Goal: Task Accomplishment & Management: Manage account settings

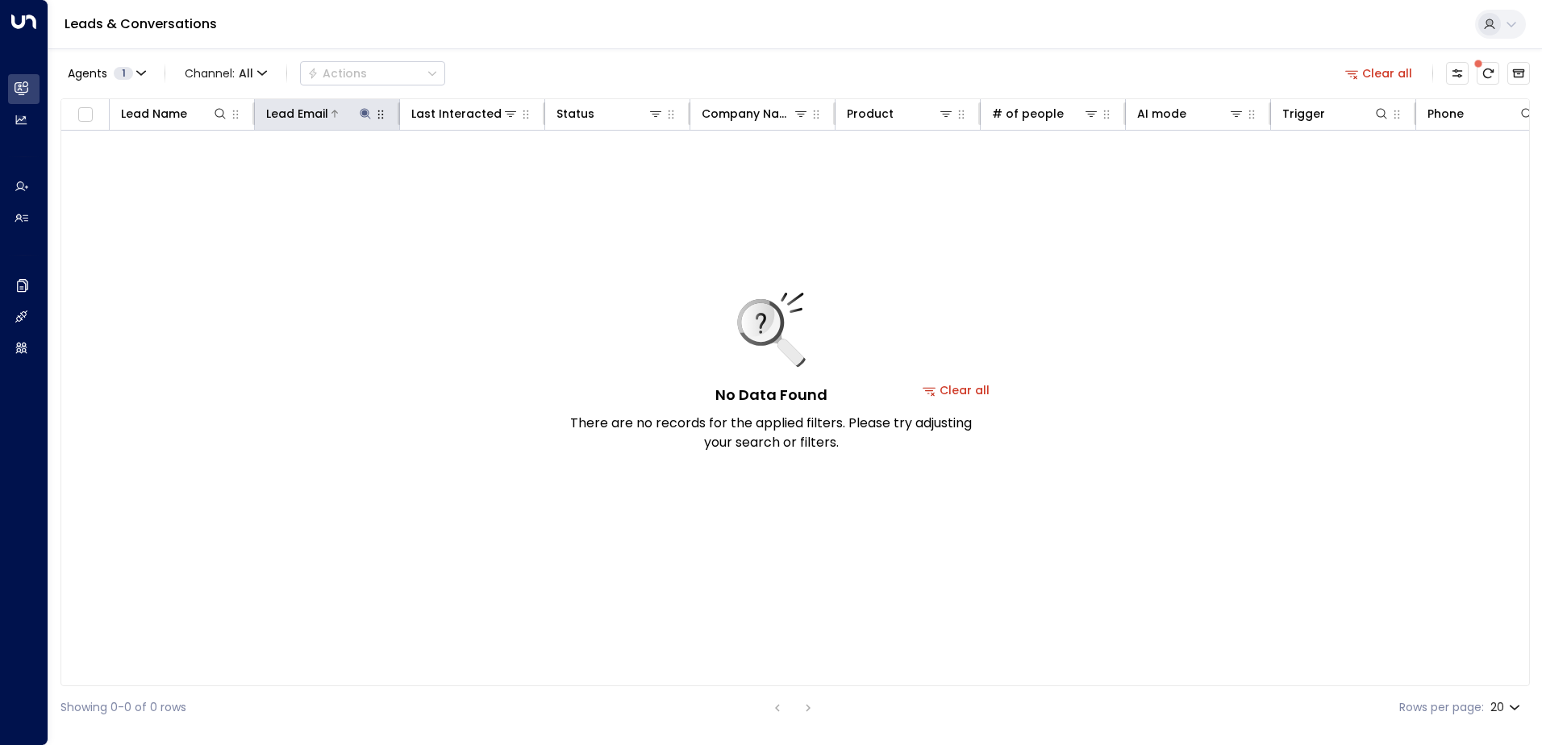
click at [370, 117] on icon at bounding box center [365, 113] width 13 height 13
click at [465, 173] on icon "button" at bounding box center [466, 172] width 13 height 13
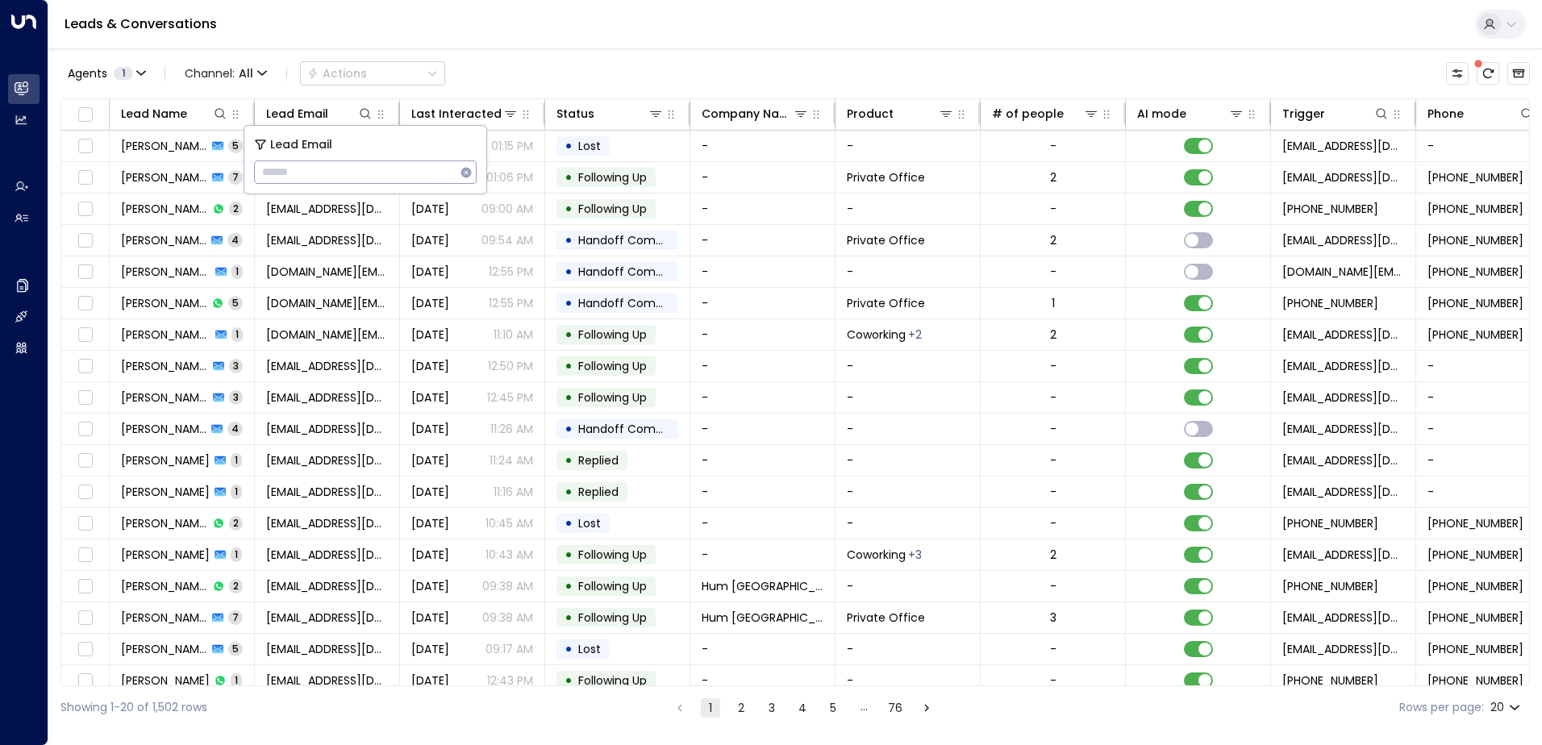
type input "**********"
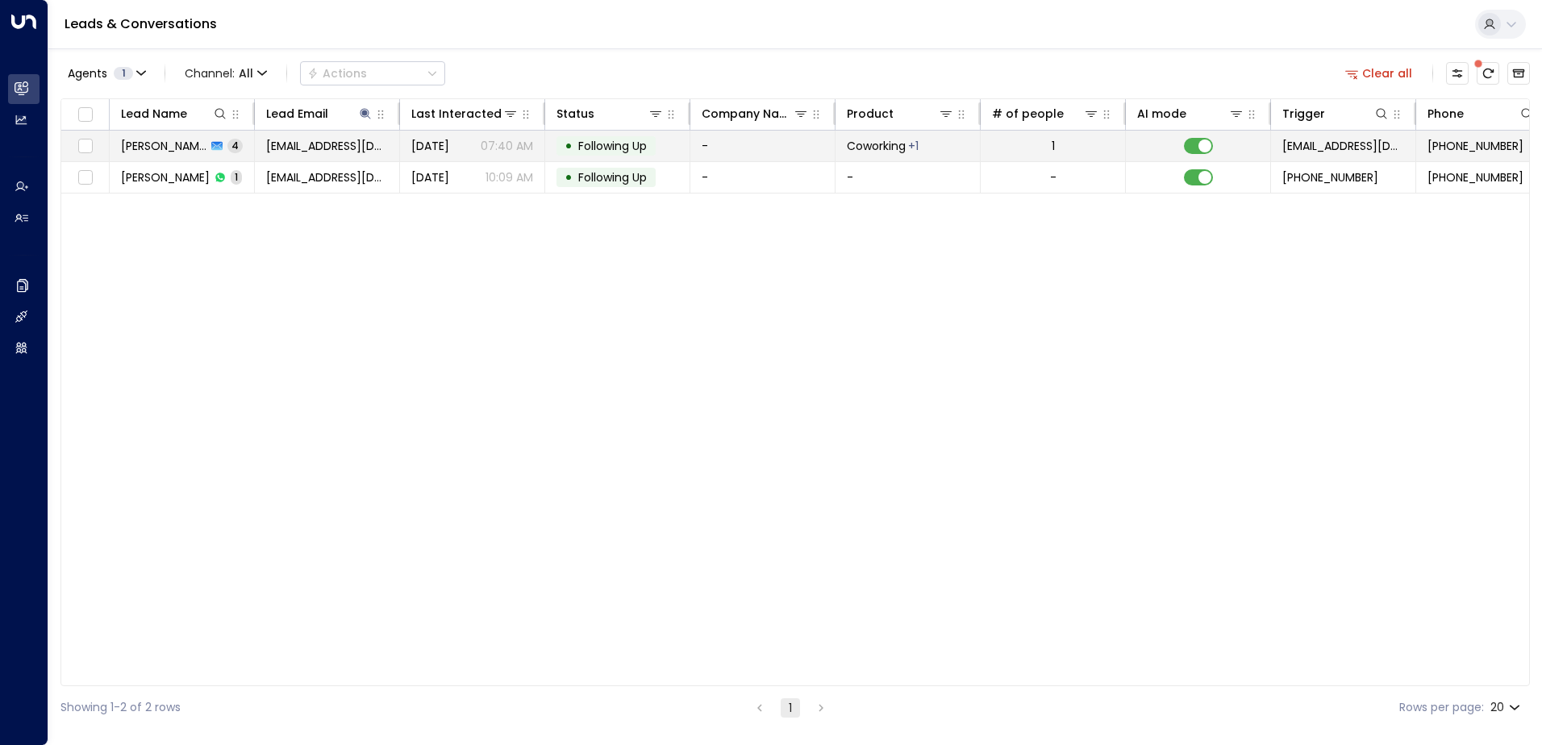
click at [611, 141] on span "Following Up" at bounding box center [612, 146] width 69 height 16
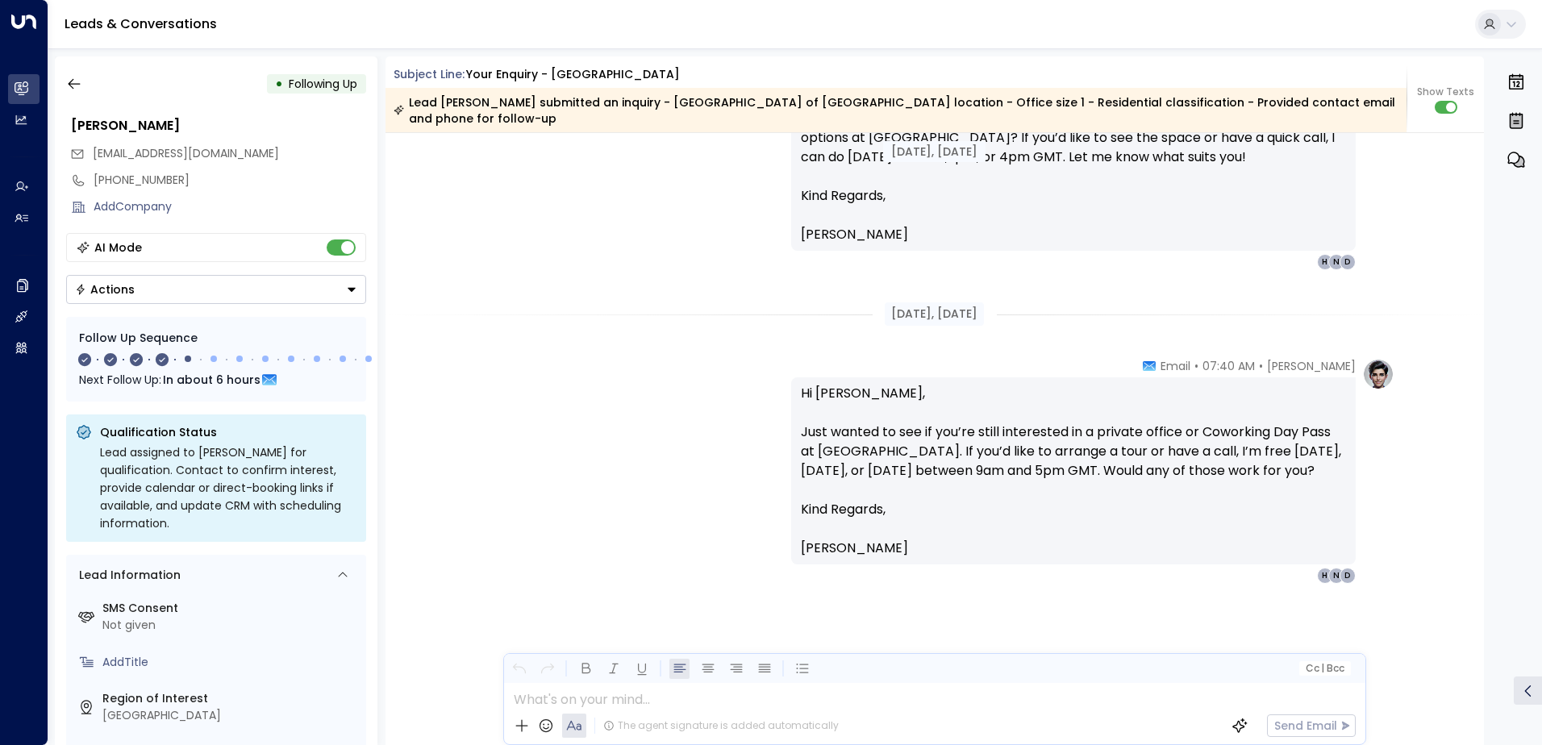
scroll to position [1494, 0]
click at [67, 82] on icon "button" at bounding box center [74, 84] width 16 height 16
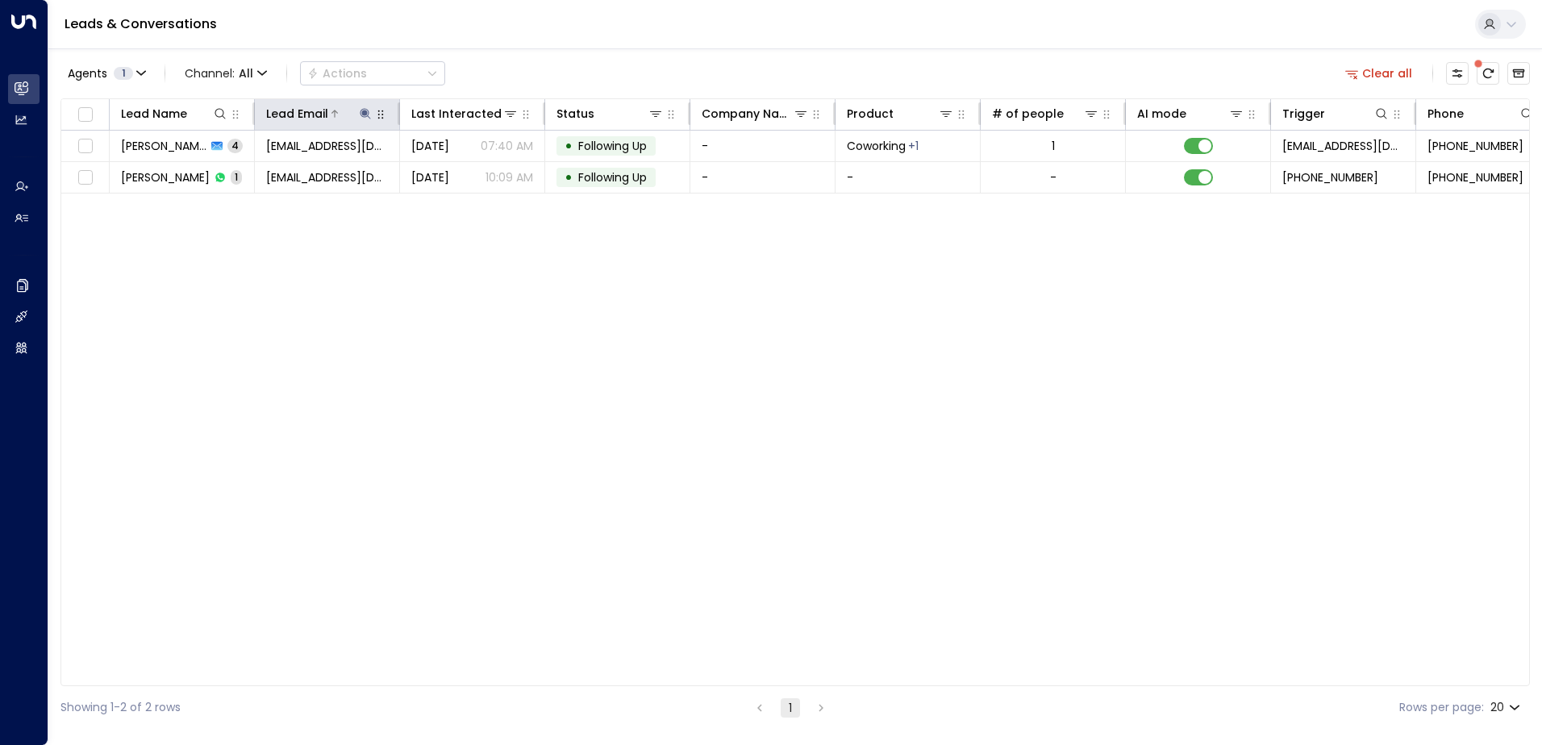
click at [361, 110] on icon at bounding box center [365, 113] width 10 height 10
click at [462, 170] on icon "button" at bounding box center [466, 172] width 10 height 10
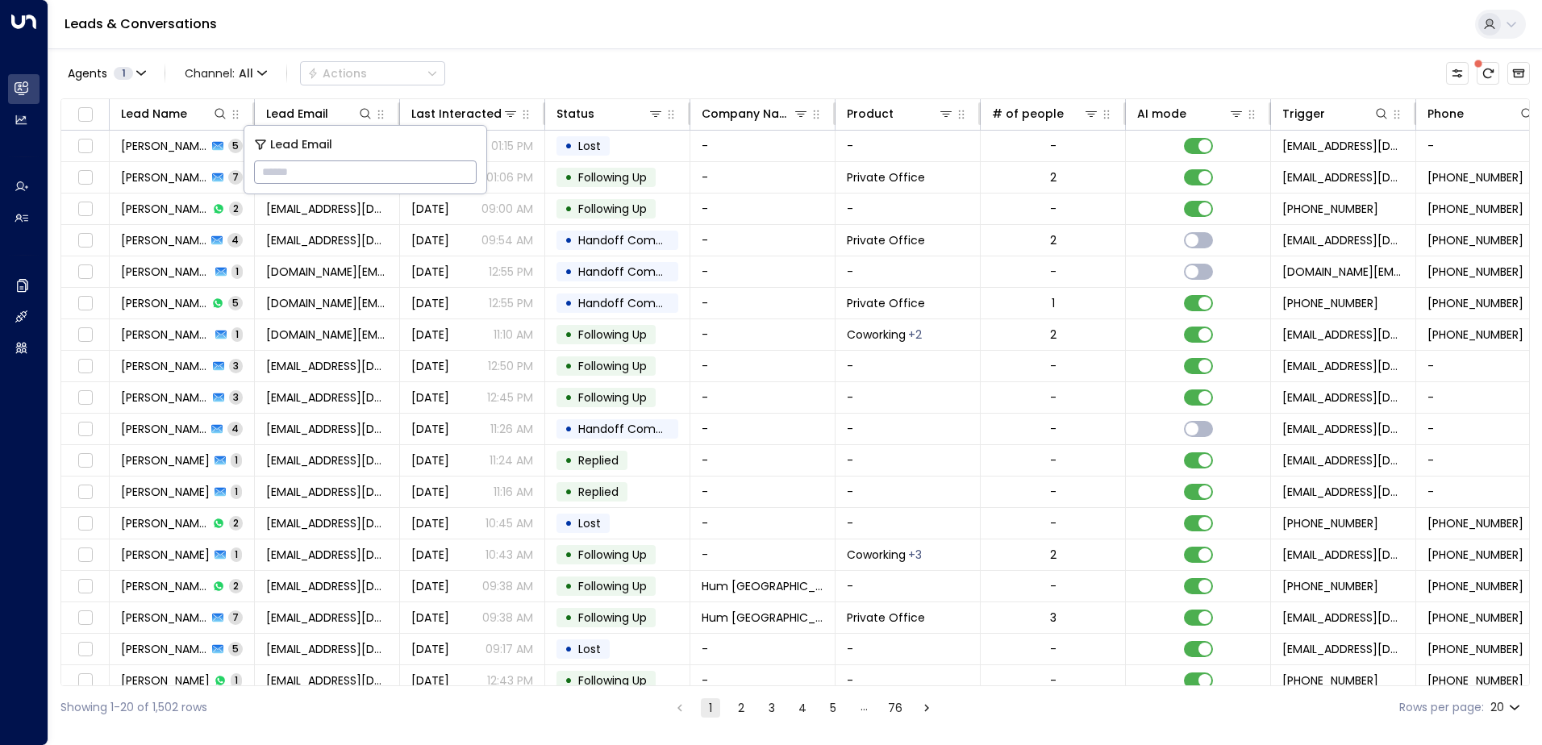
type input "**********"
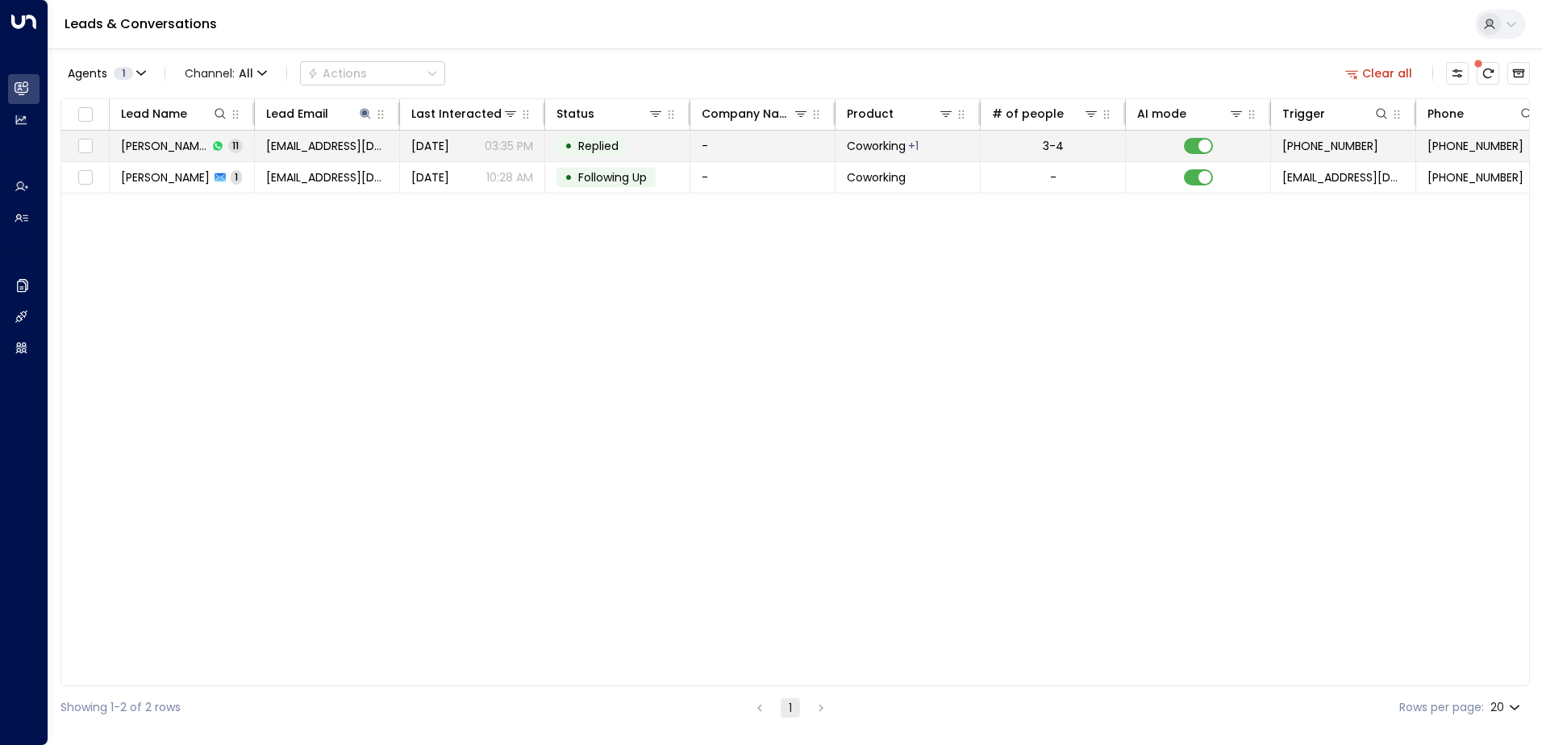
click at [606, 140] on span "Replied" at bounding box center [598, 146] width 40 height 16
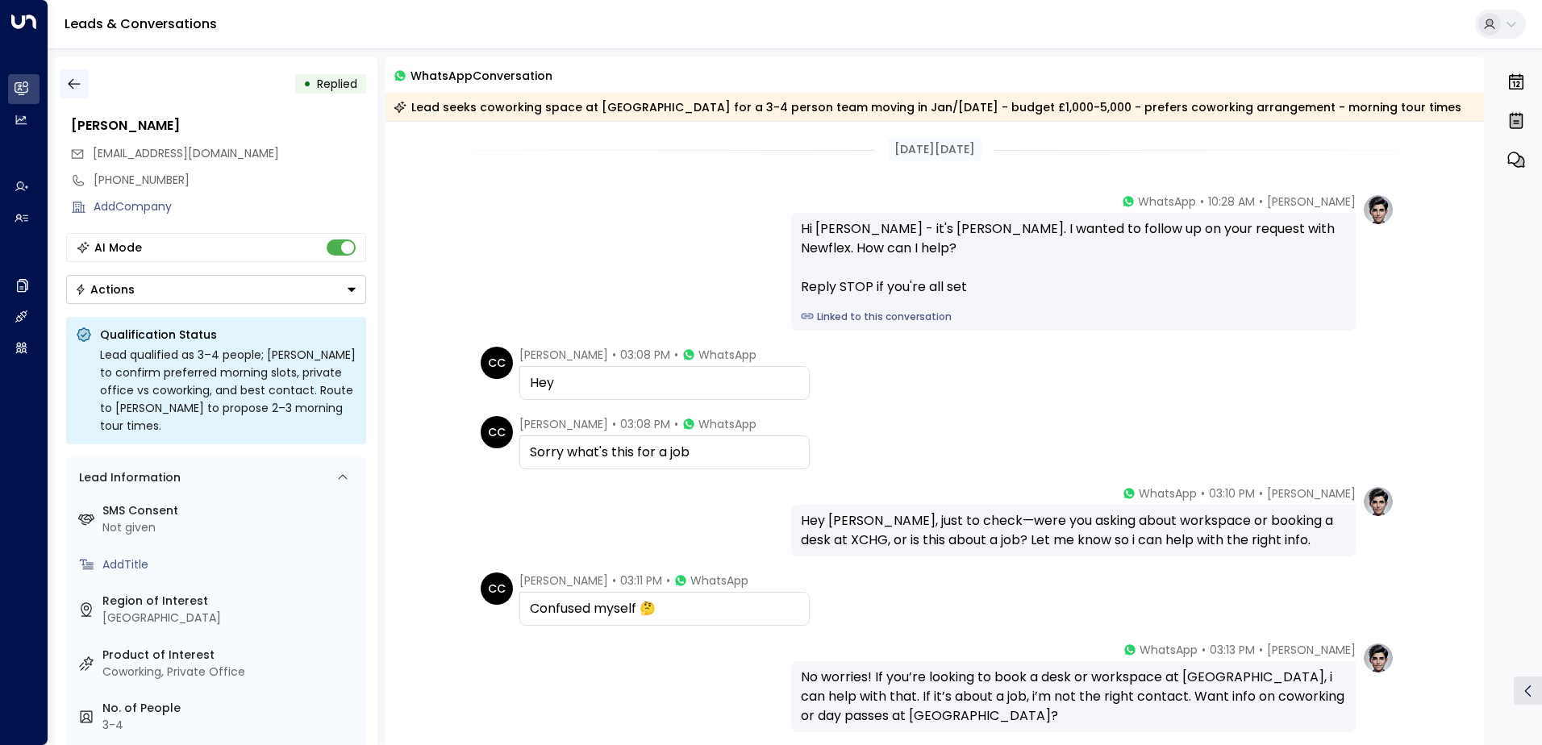
click at [73, 81] on icon "button" at bounding box center [74, 84] width 16 height 16
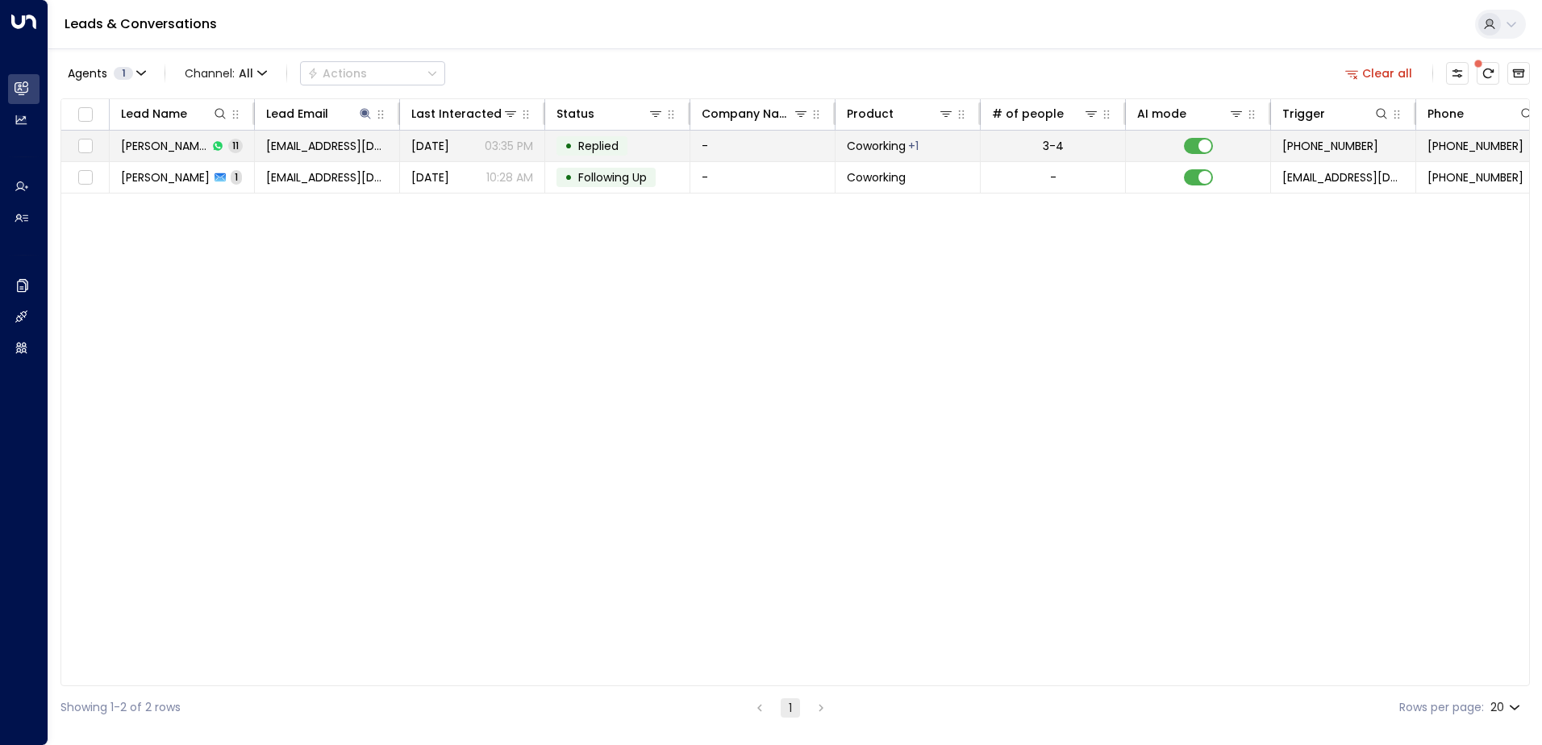
click at [599, 140] on span "Replied" at bounding box center [598, 146] width 40 height 16
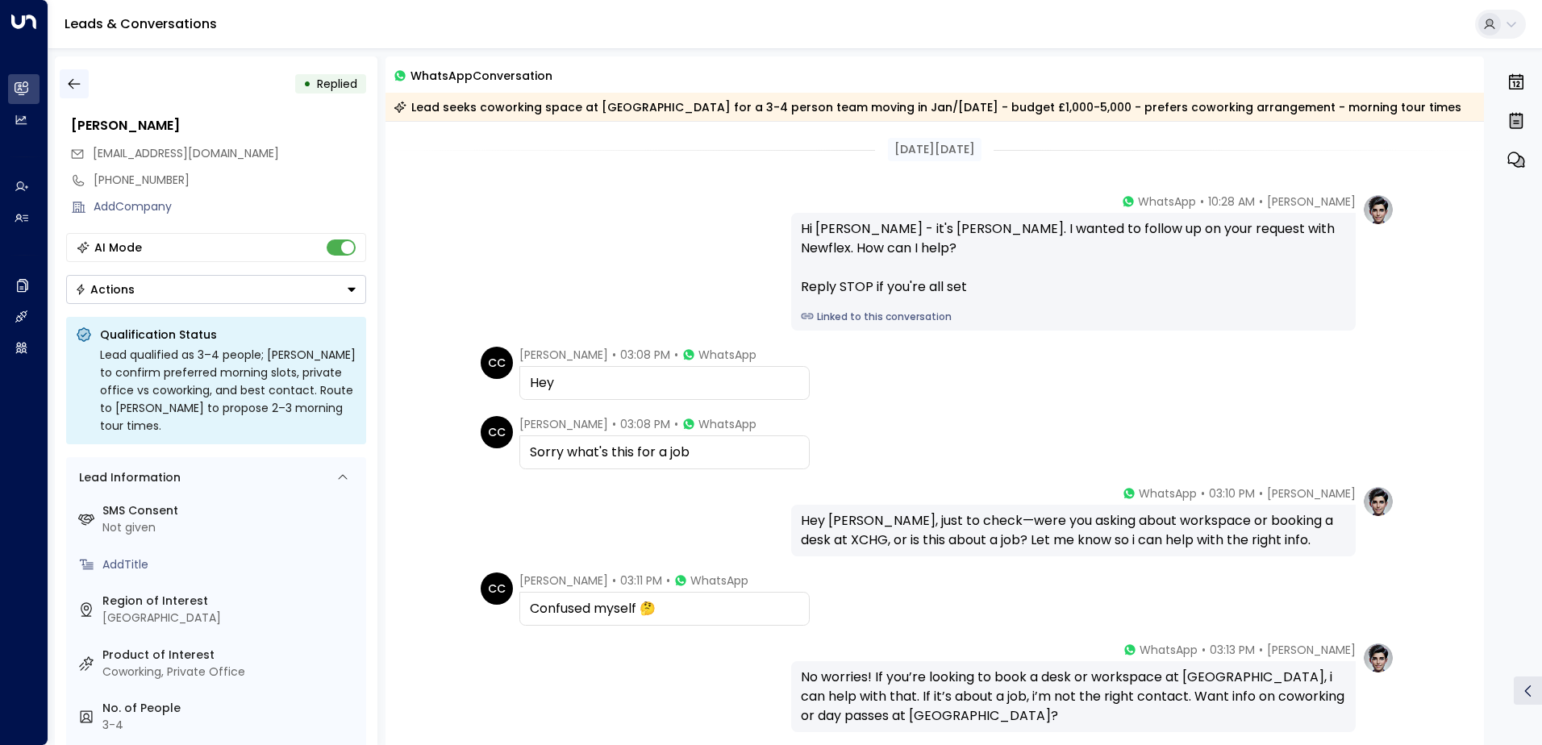
click at [69, 82] on icon "button" at bounding box center [74, 84] width 12 height 10
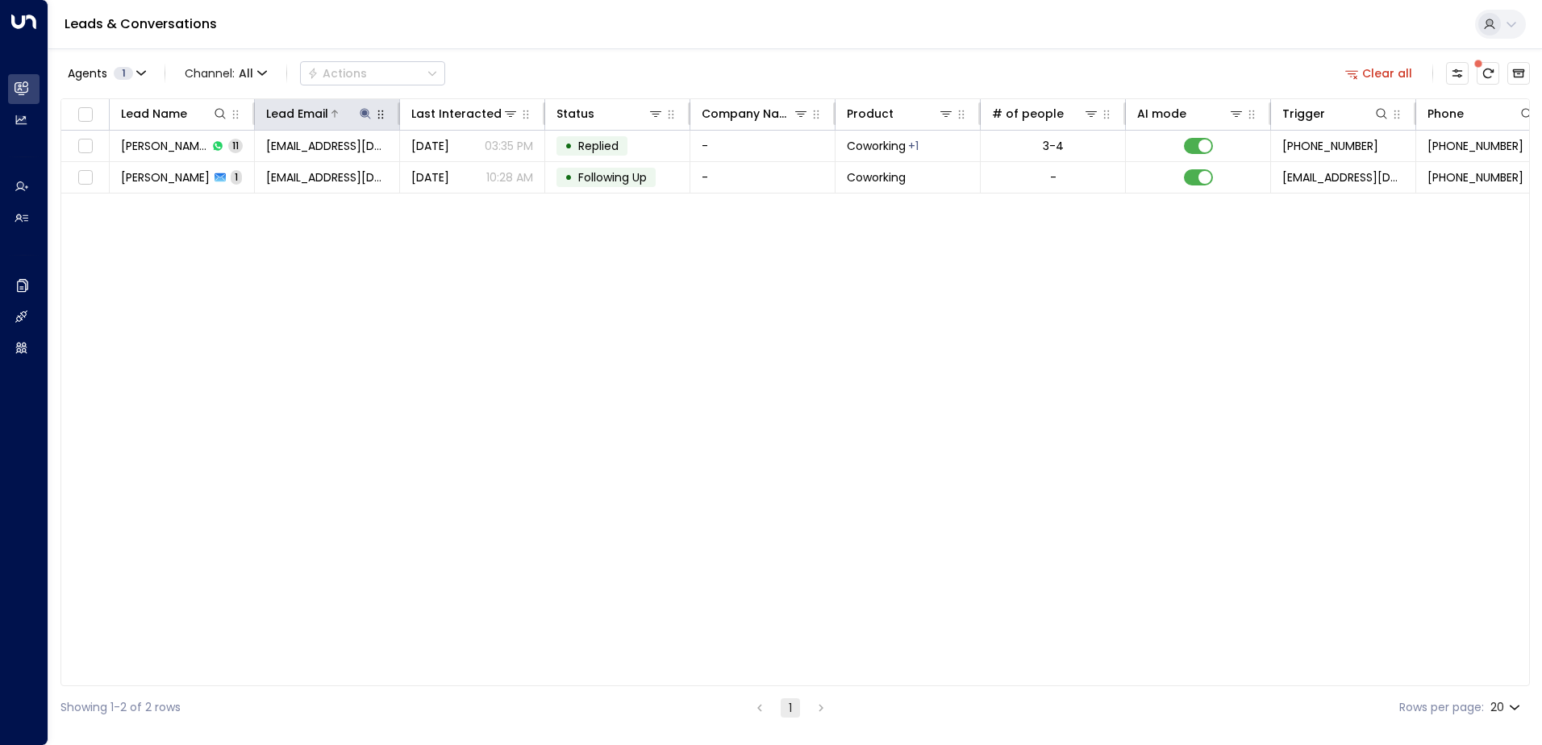
click at [364, 113] on icon at bounding box center [365, 113] width 10 height 10
click at [462, 170] on icon "button" at bounding box center [466, 172] width 10 height 10
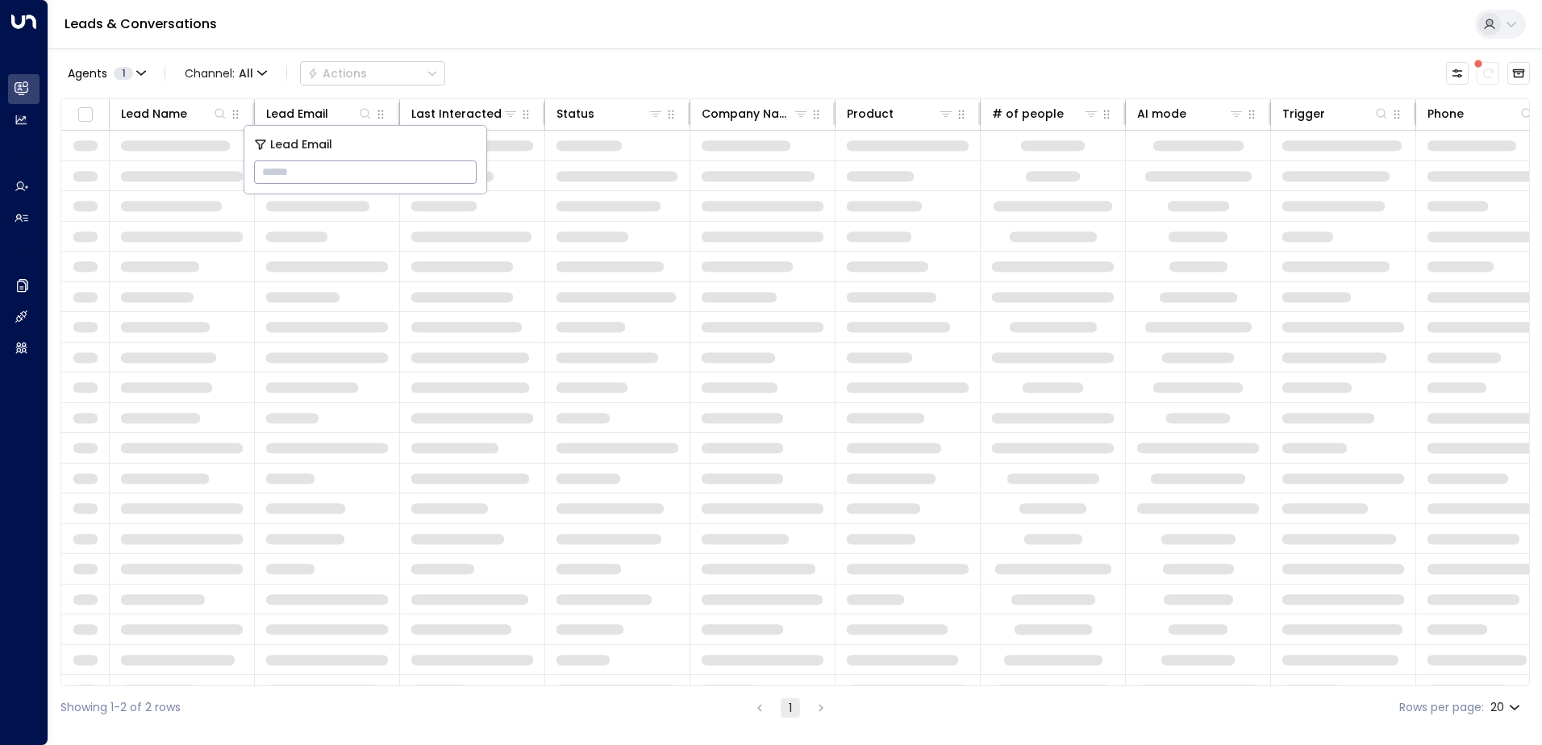
type input "**********"
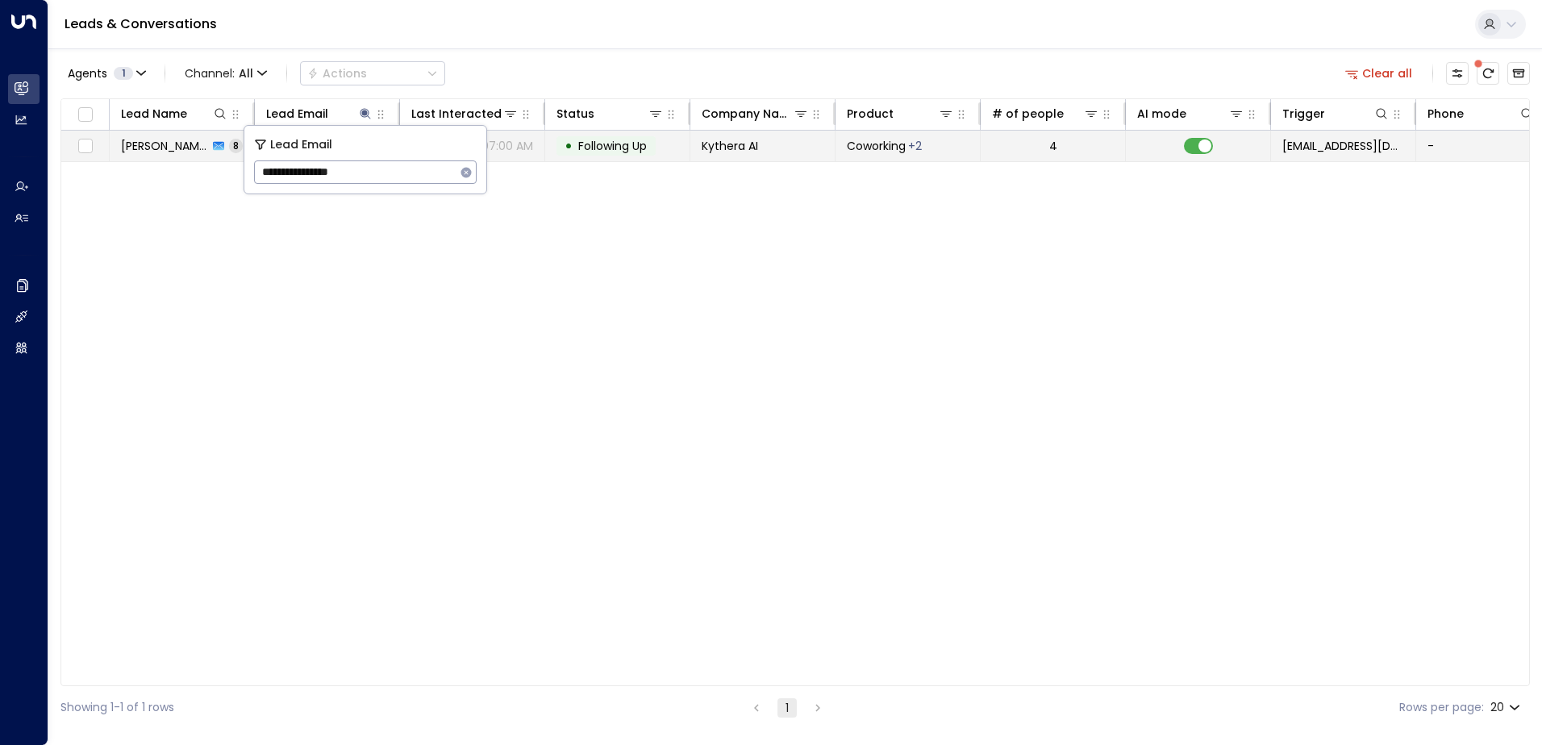
click at [633, 138] on span "Following Up" at bounding box center [612, 146] width 69 height 16
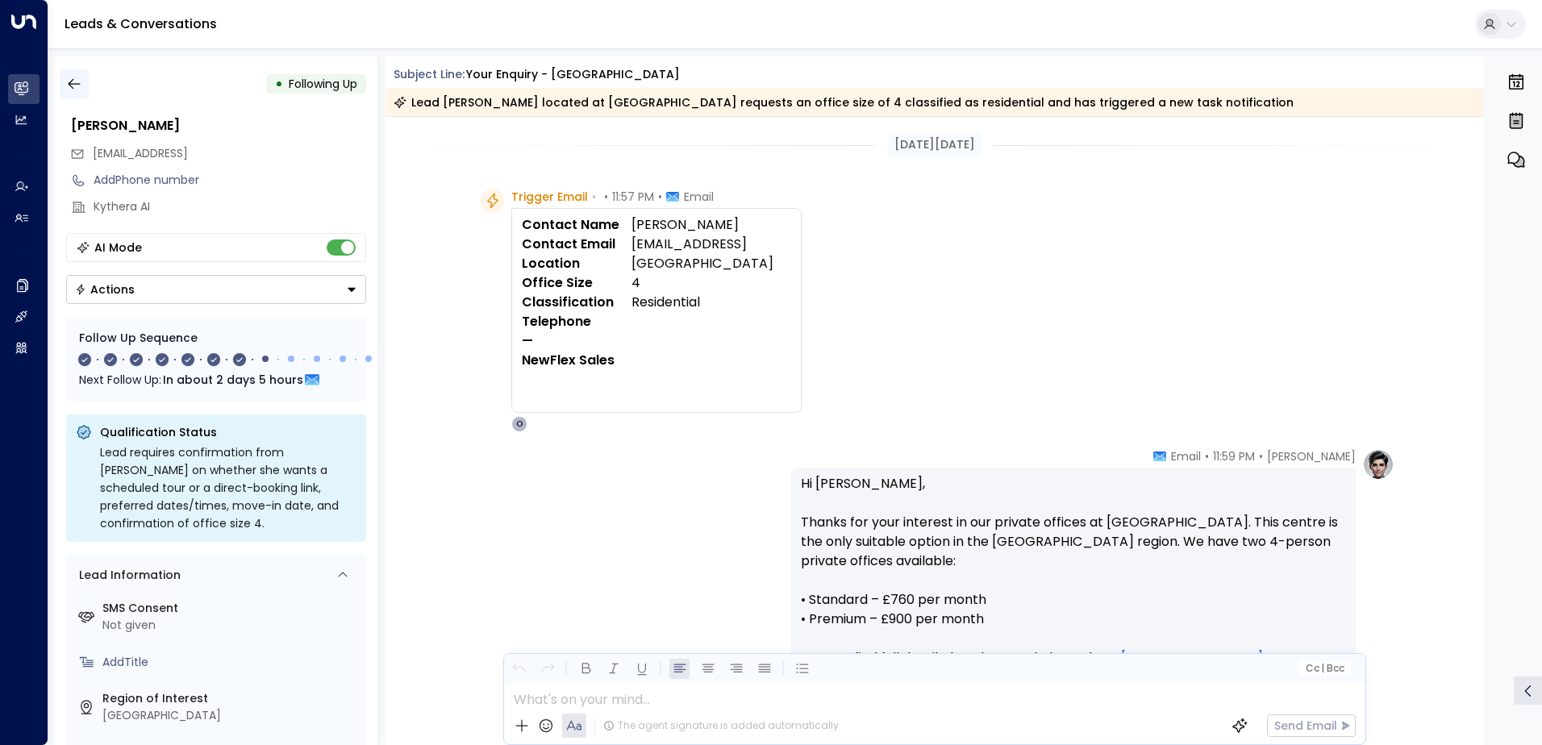
click at [66, 79] on icon "button" at bounding box center [74, 84] width 16 height 16
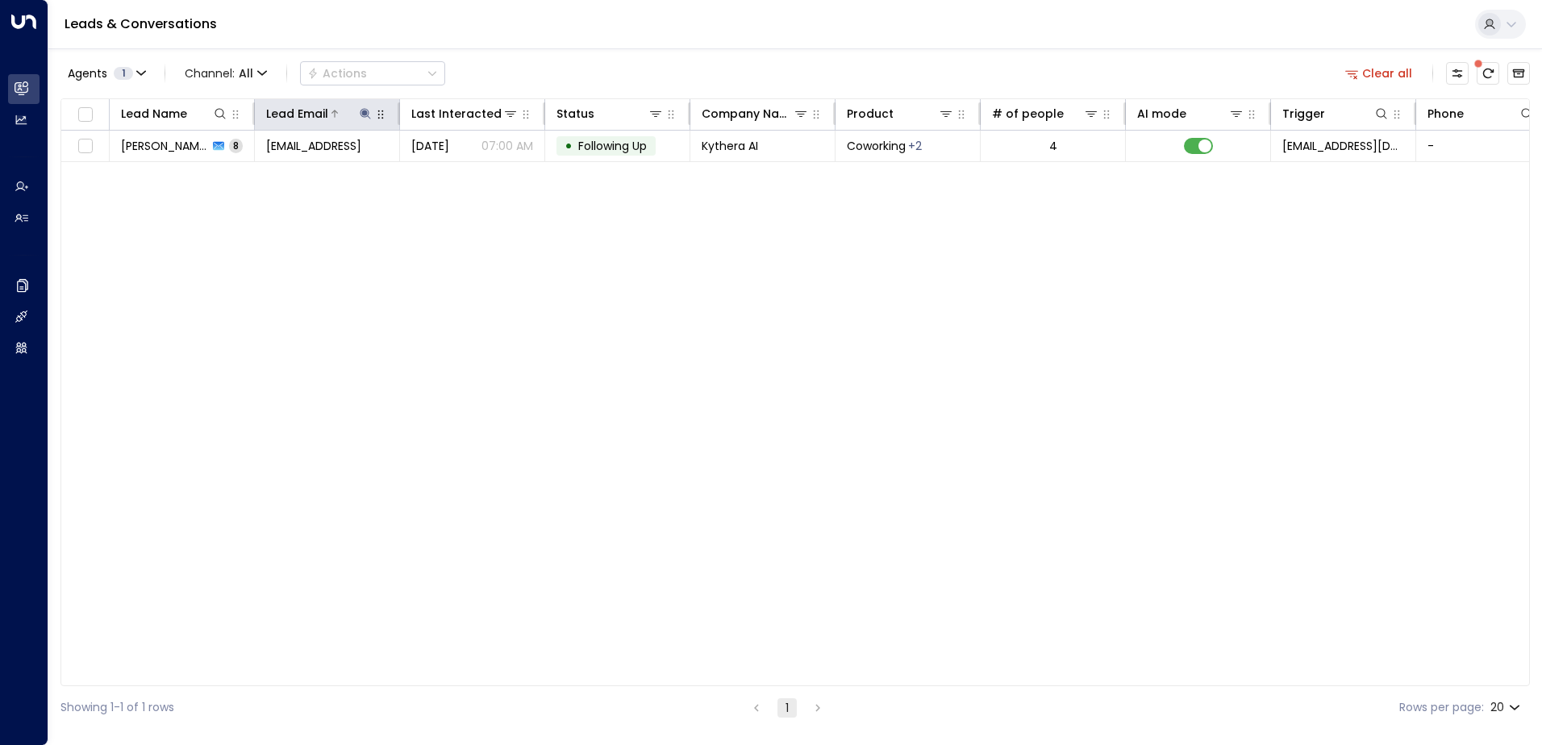
click at [364, 110] on icon at bounding box center [365, 113] width 10 height 10
click at [476, 165] on div "**********" at bounding box center [365, 171] width 223 height 23
click at [459, 171] on button "button" at bounding box center [466, 172] width 21 height 21
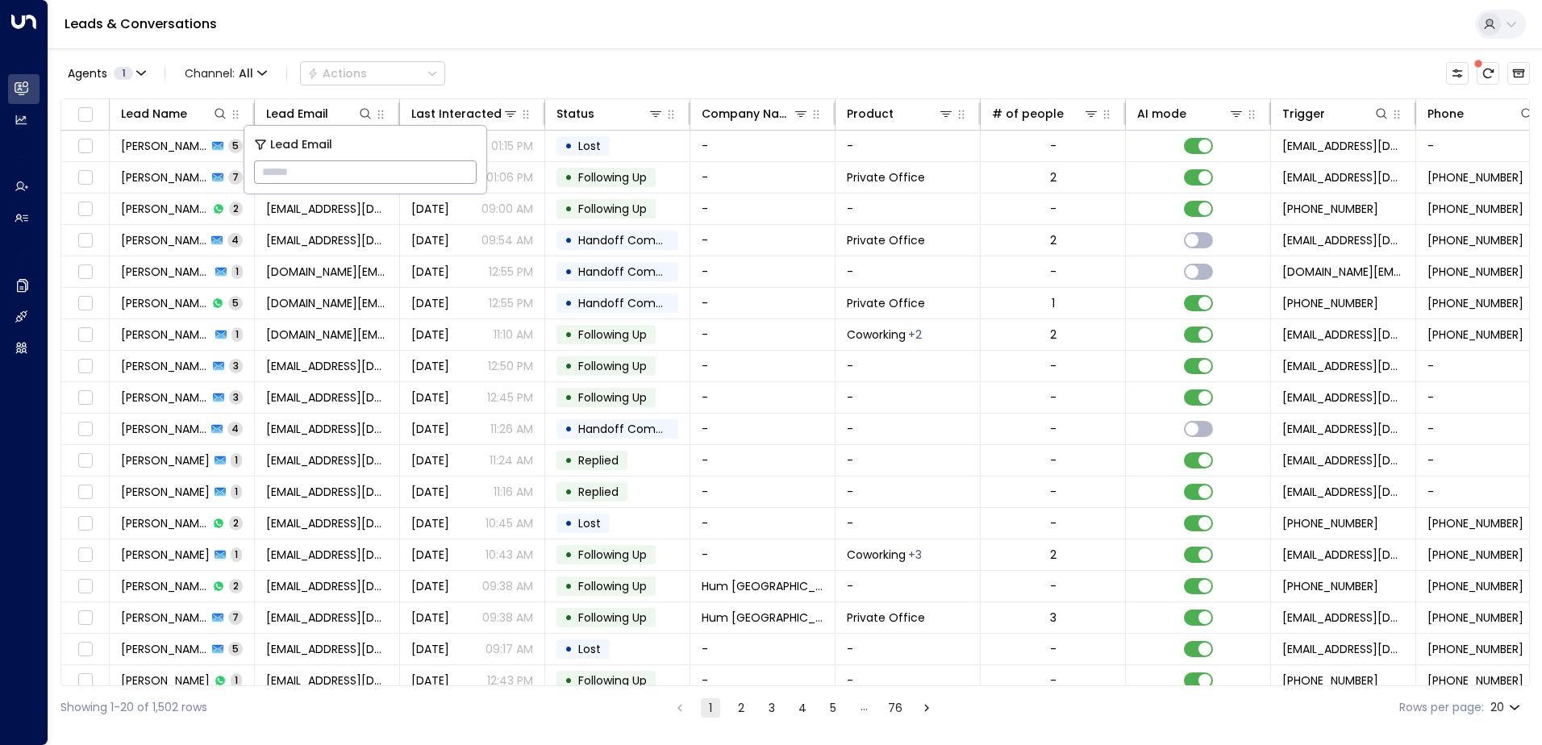
type input "**********"
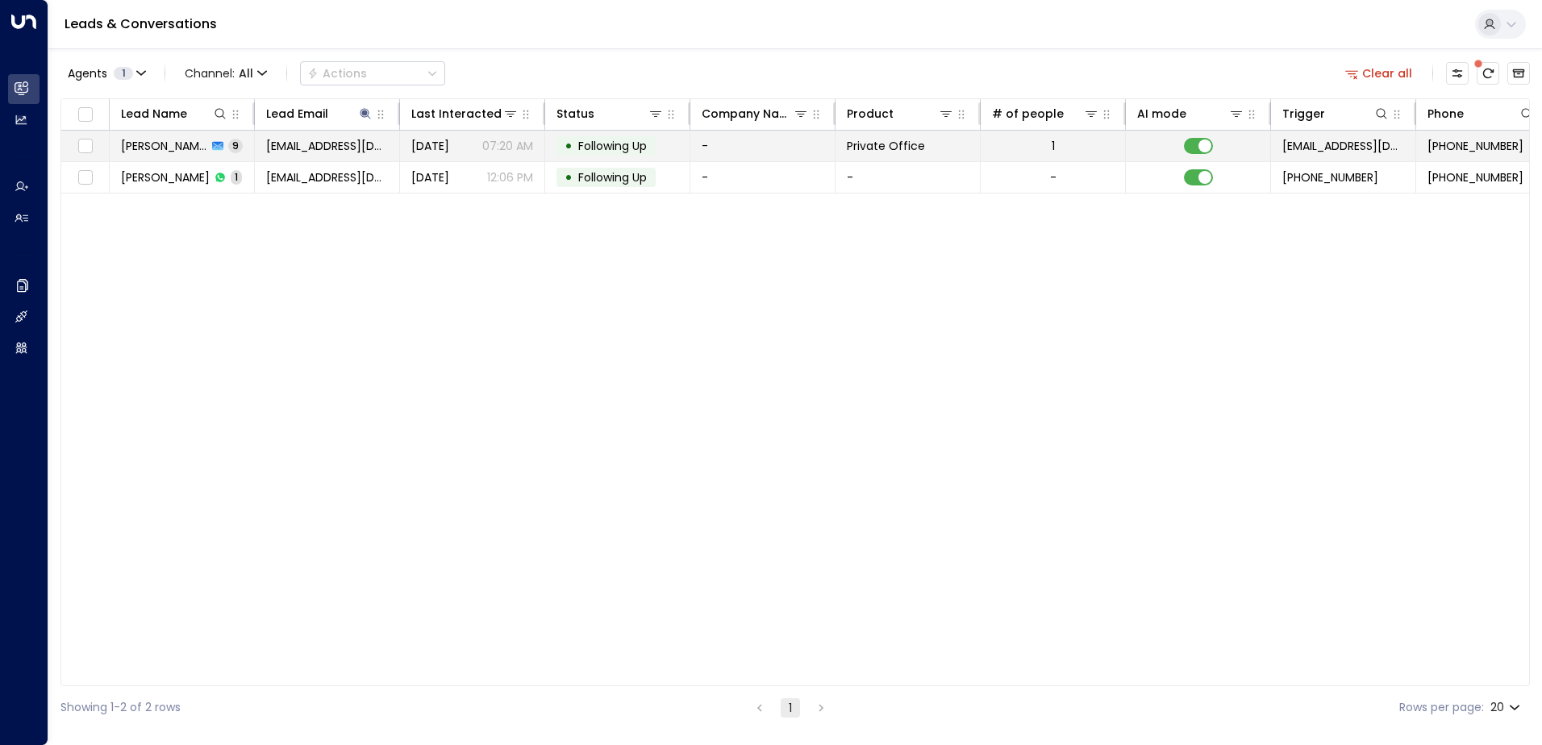
click at [602, 144] on span "Following Up" at bounding box center [612, 146] width 69 height 16
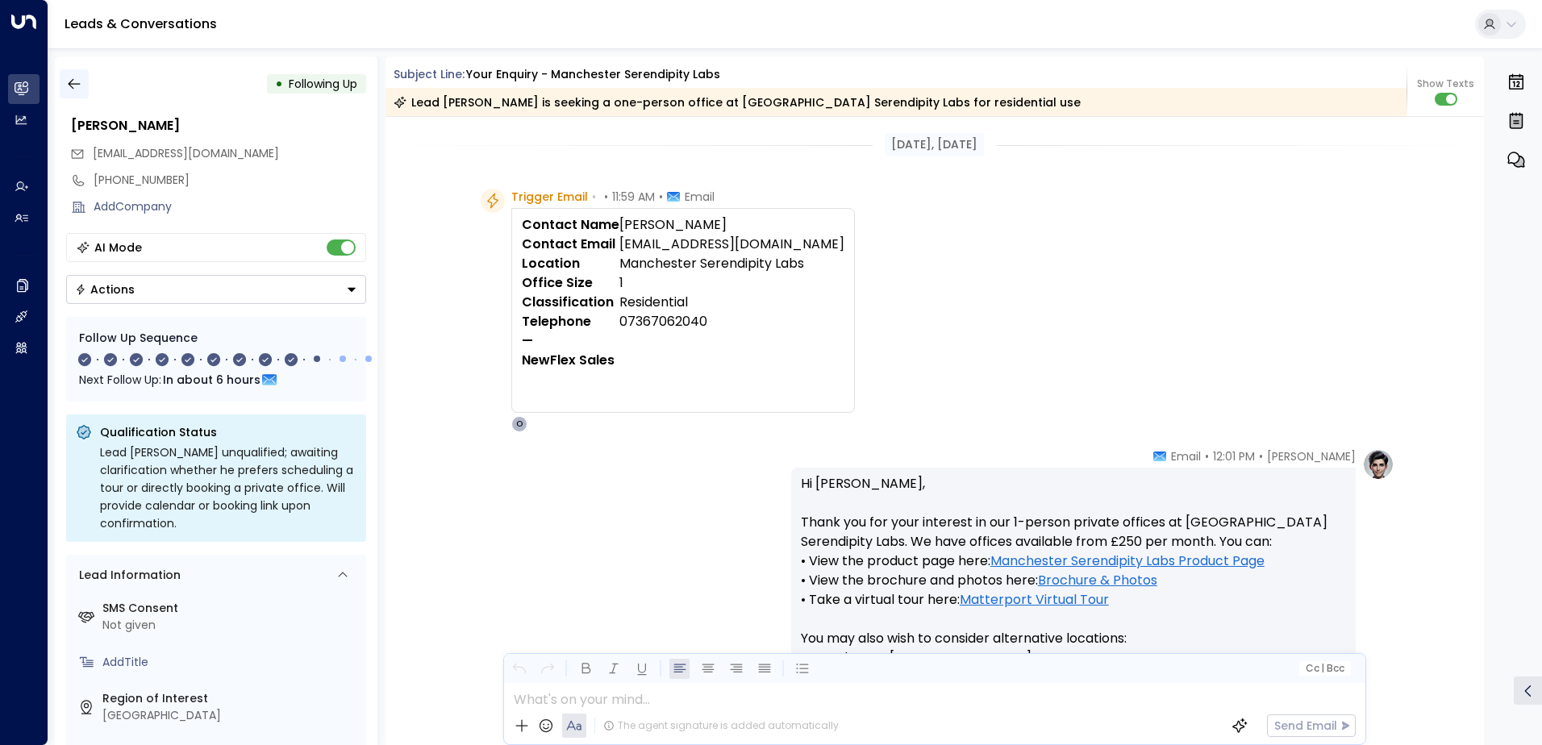
click at [73, 90] on icon "button" at bounding box center [74, 84] width 16 height 16
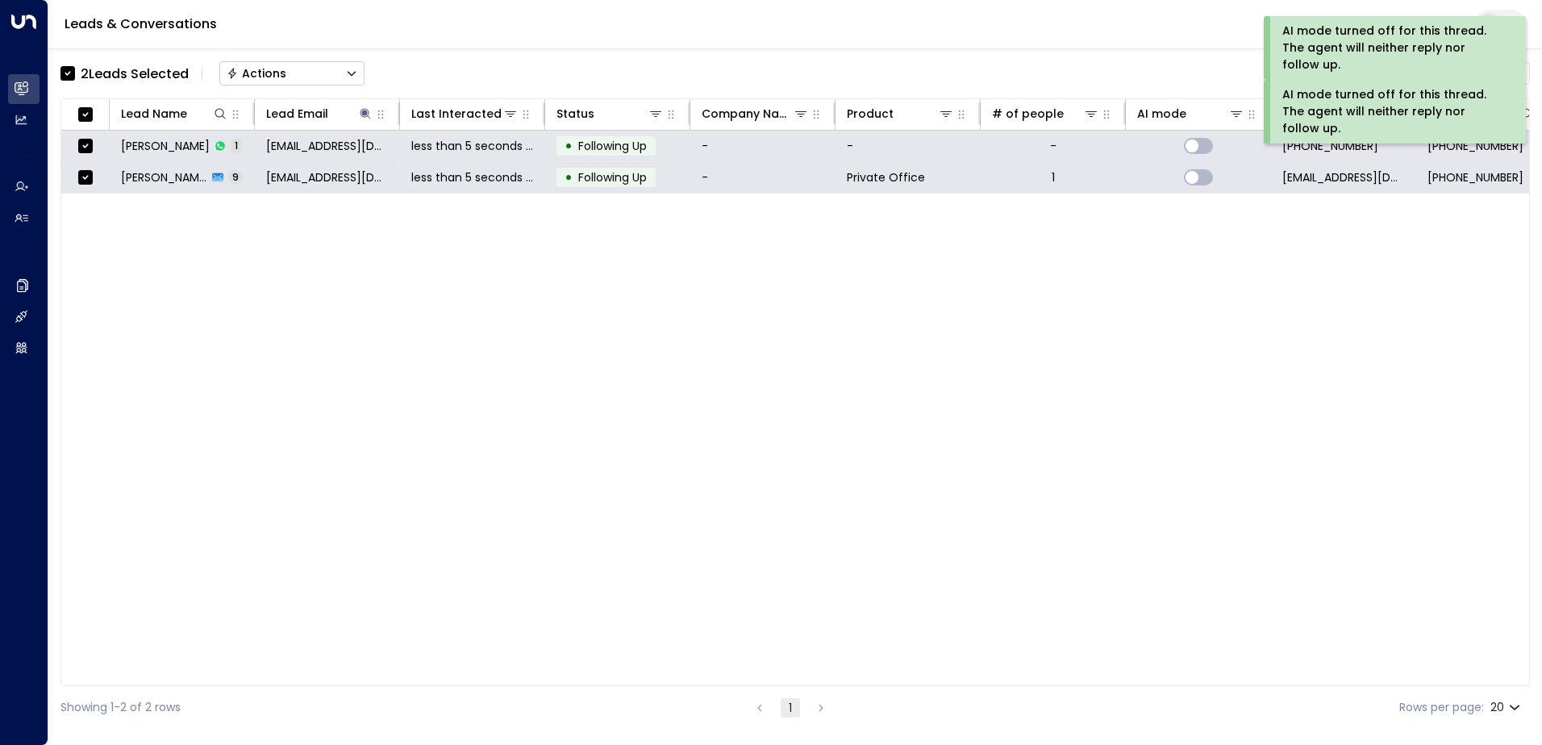
click at [275, 69] on div "Actions" at bounding box center [257, 73] width 60 height 15
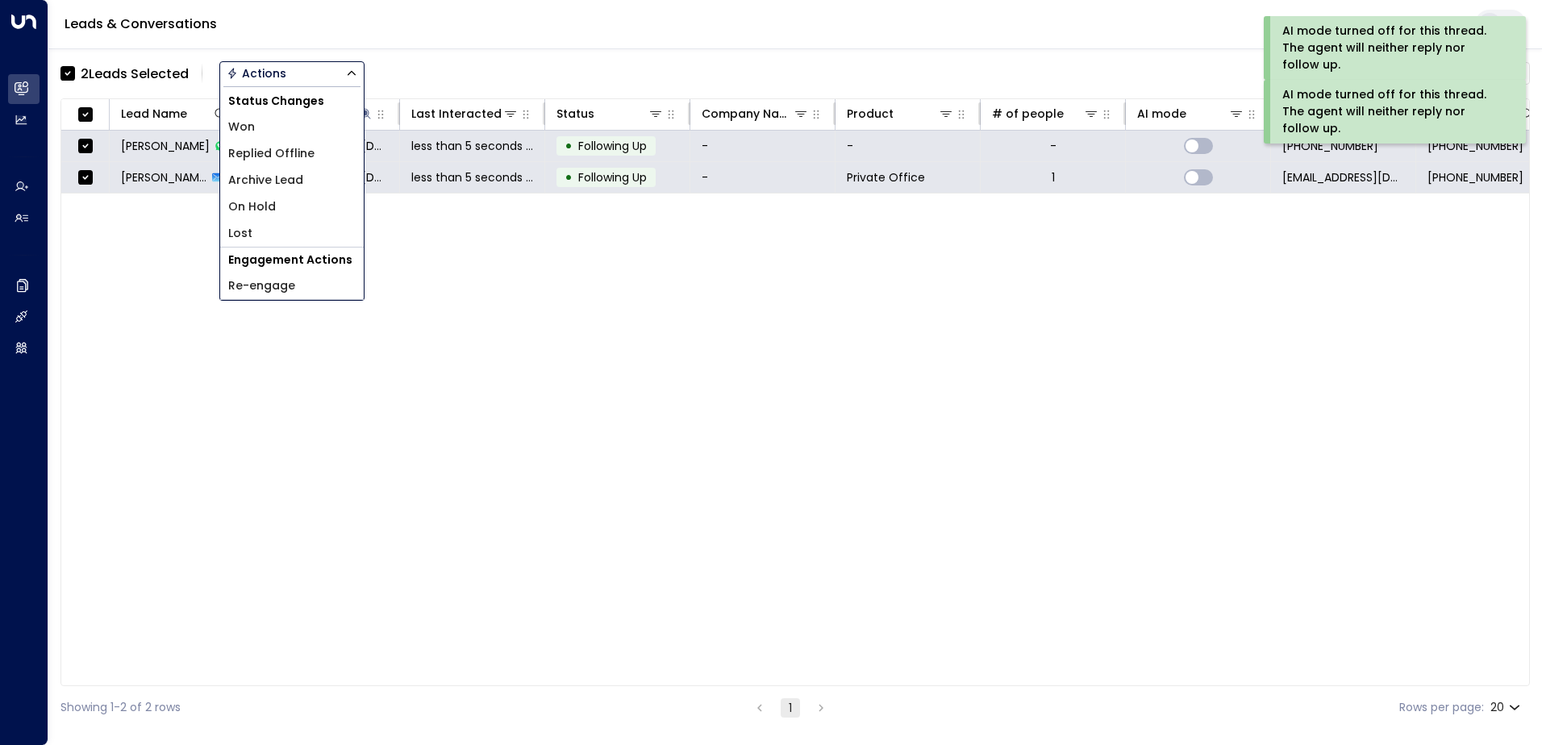
click at [279, 177] on span "Archive Lead" at bounding box center [265, 180] width 75 height 17
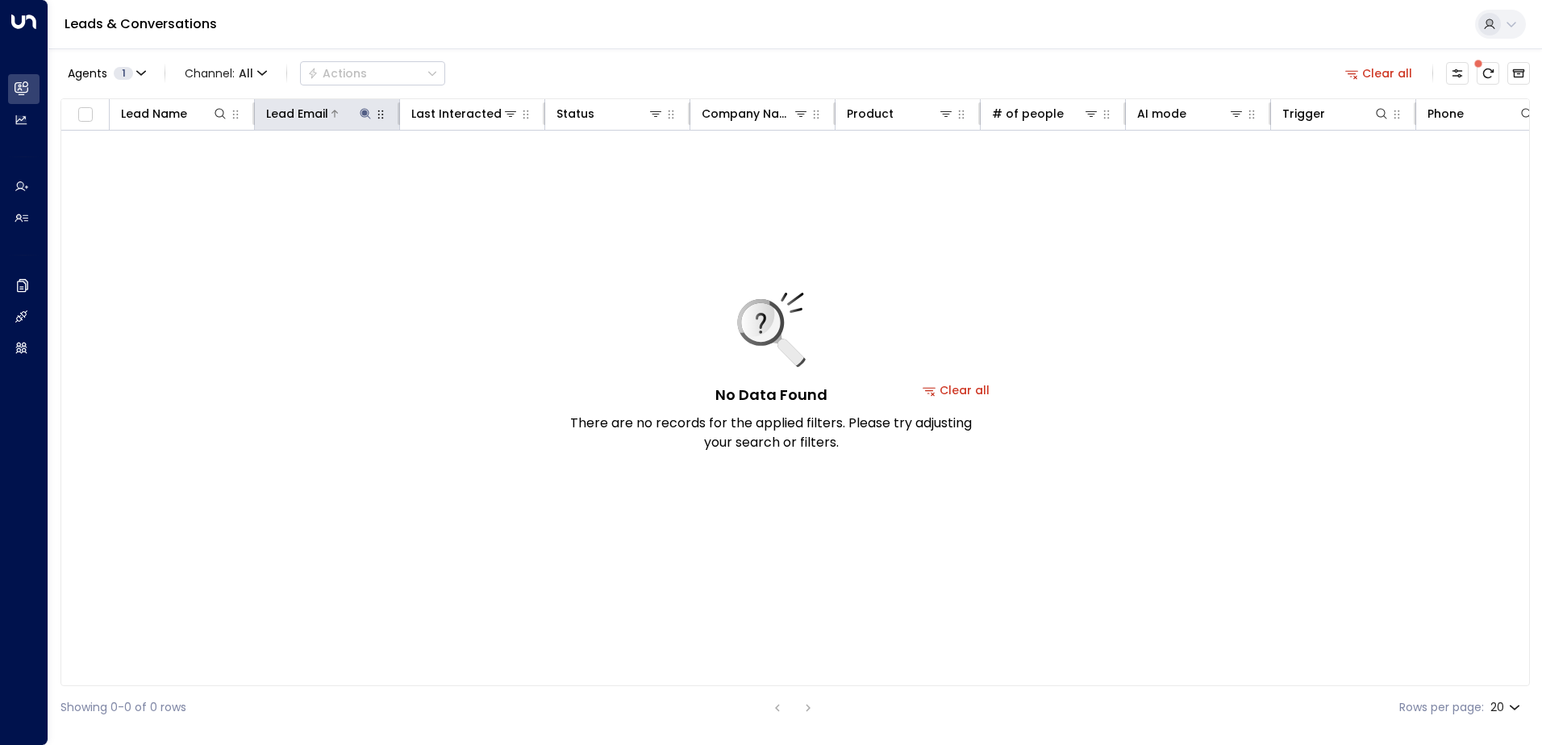
click at [365, 110] on icon at bounding box center [365, 113] width 10 height 10
click at [470, 173] on icon "button" at bounding box center [466, 172] width 10 height 10
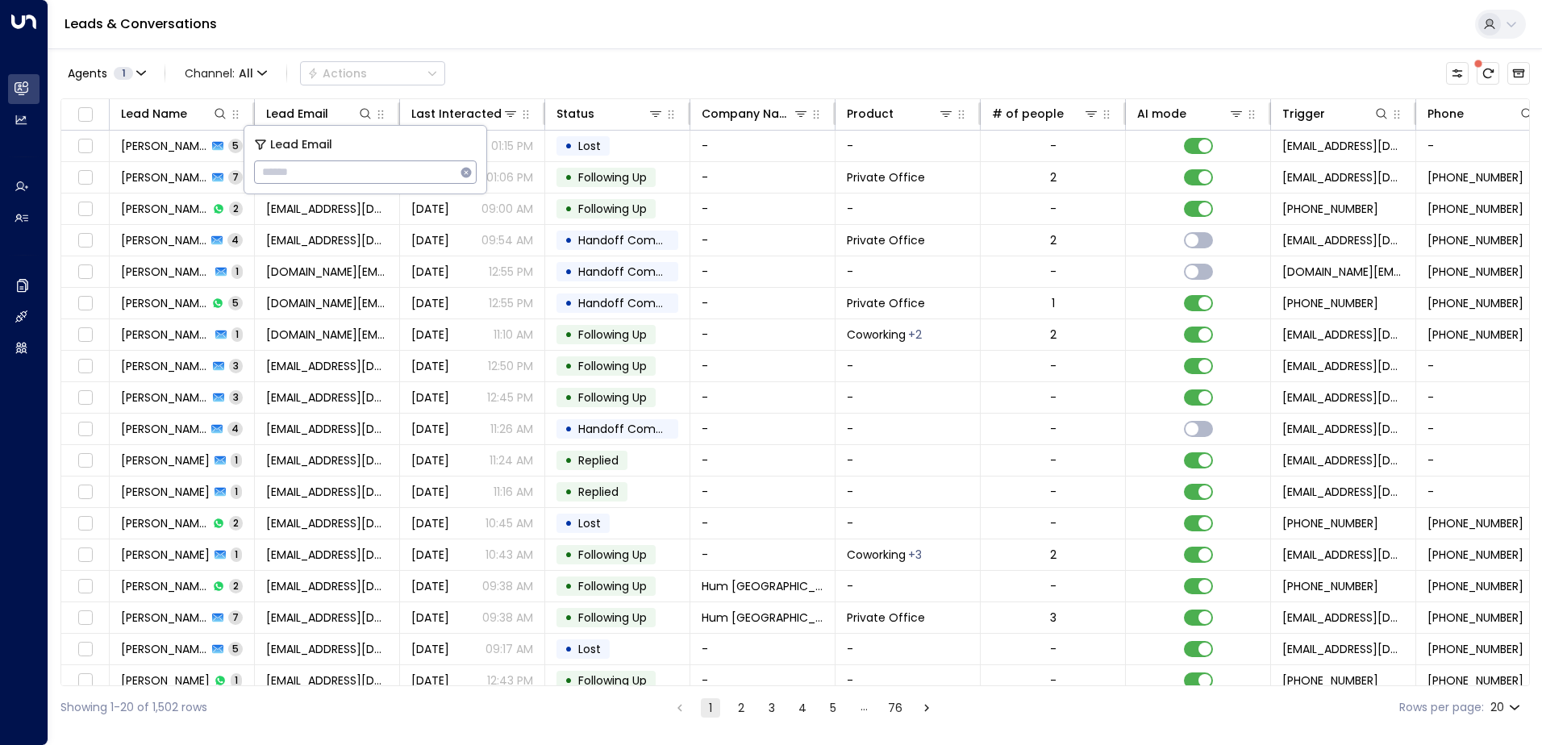
type input "**********"
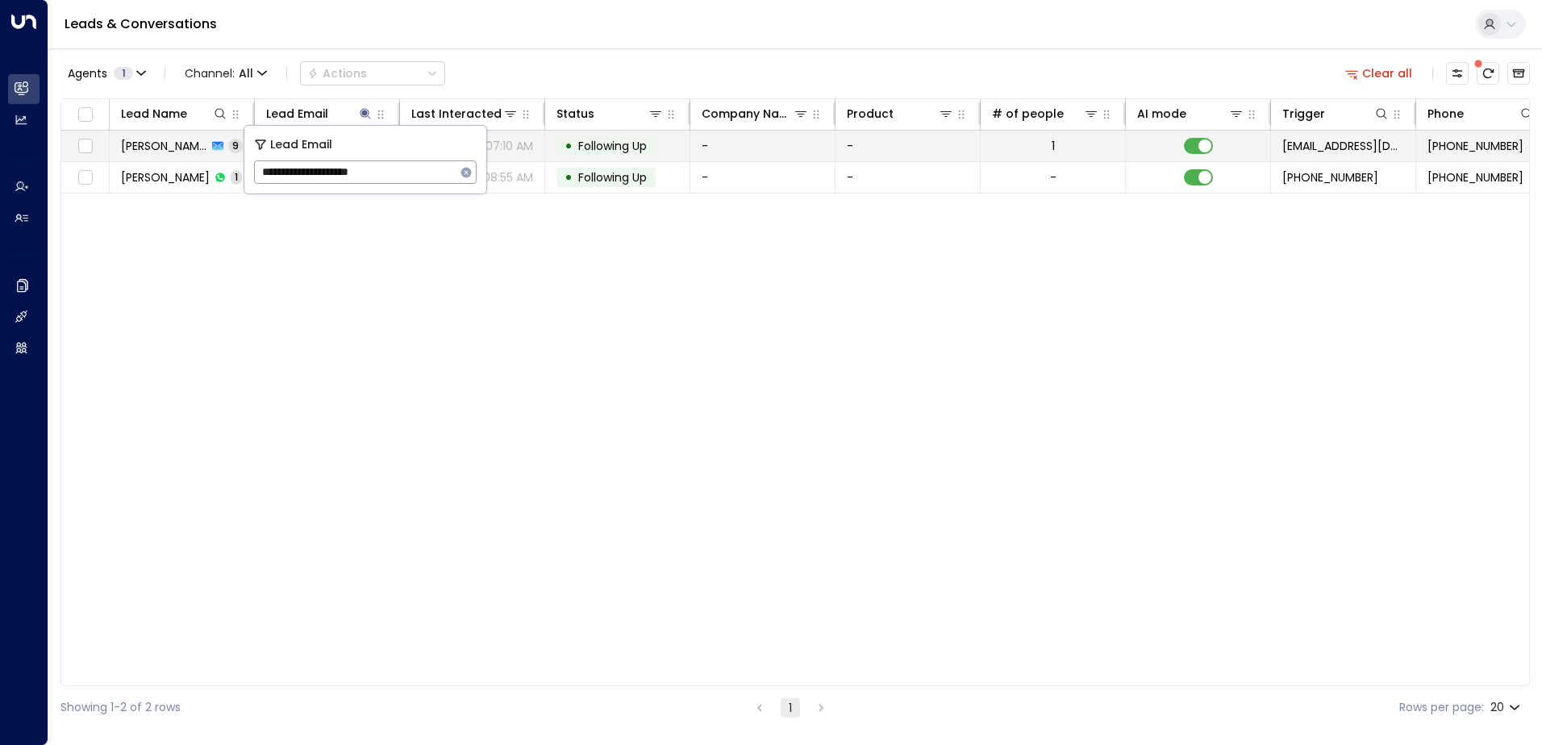
click at [627, 141] on span "Following Up" at bounding box center [612, 146] width 69 height 16
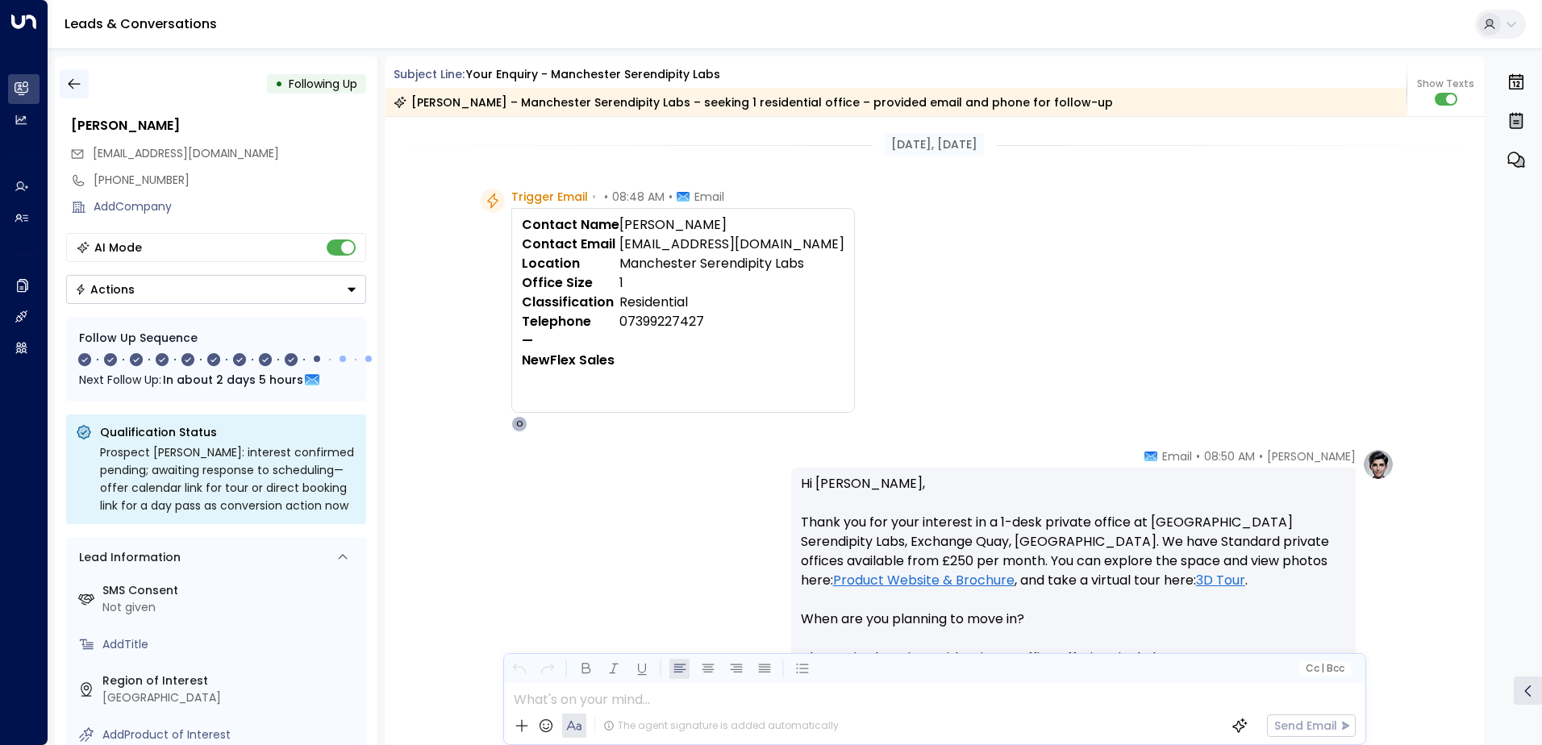
click at [87, 86] on button "button" at bounding box center [74, 83] width 29 height 29
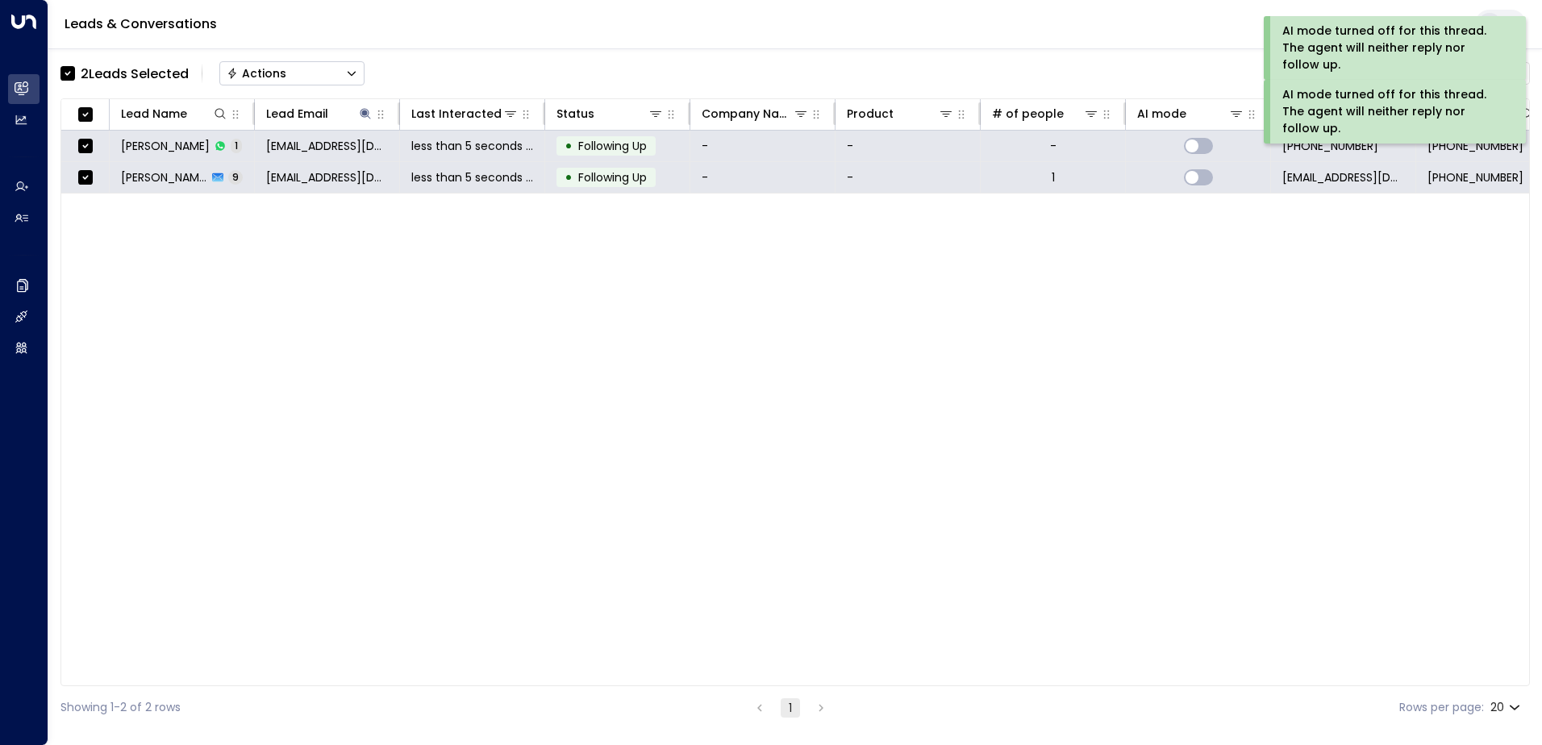
click at [282, 73] on div "Actions" at bounding box center [257, 73] width 60 height 15
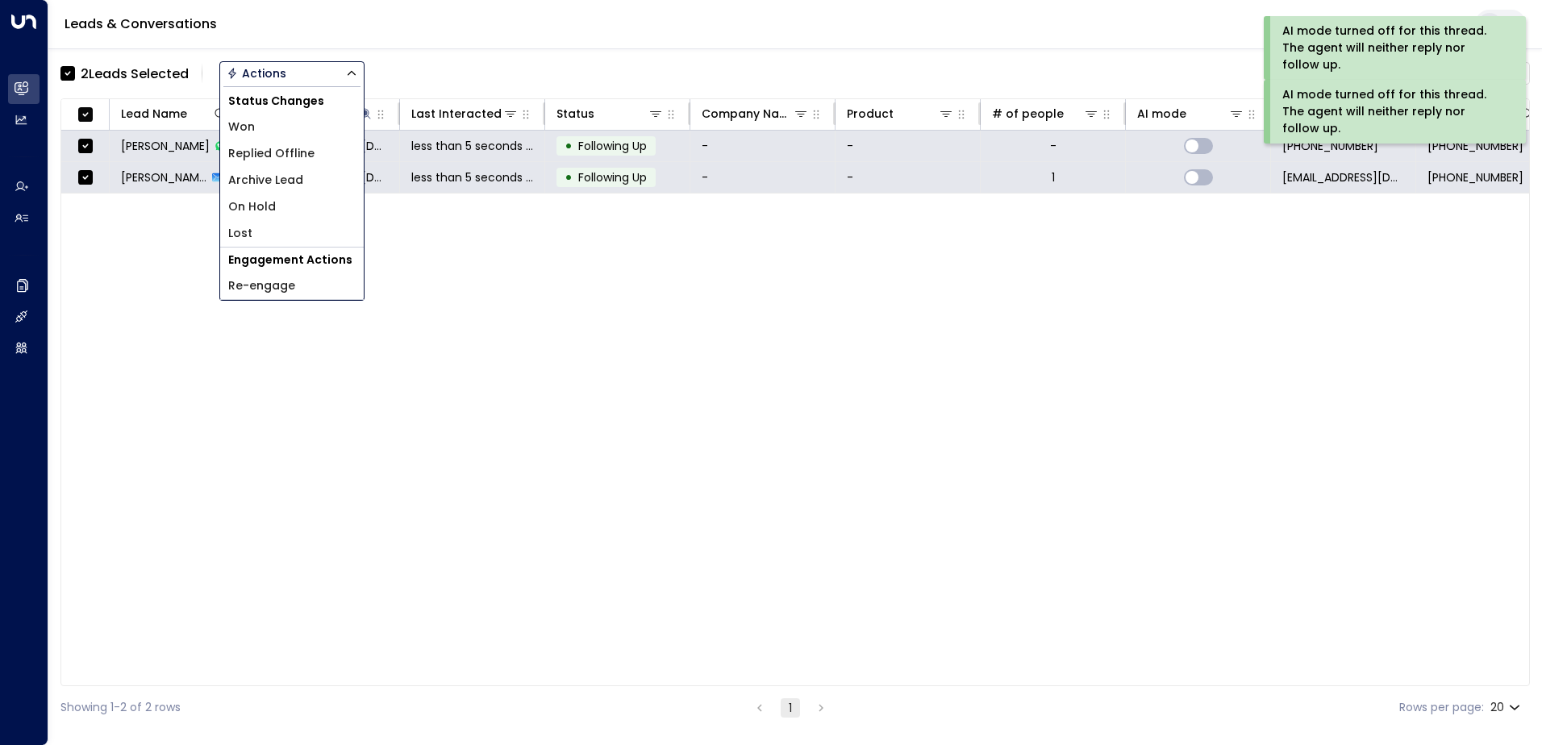
click at [274, 185] on span "Archive Lead" at bounding box center [265, 180] width 75 height 17
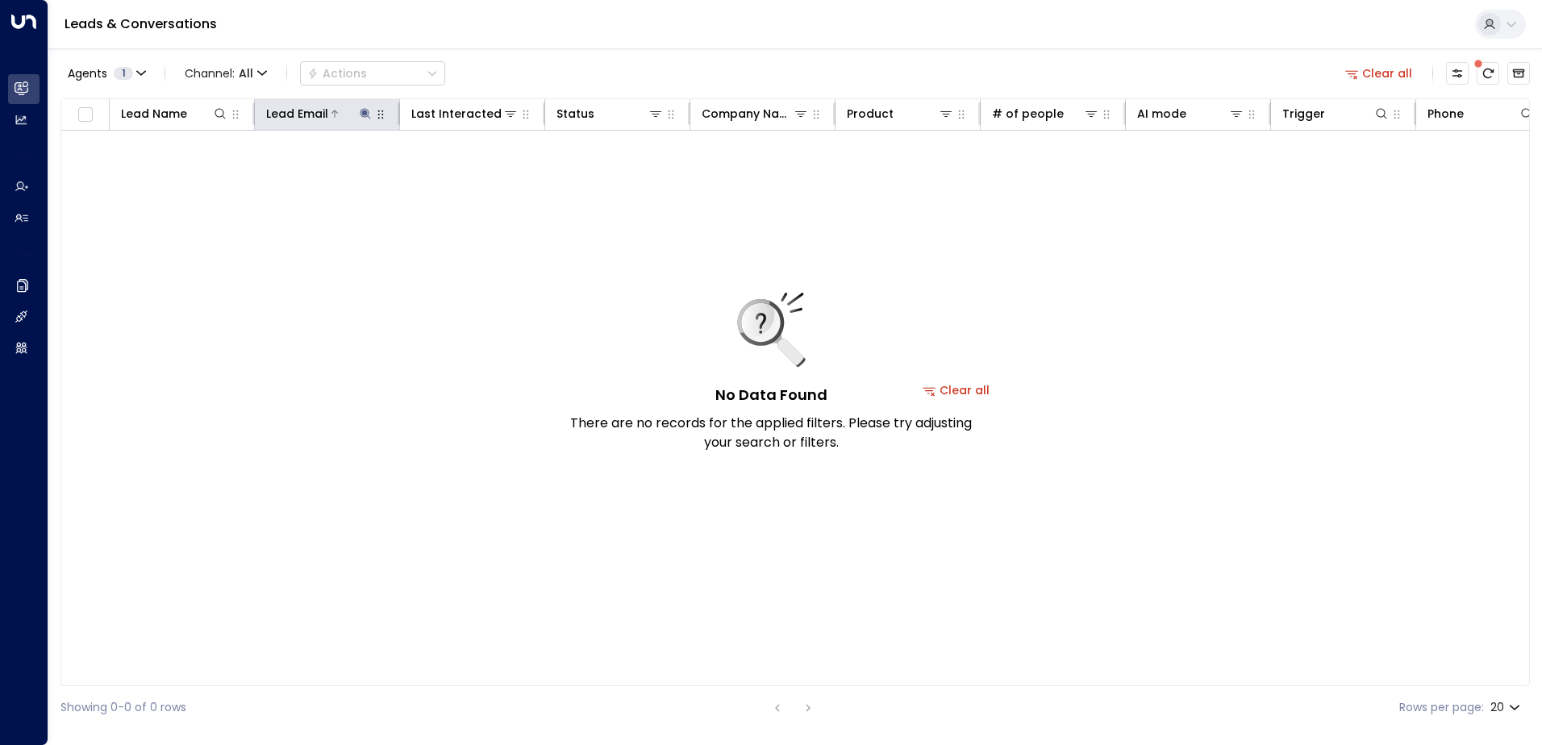
click at [365, 114] on icon at bounding box center [365, 113] width 10 height 10
click at [467, 171] on icon "button" at bounding box center [466, 172] width 13 height 13
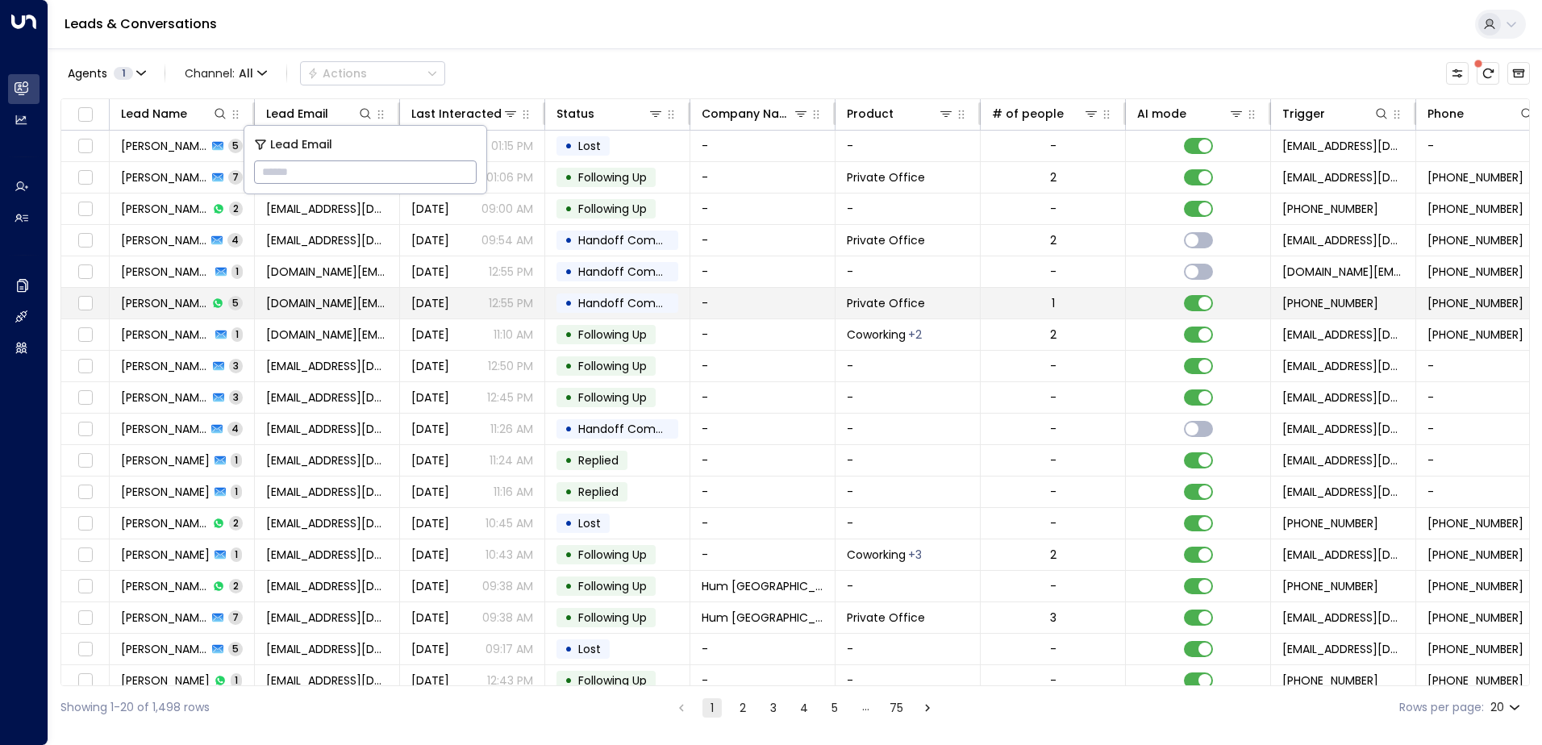
type input "**********"
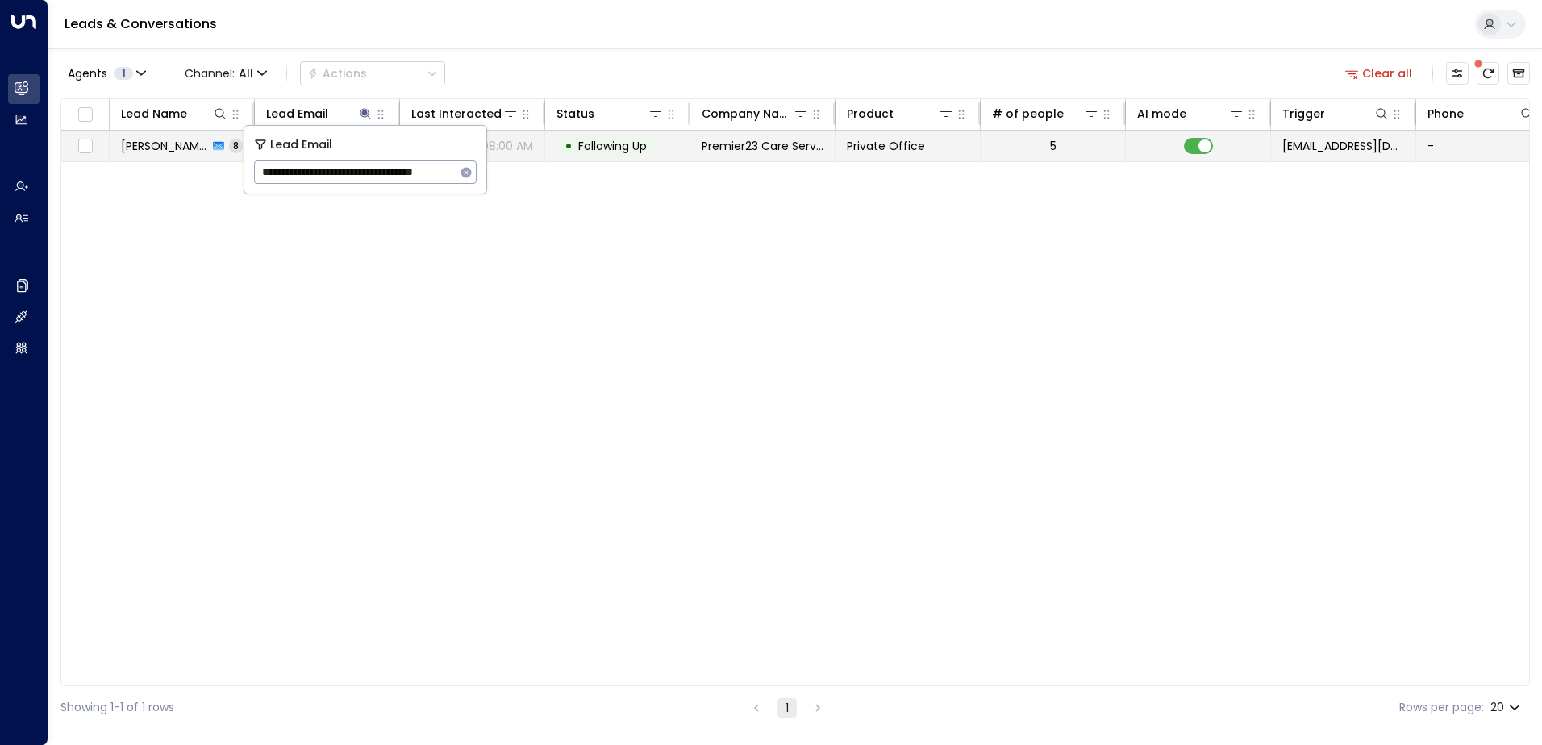
click at [632, 147] on span "Following Up" at bounding box center [612, 146] width 69 height 16
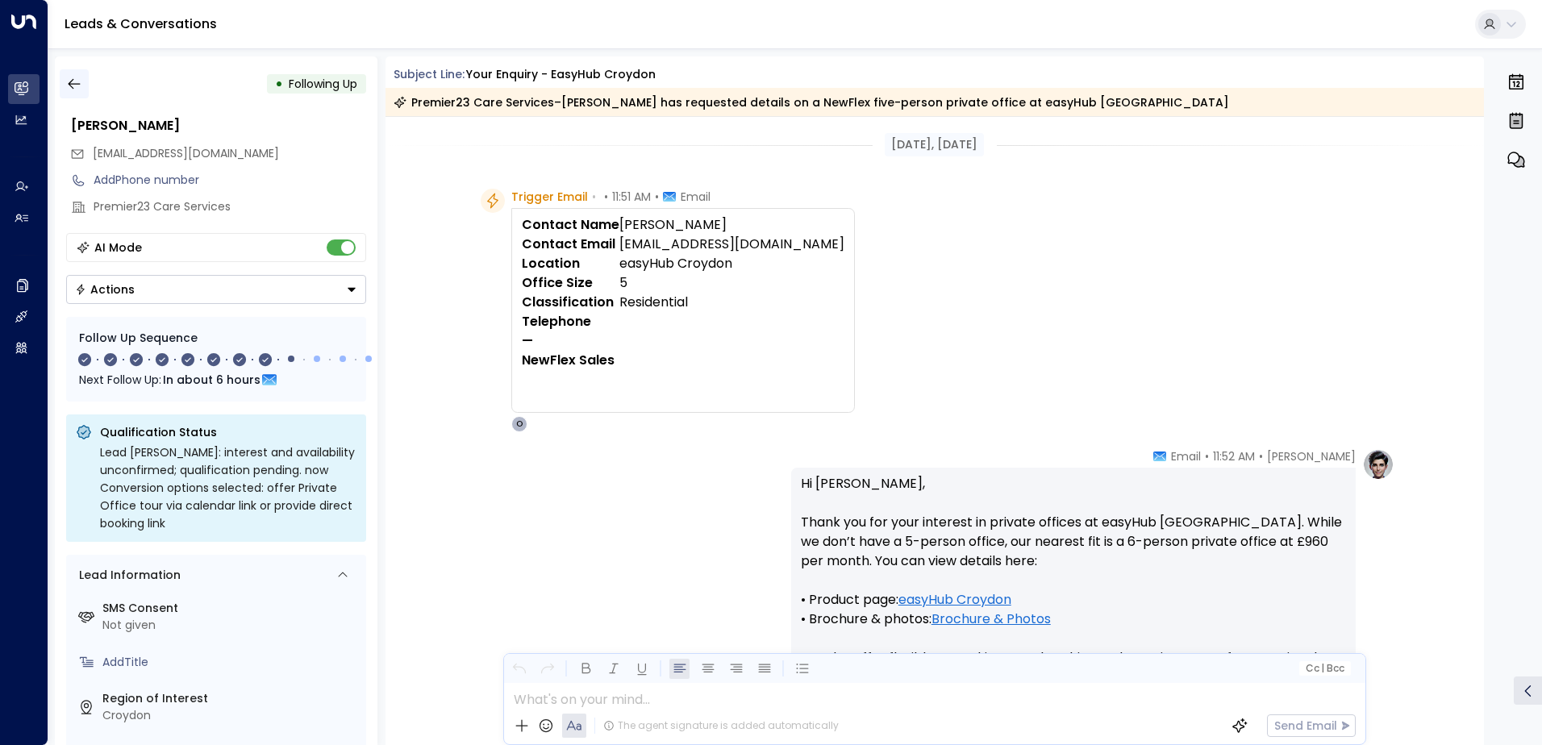
click at [73, 85] on icon "button" at bounding box center [74, 84] width 16 height 16
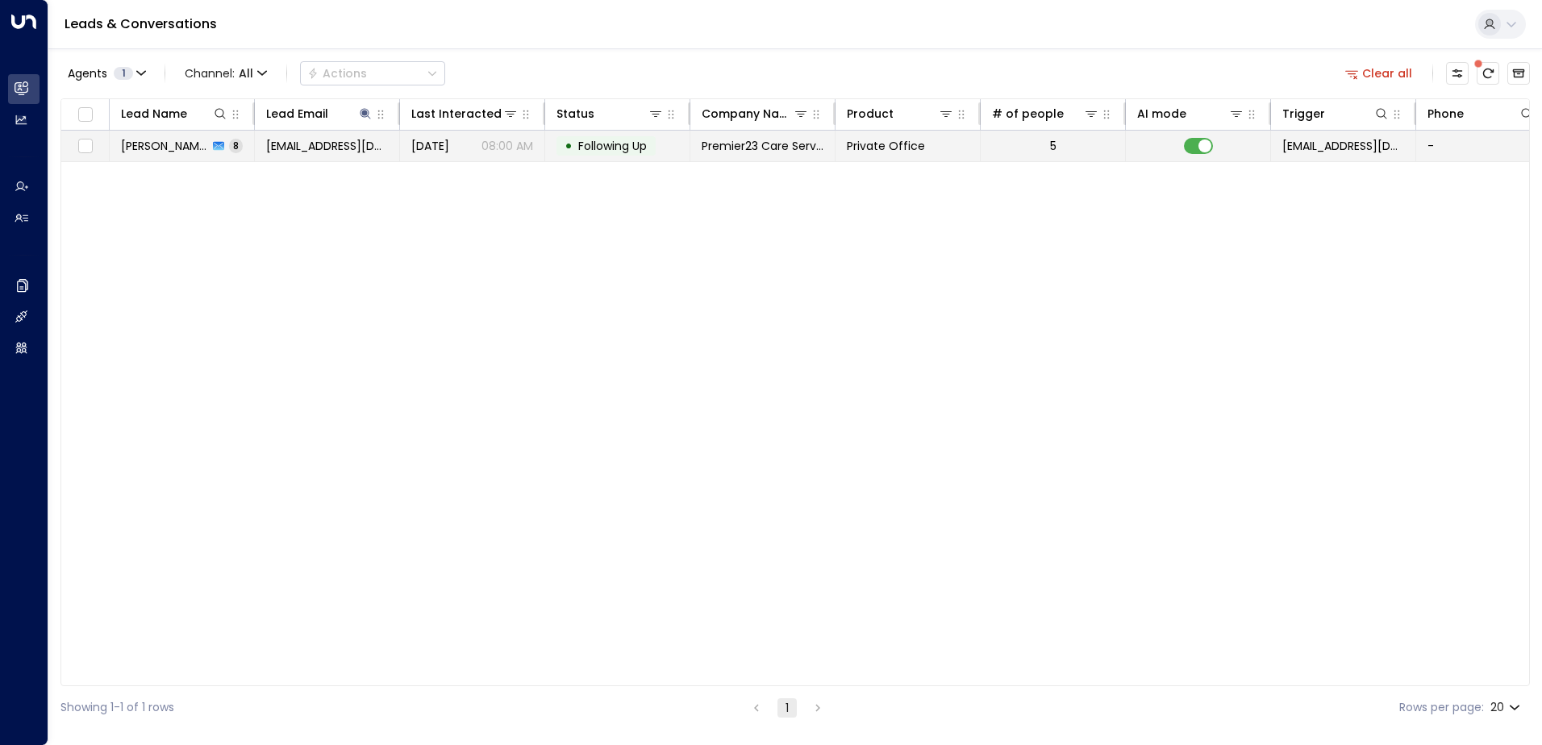
click at [1219, 145] on td at bounding box center [1198, 146] width 145 height 31
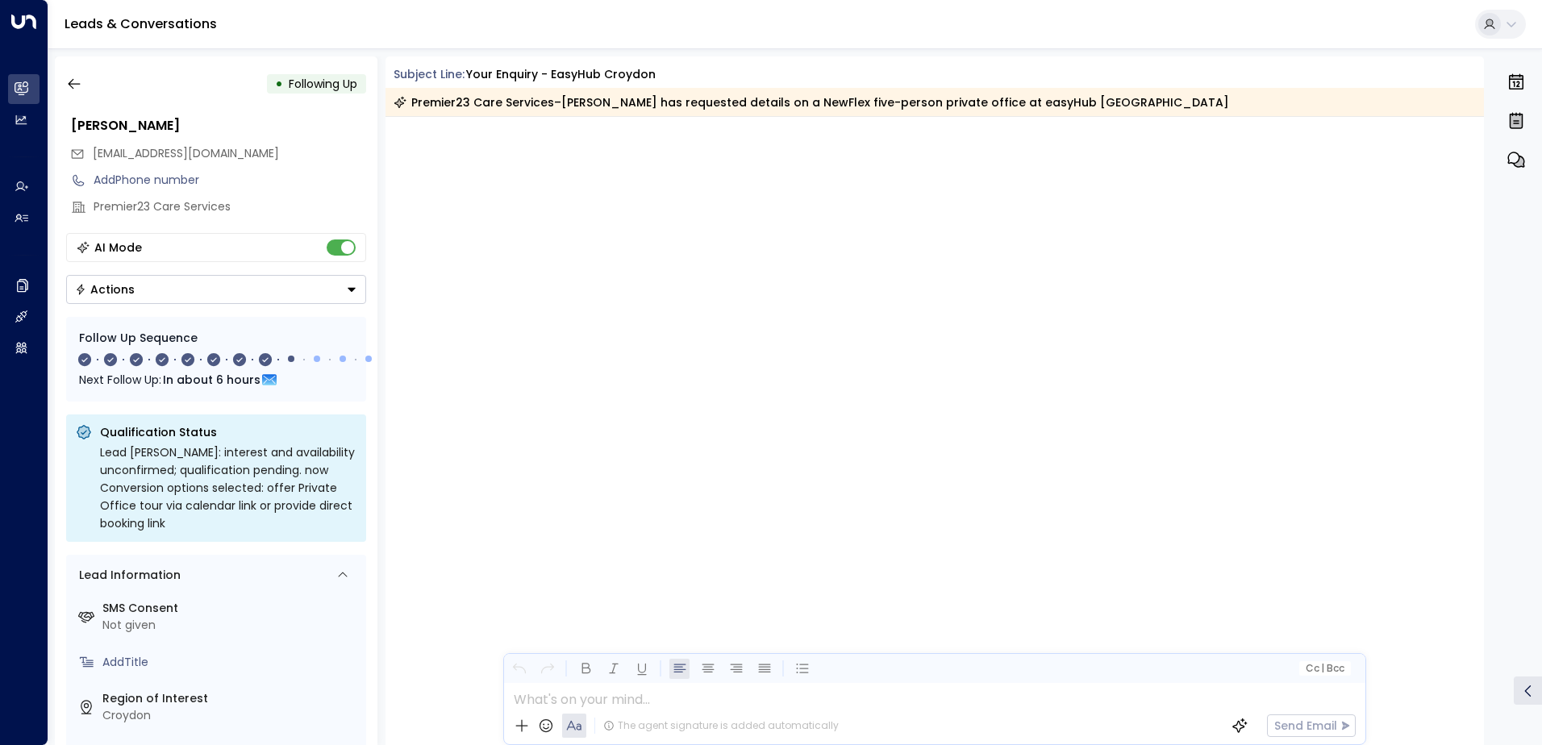
scroll to position [4928, 0]
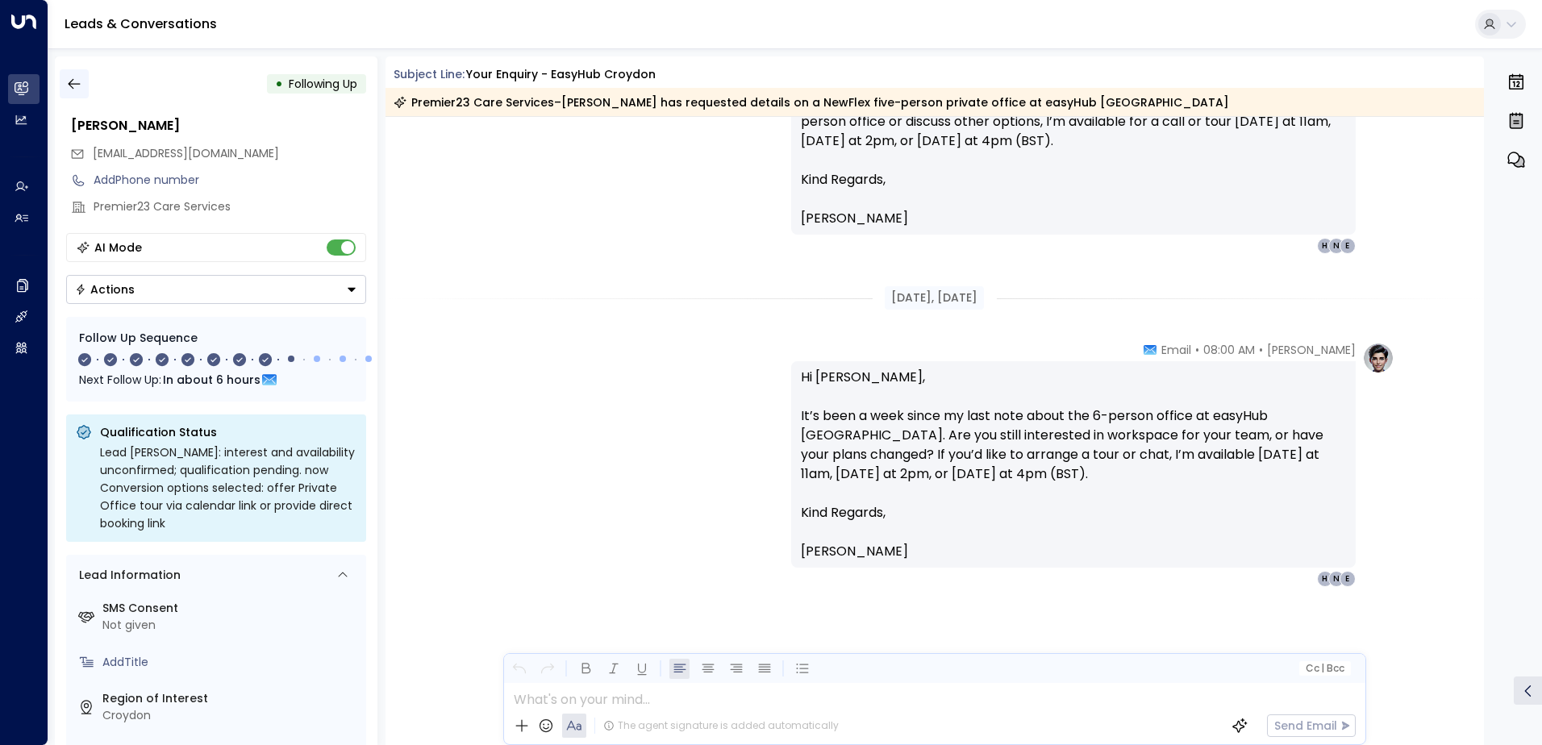
click at [80, 81] on icon "button" at bounding box center [74, 84] width 16 height 16
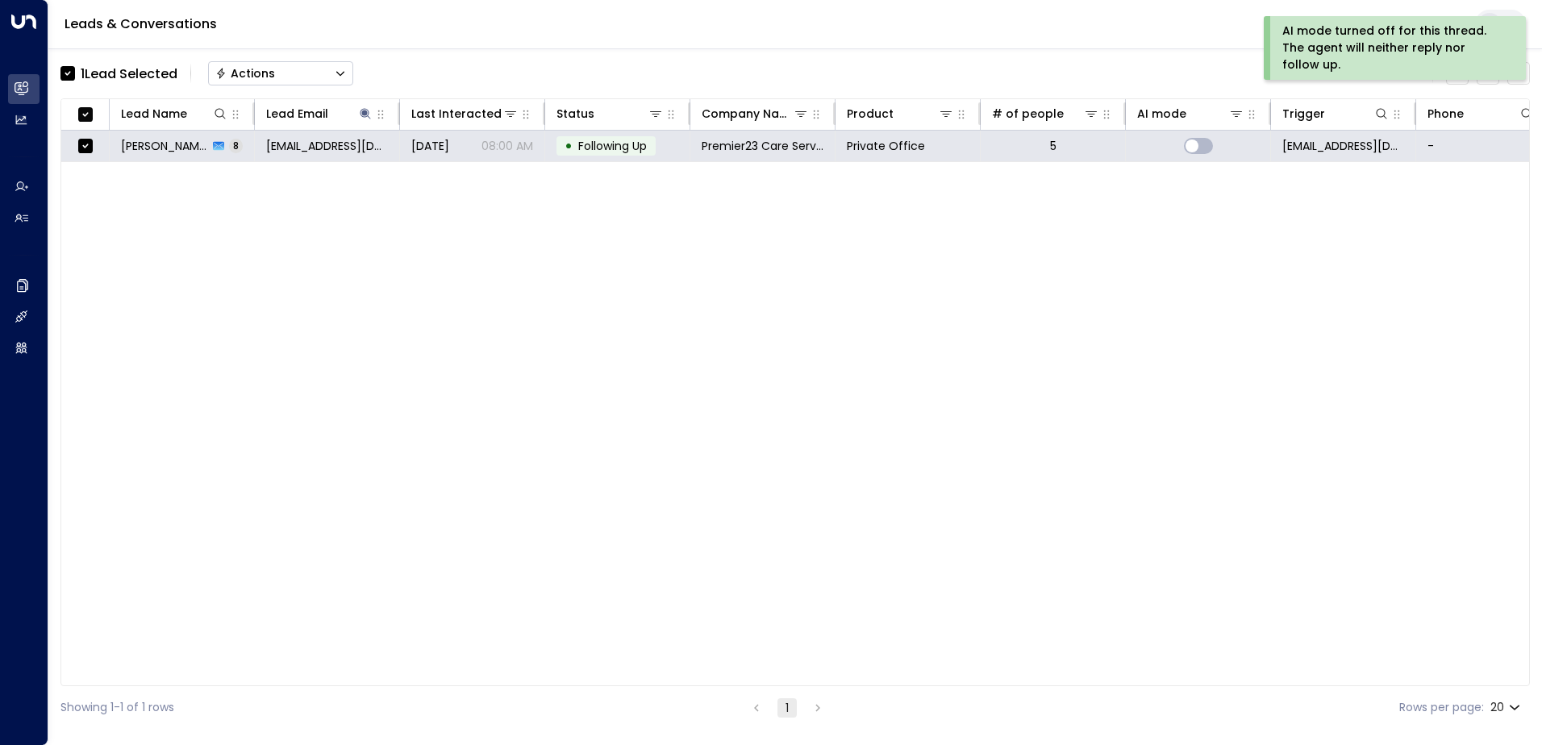
click at [248, 66] on div "Actions" at bounding box center [245, 73] width 60 height 15
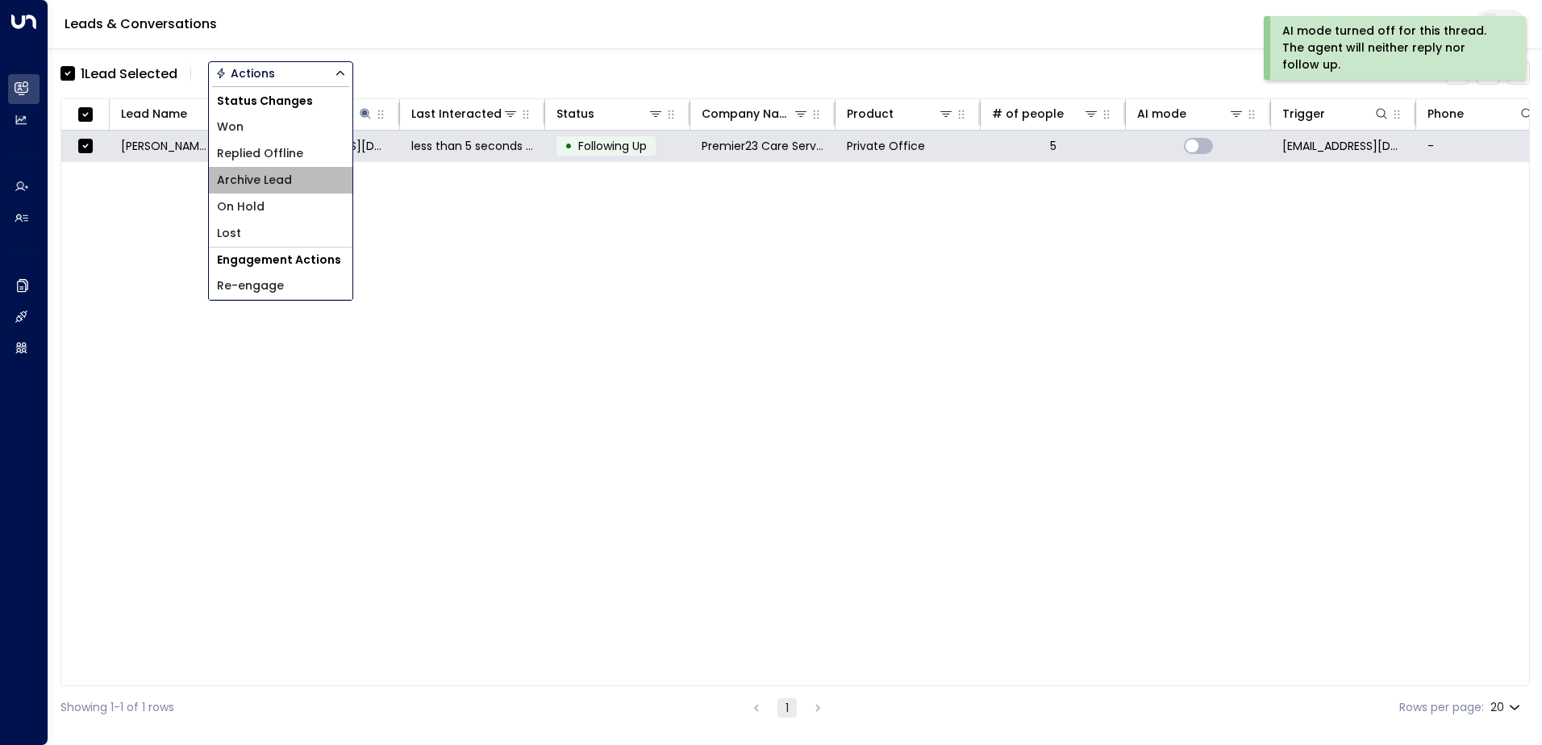
click at [258, 173] on span "Archive Lead" at bounding box center [254, 180] width 75 height 17
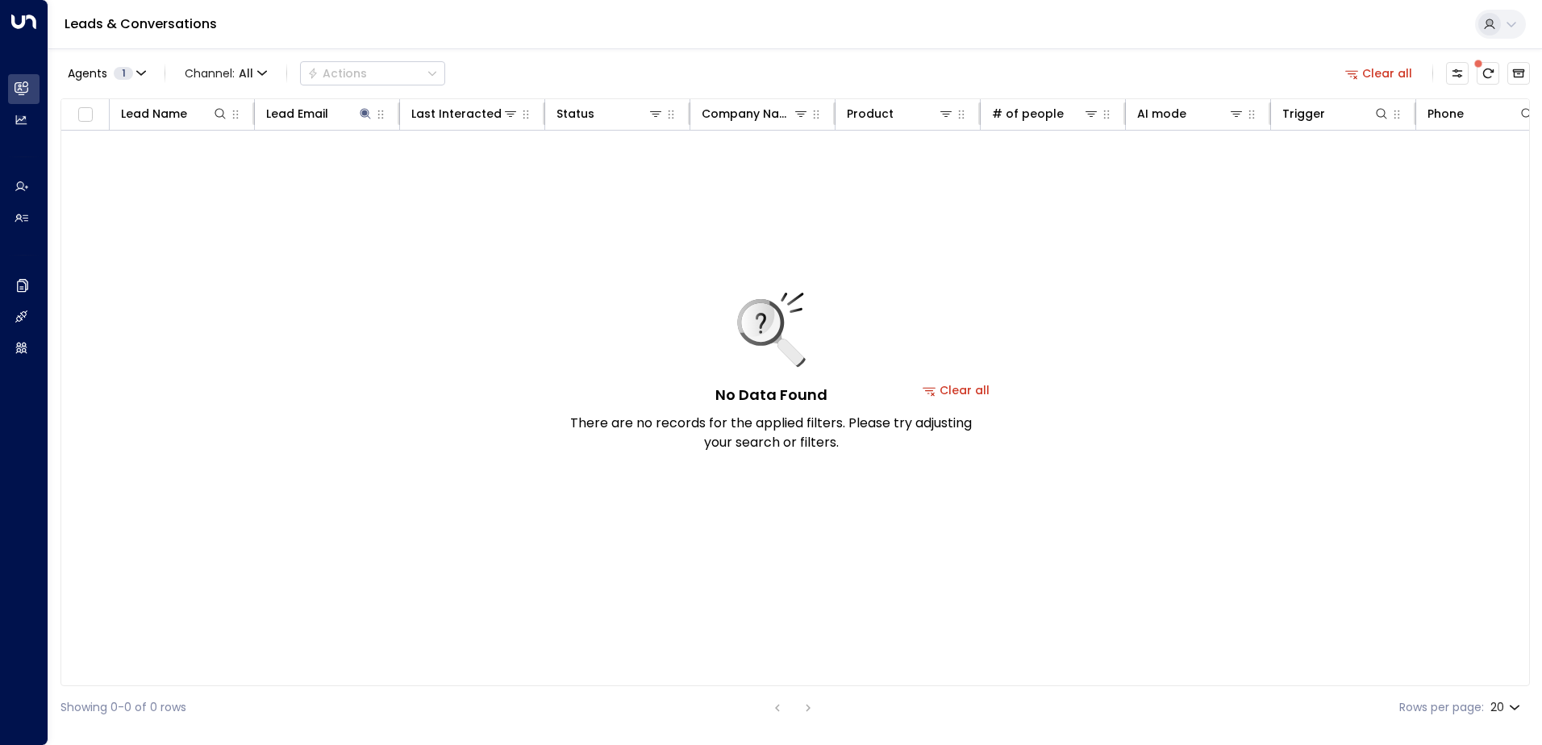
click at [1380, 73] on button "Clear all" at bounding box center [1379, 73] width 81 height 23
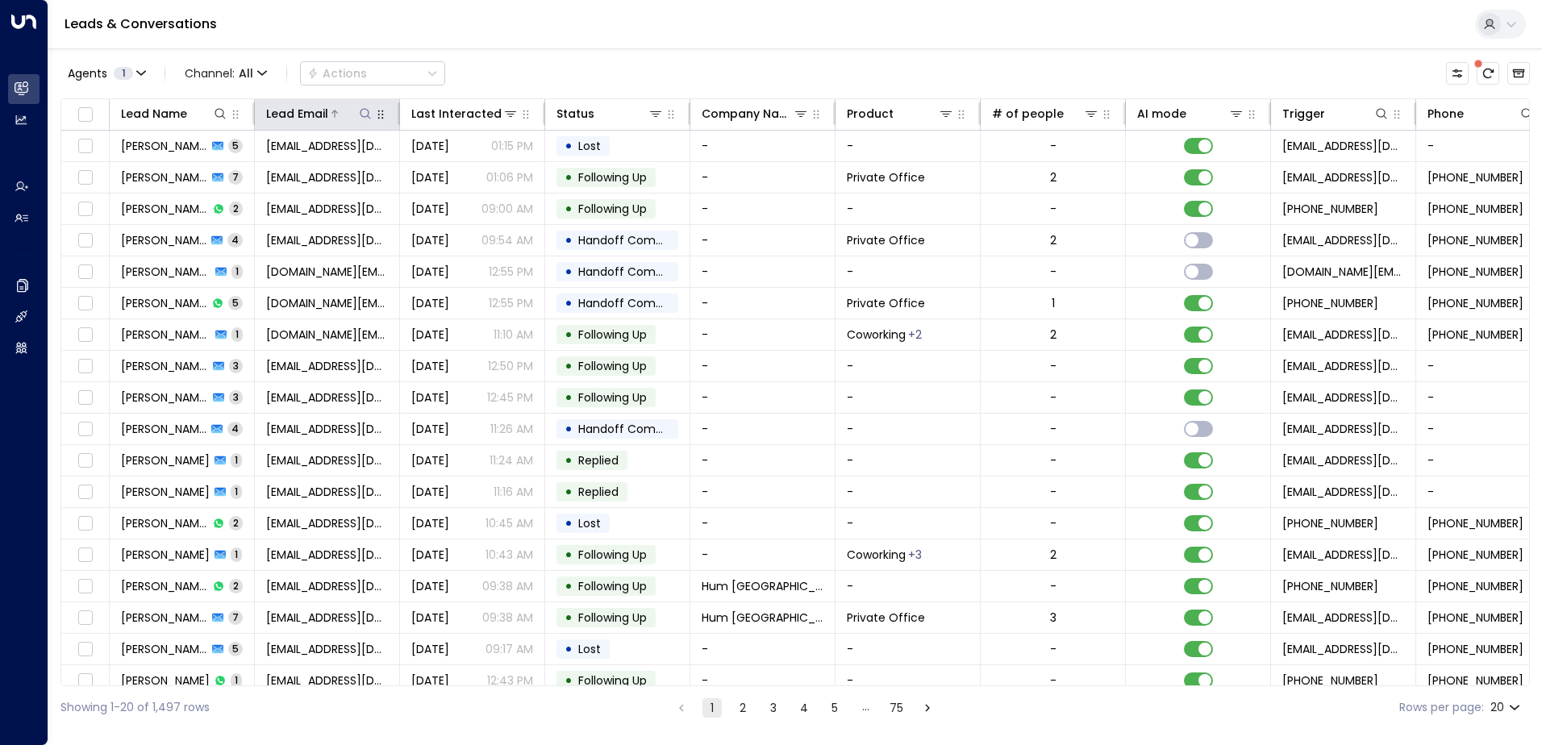
click at [360, 110] on icon at bounding box center [365, 113] width 13 height 13
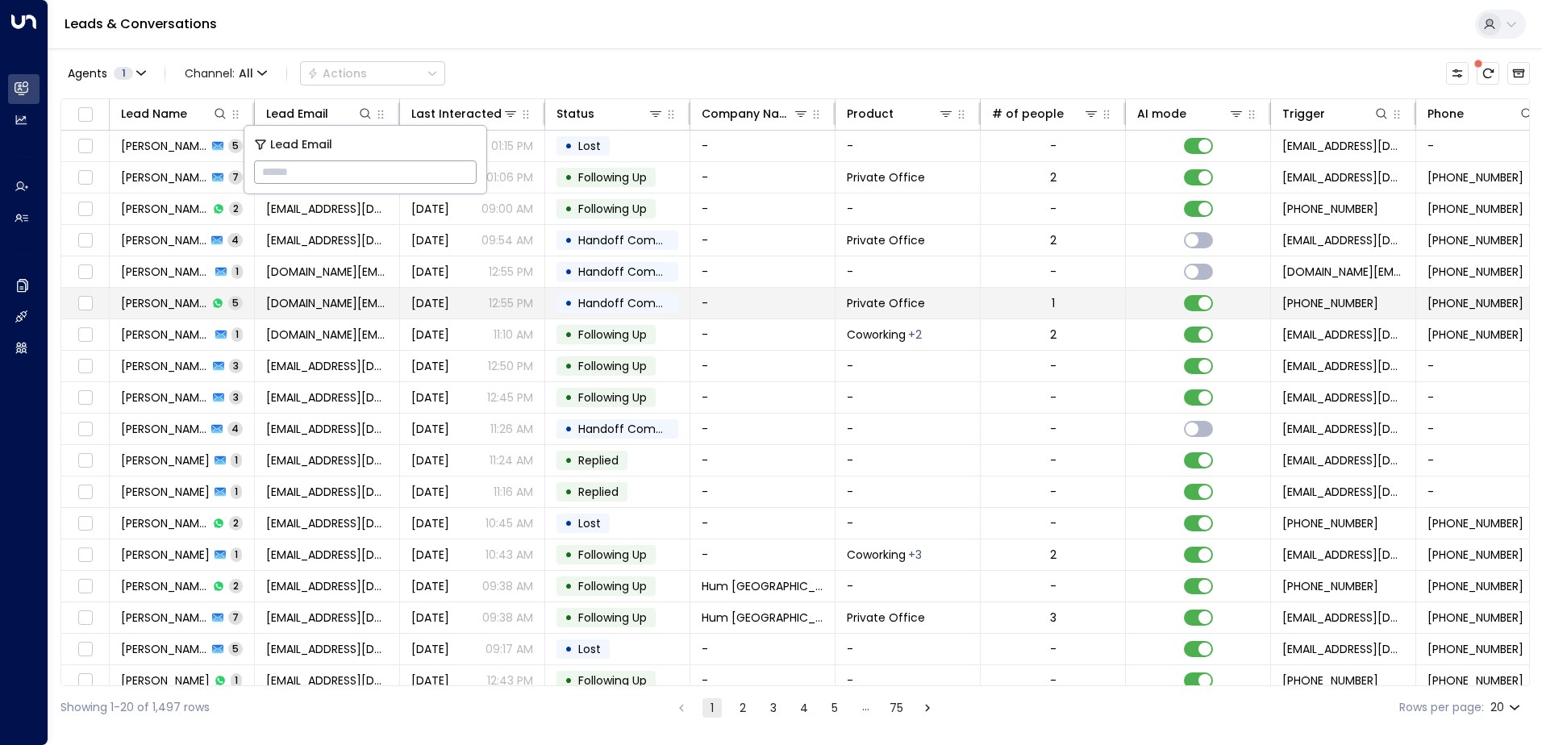
type input "**********"
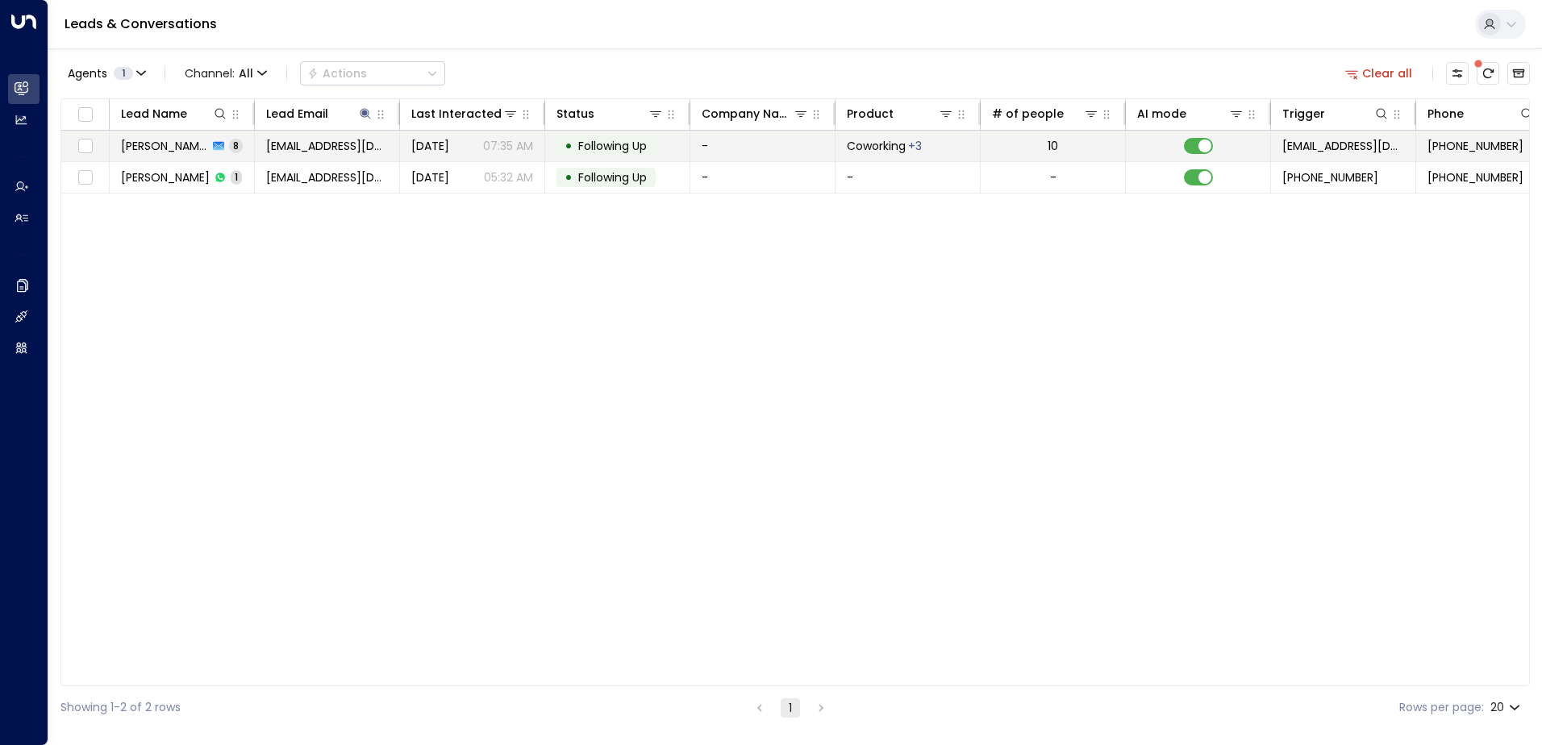
click at [614, 144] on span "Following Up" at bounding box center [612, 146] width 69 height 16
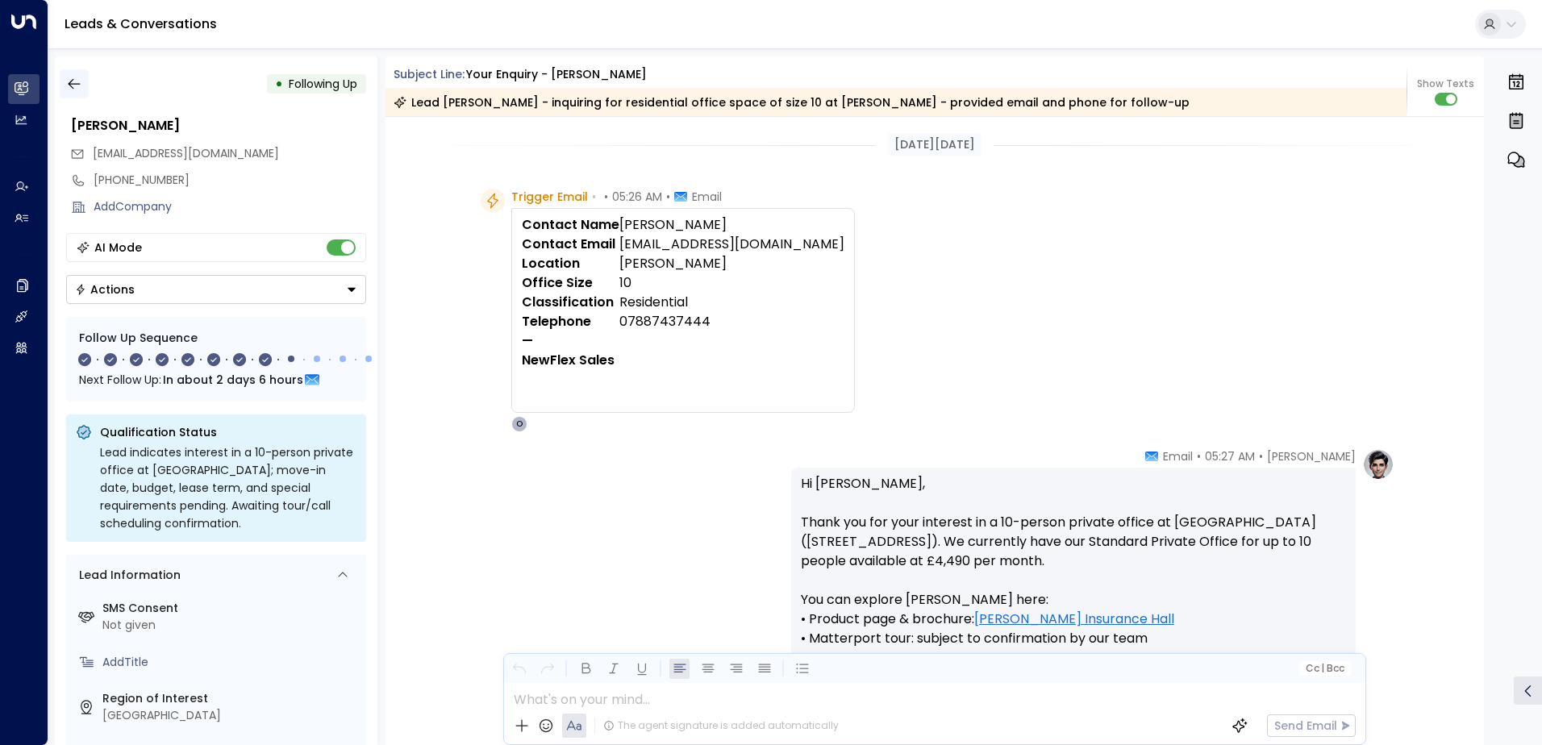
click at [70, 81] on icon "button" at bounding box center [74, 84] width 12 height 10
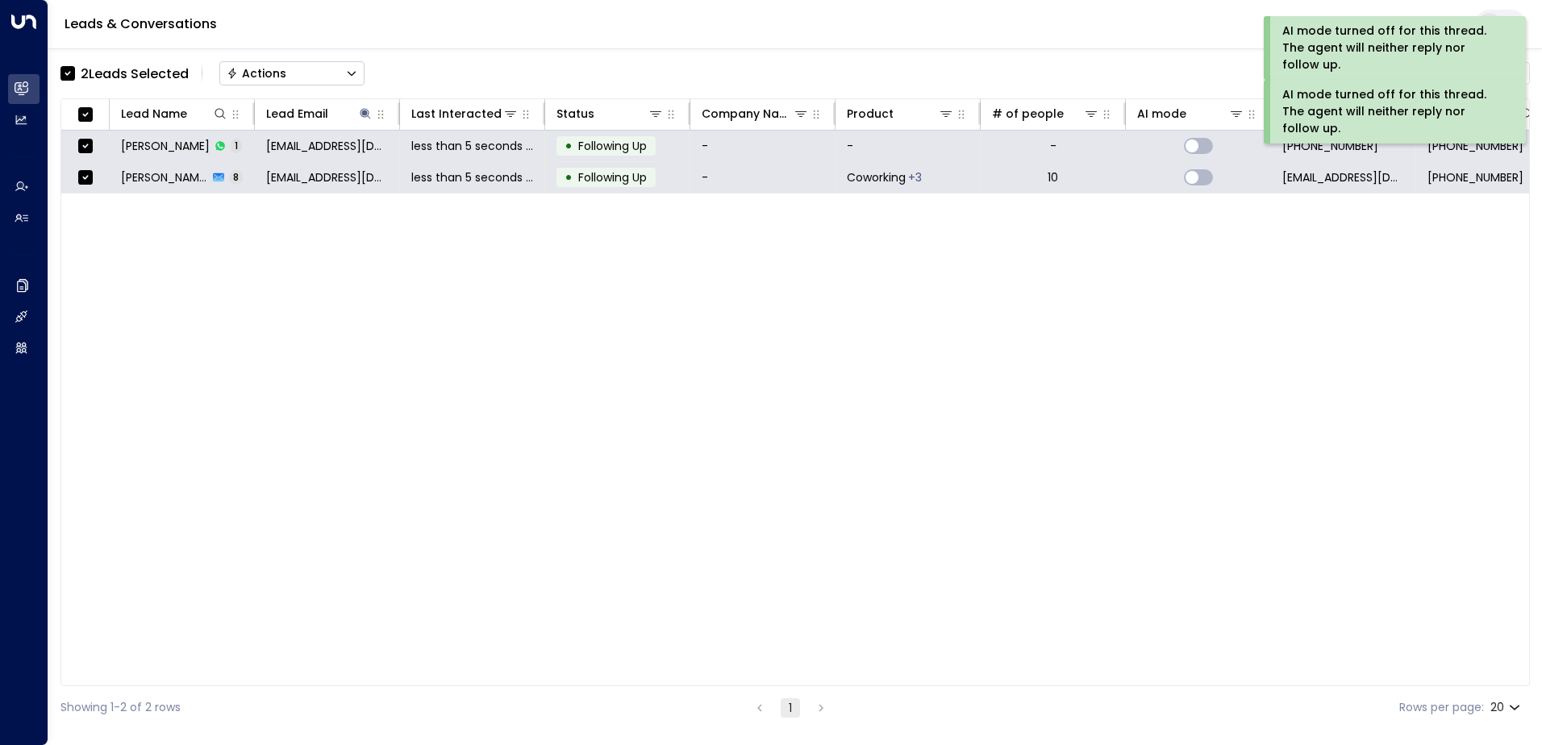
click at [274, 69] on div "Actions" at bounding box center [257, 73] width 60 height 15
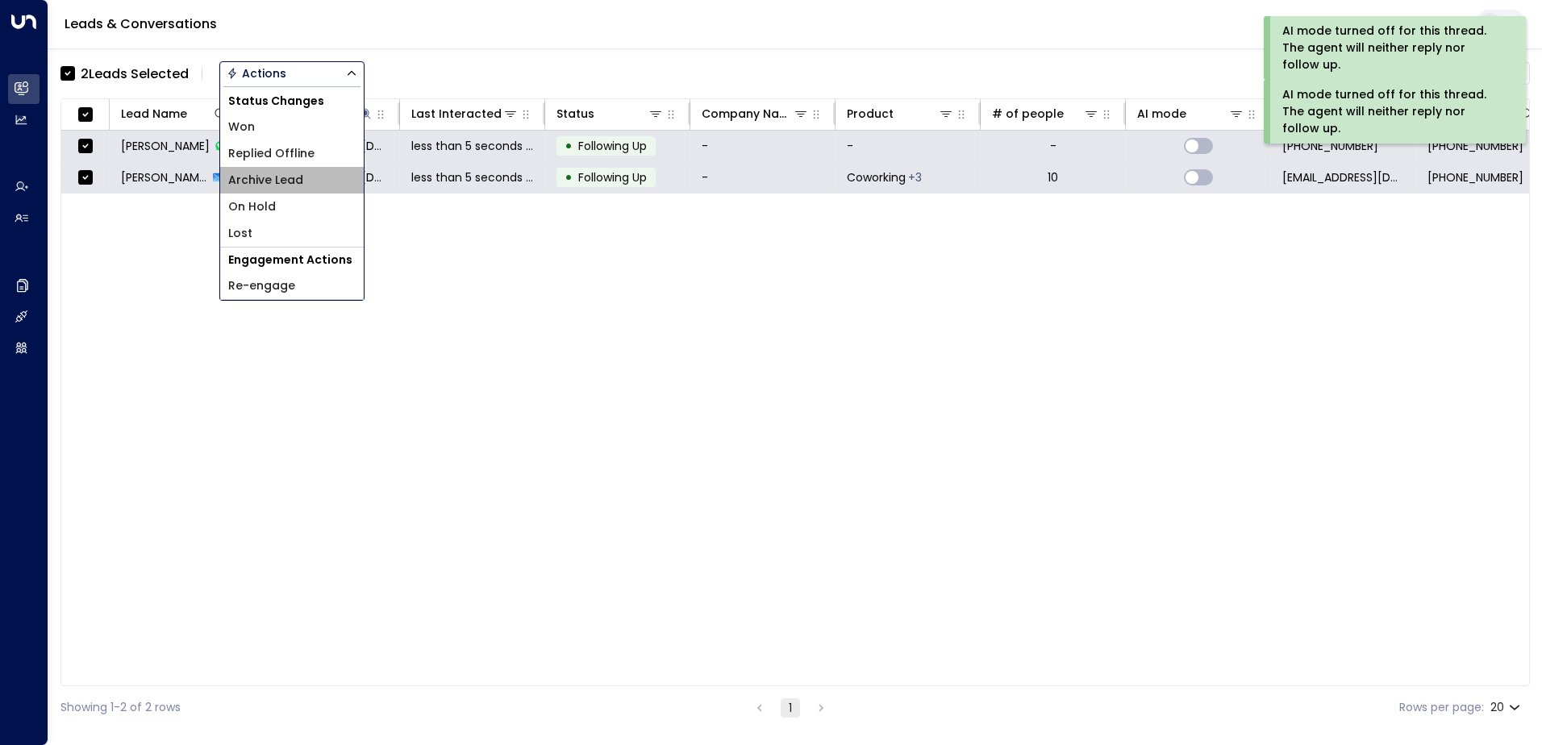
click at [273, 182] on span "Archive Lead" at bounding box center [265, 180] width 75 height 17
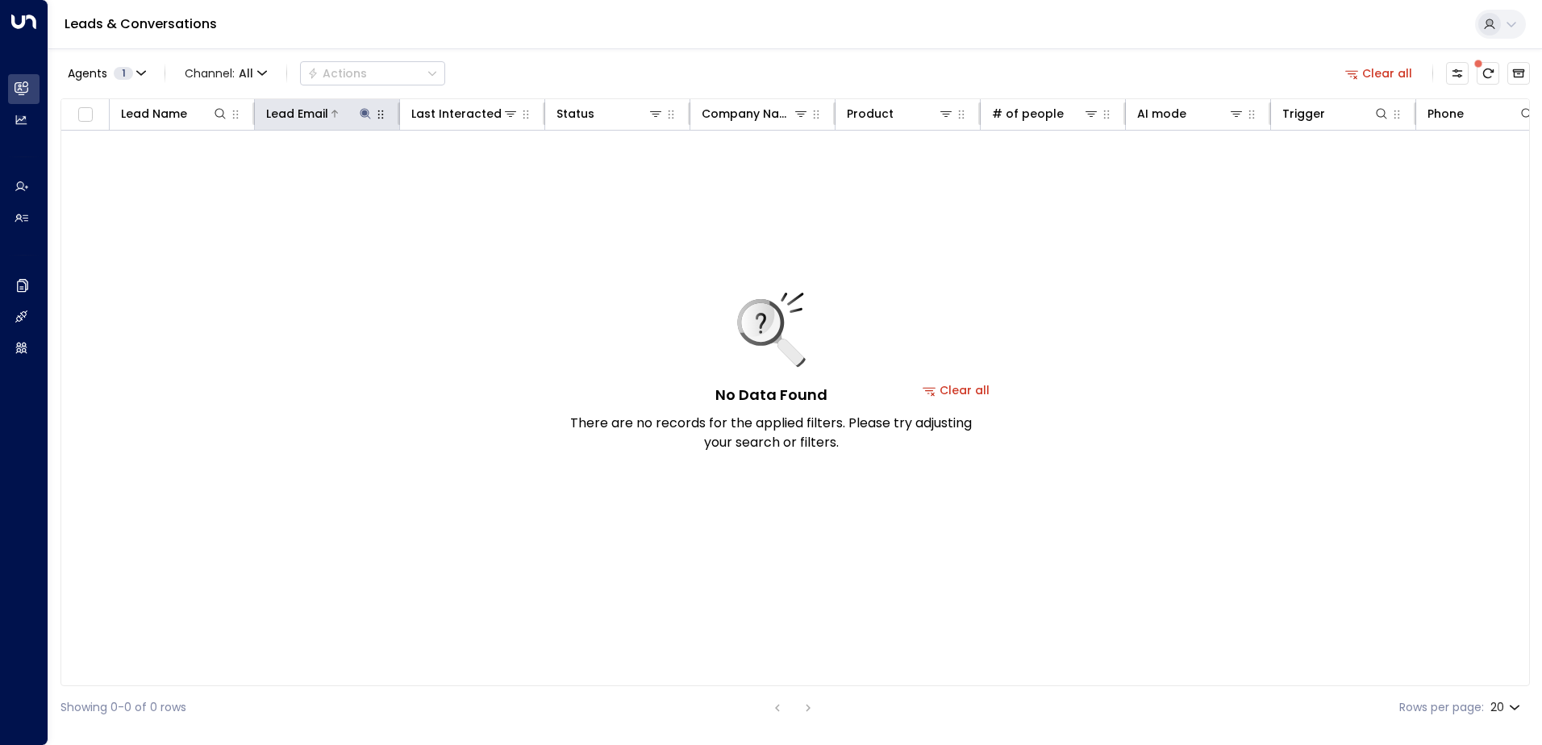
click at [366, 114] on icon at bounding box center [365, 113] width 10 height 10
click at [467, 175] on icon "button" at bounding box center [466, 172] width 10 height 10
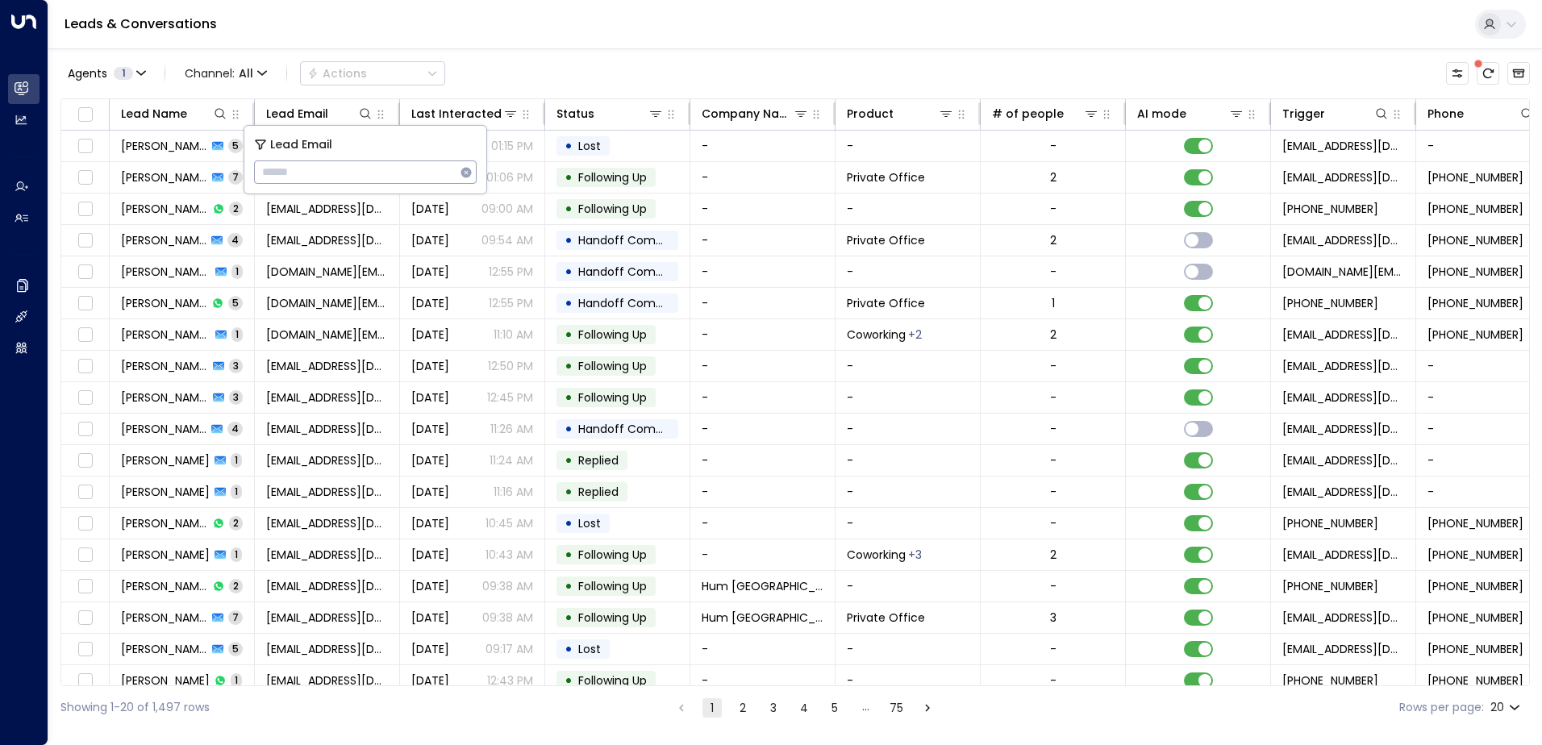
type input "**********"
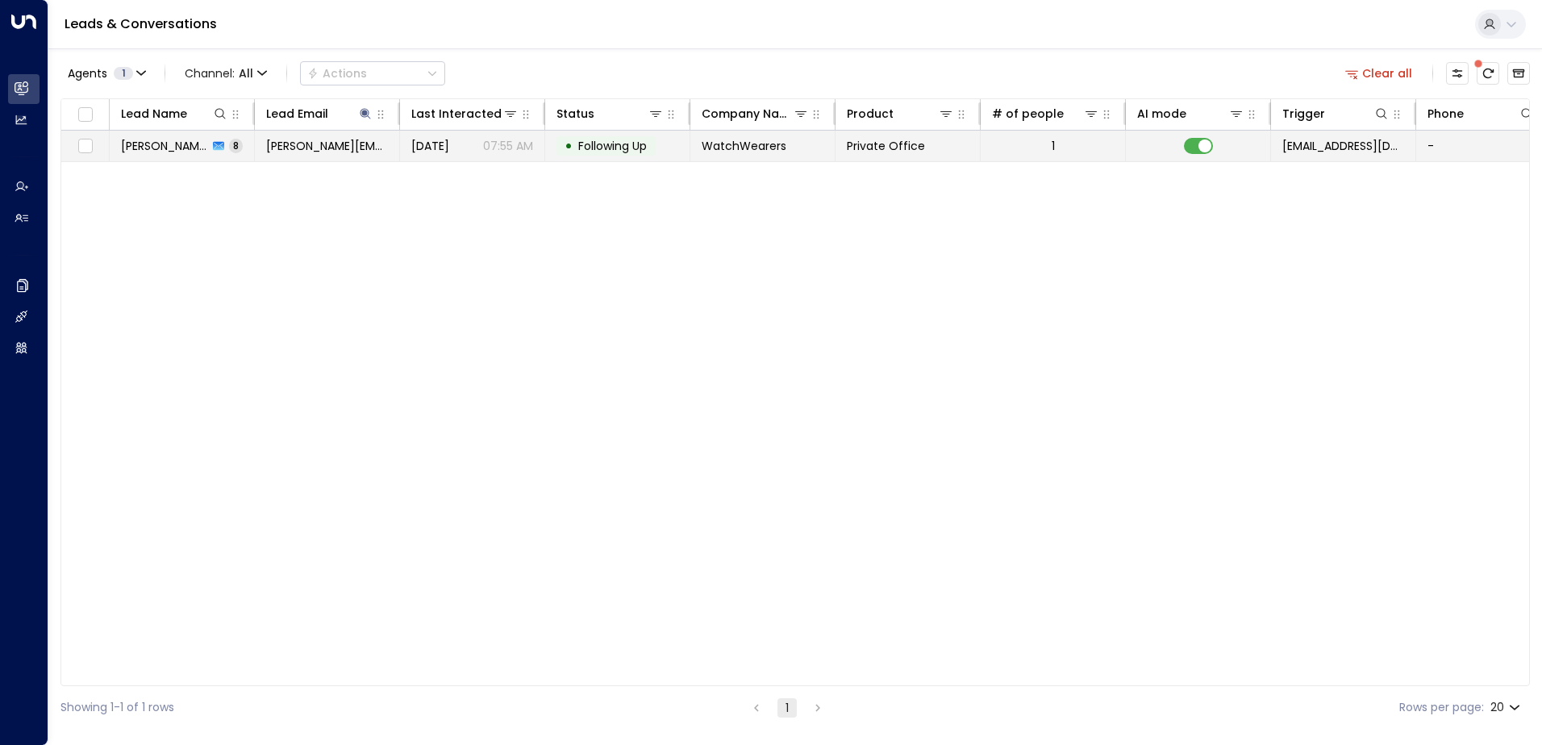
click at [619, 144] on span "Following Up" at bounding box center [612, 146] width 69 height 16
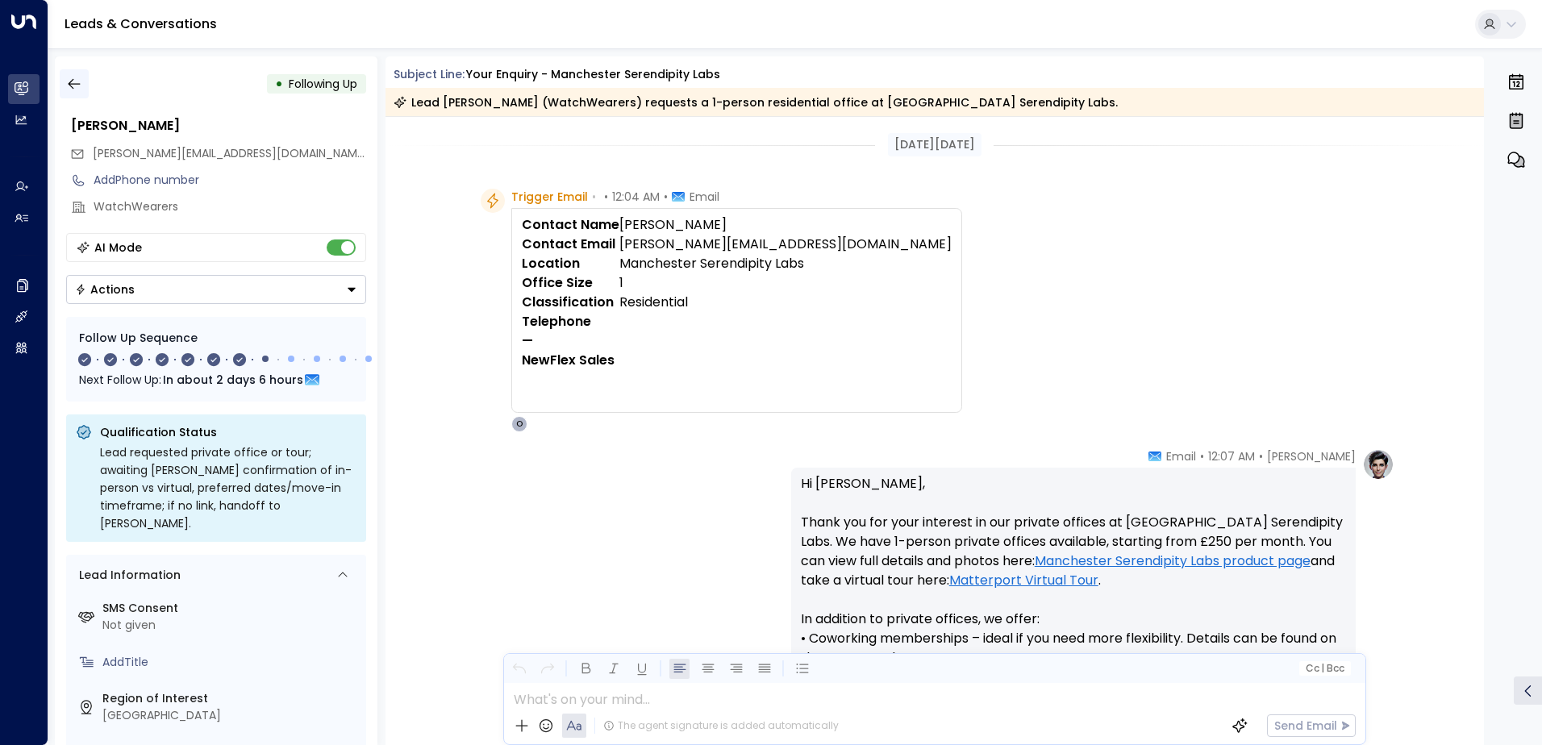
click at [69, 88] on icon "button" at bounding box center [74, 84] width 16 height 16
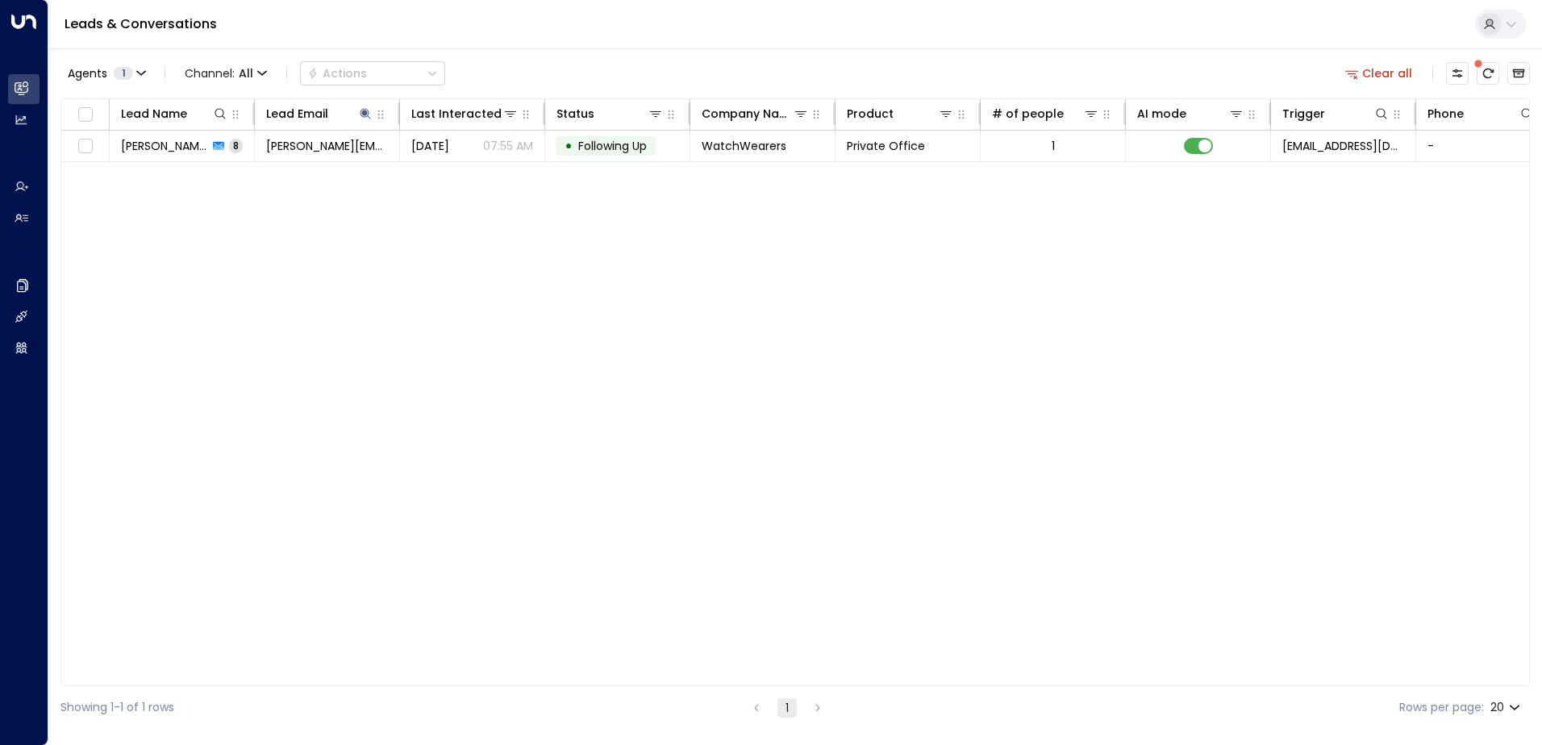
click at [1415, 71] on button "Clear all" at bounding box center [1379, 73] width 81 height 23
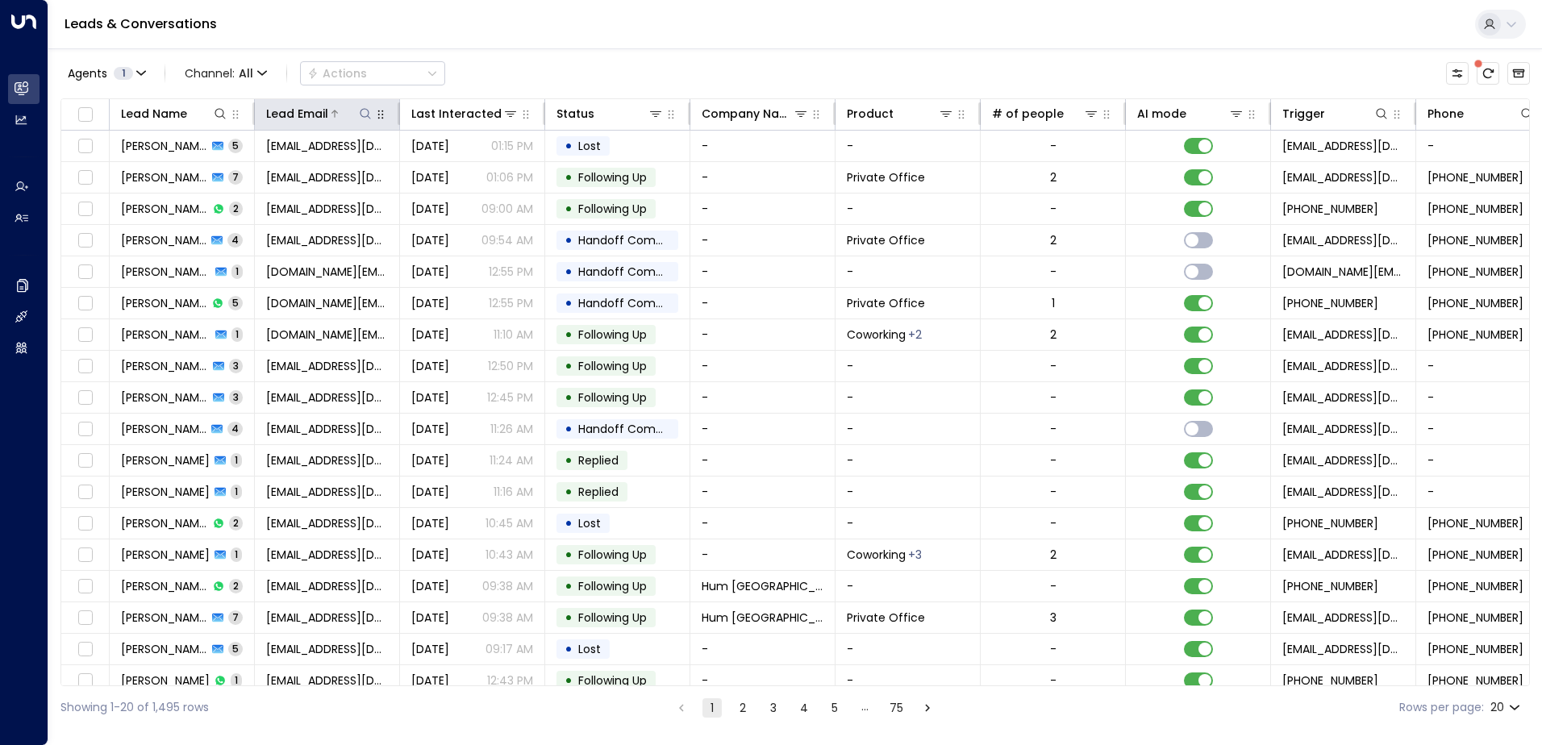
click at [364, 114] on icon at bounding box center [365, 113] width 13 height 13
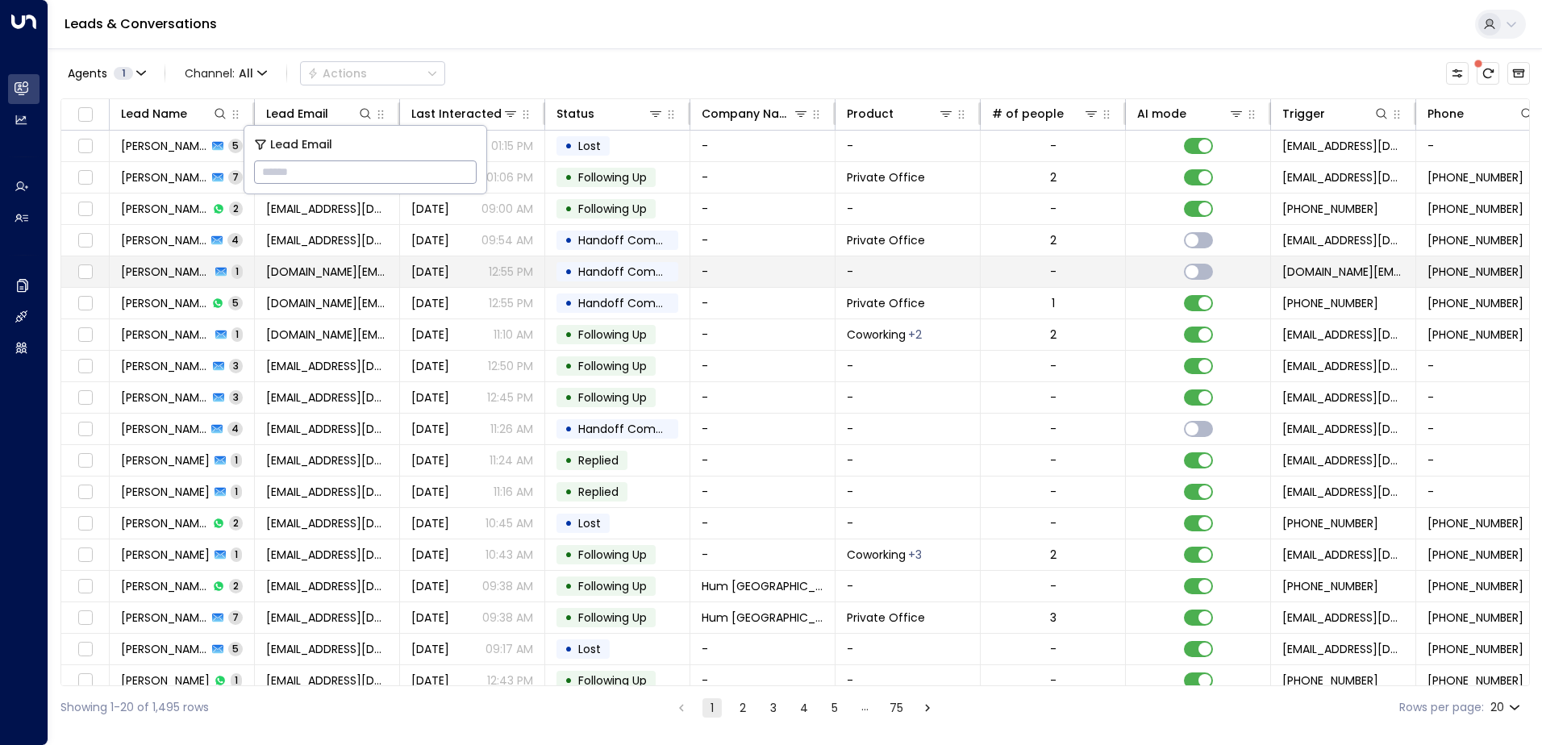
type input "**********"
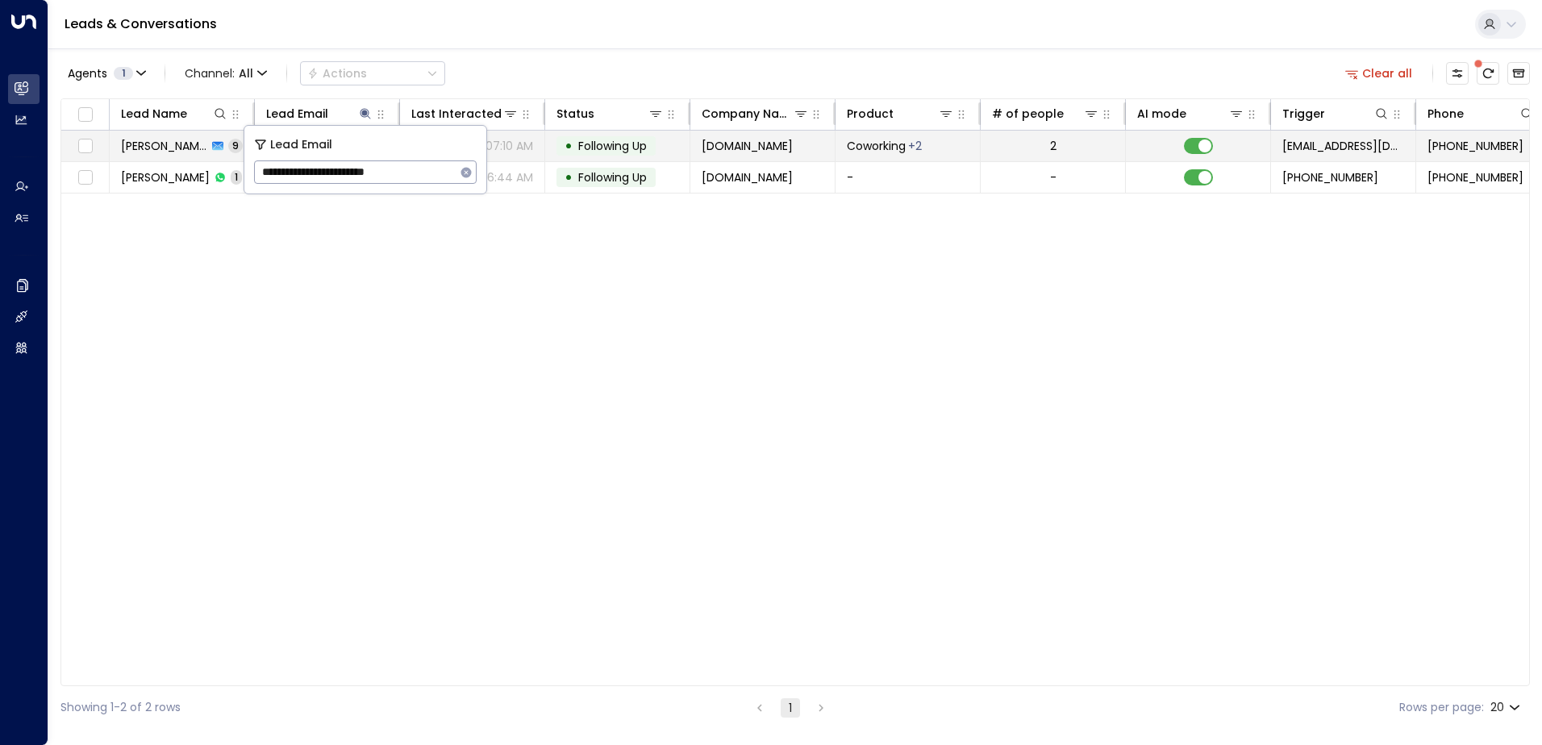
click at [595, 136] on div "• Following Up" at bounding box center [605, 145] width 99 height 19
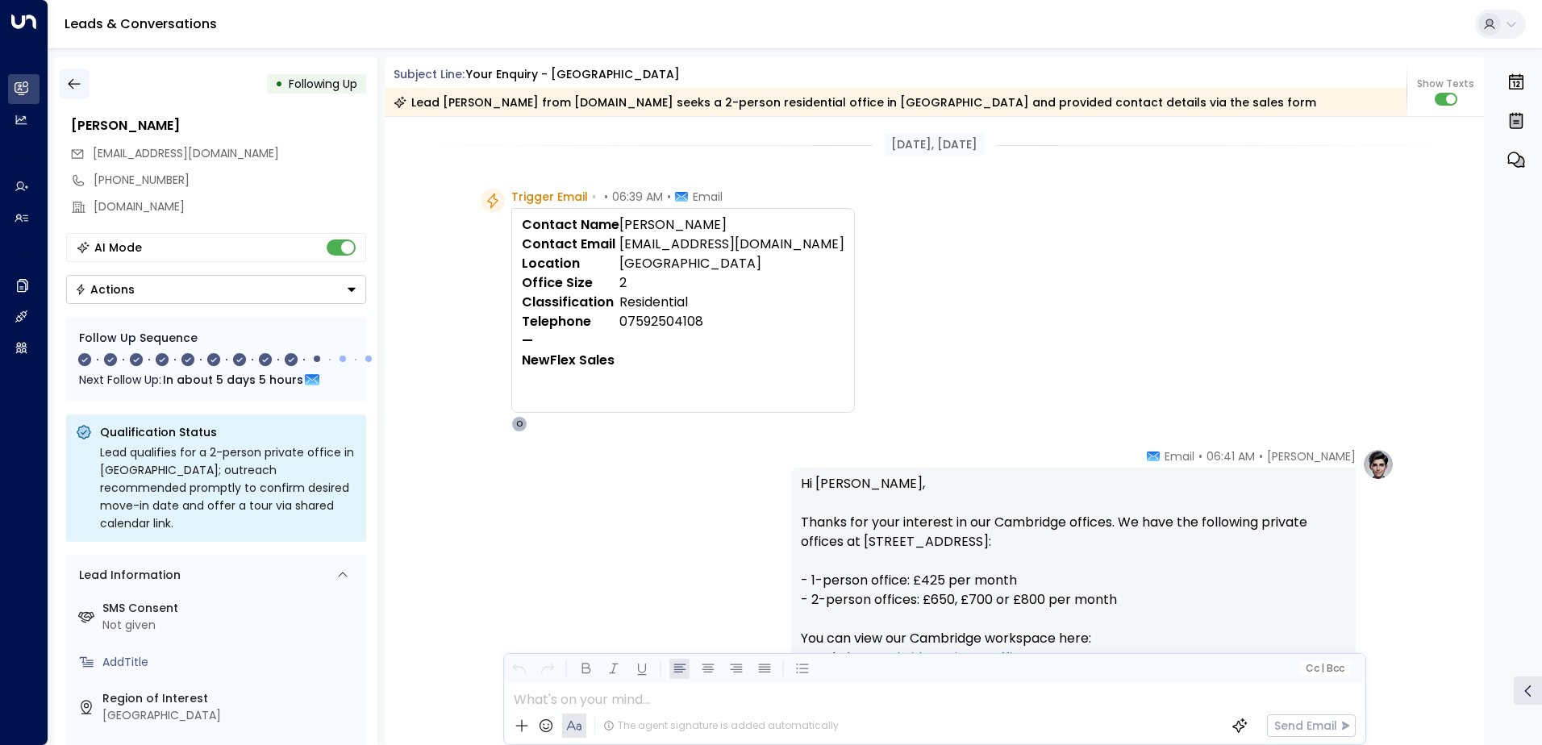
click at [70, 87] on icon "button" at bounding box center [74, 84] width 16 height 16
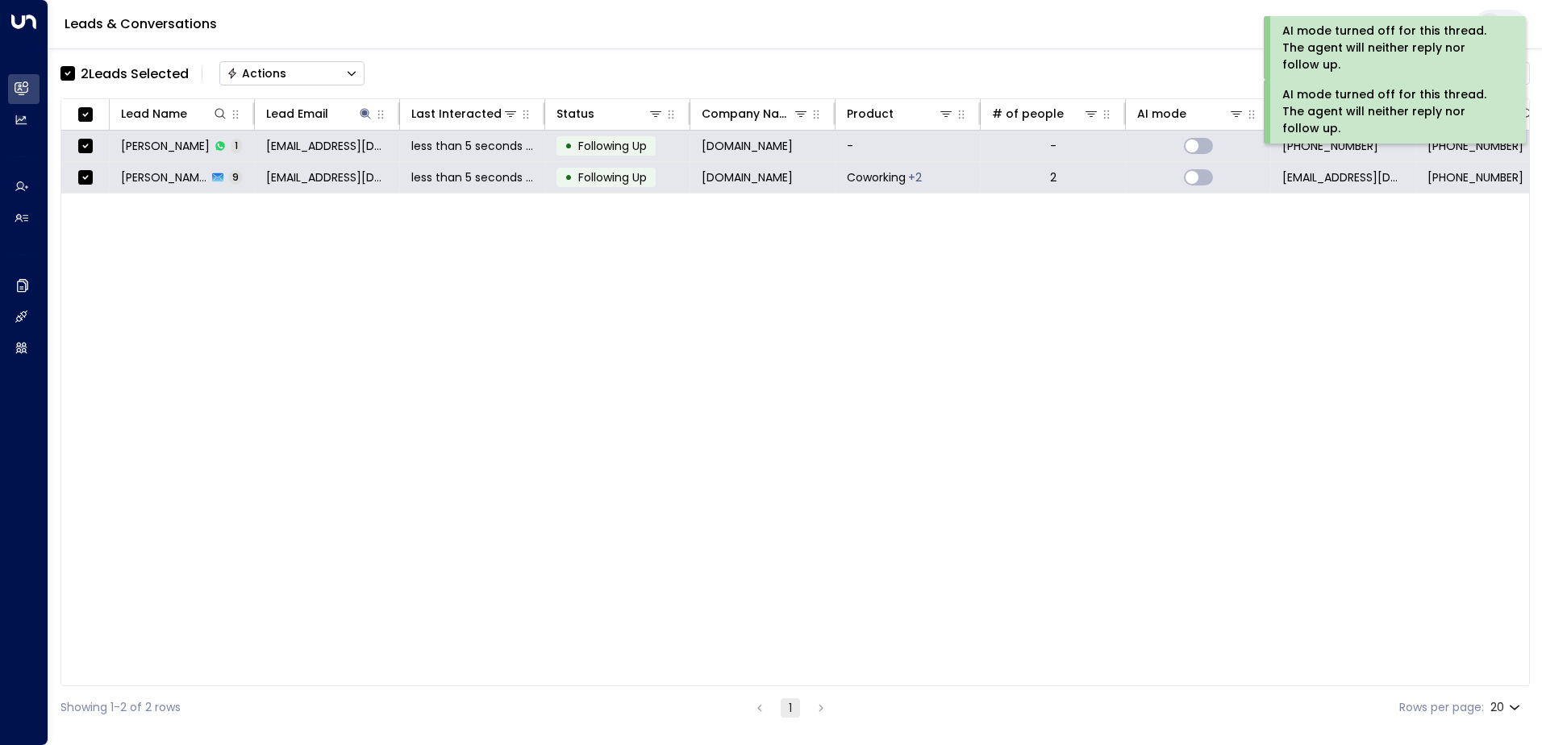
click at [242, 65] on button "Actions" at bounding box center [291, 73] width 145 height 24
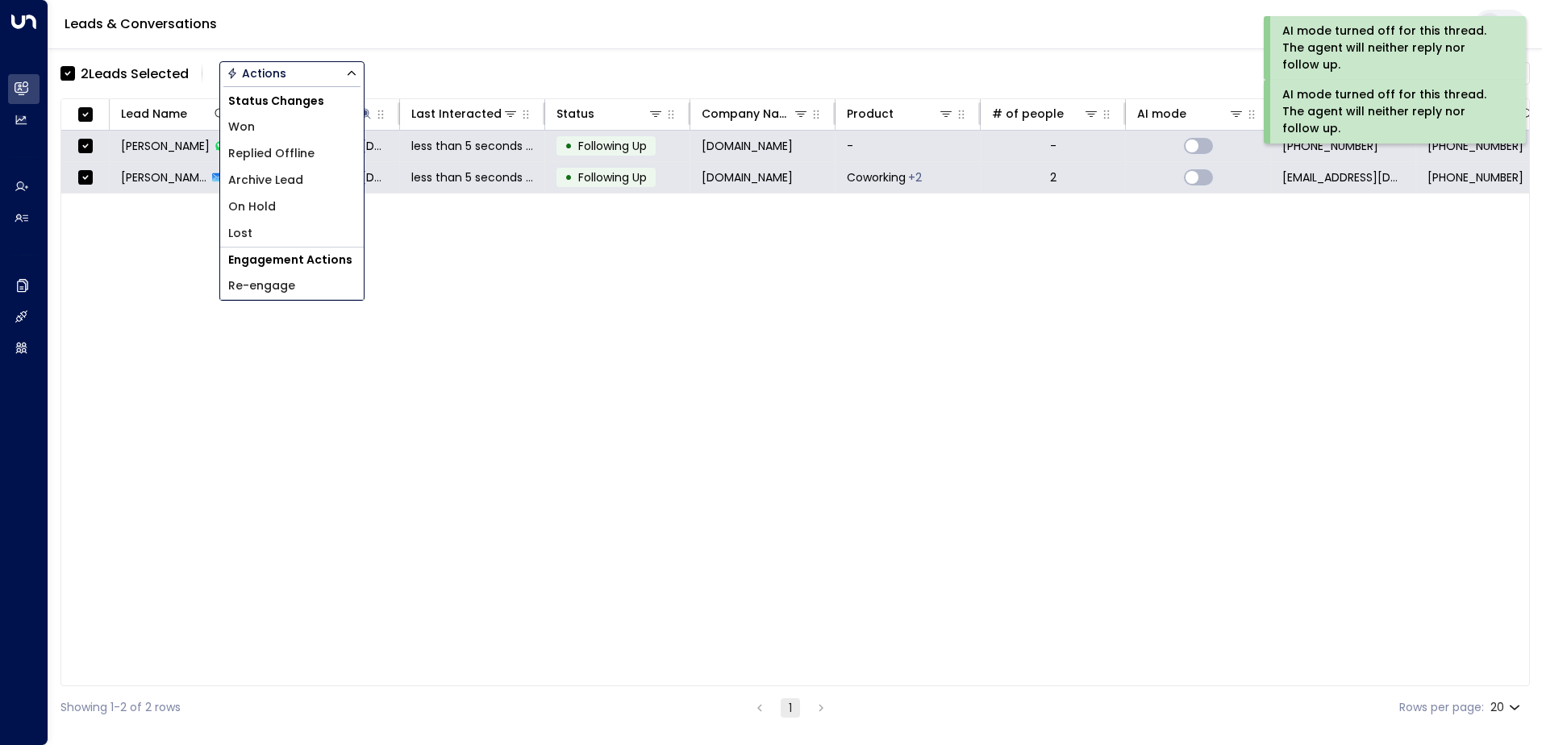
click at [268, 174] on span "Archive Lead" at bounding box center [265, 180] width 75 height 17
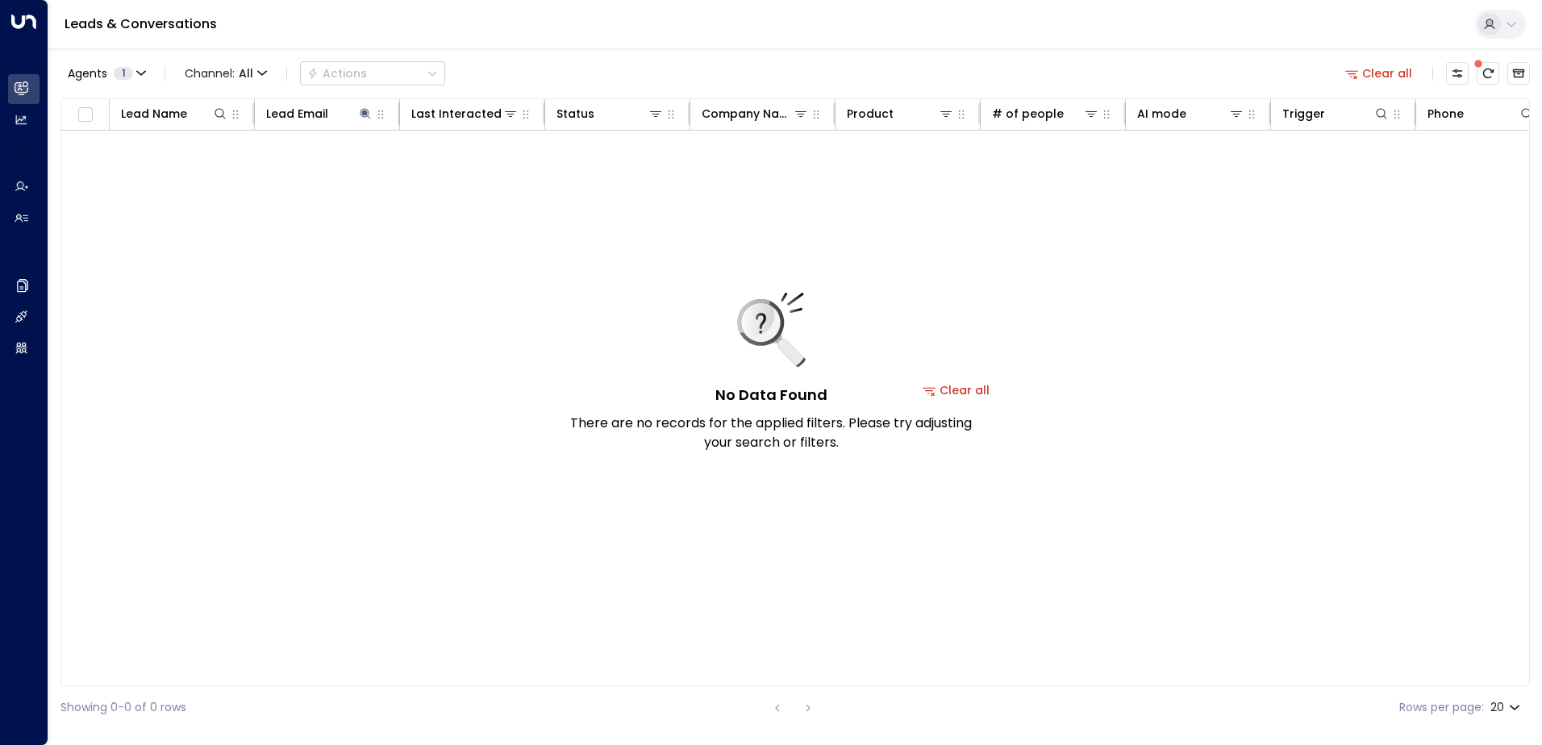
click at [1378, 71] on button "Clear all" at bounding box center [1379, 73] width 81 height 23
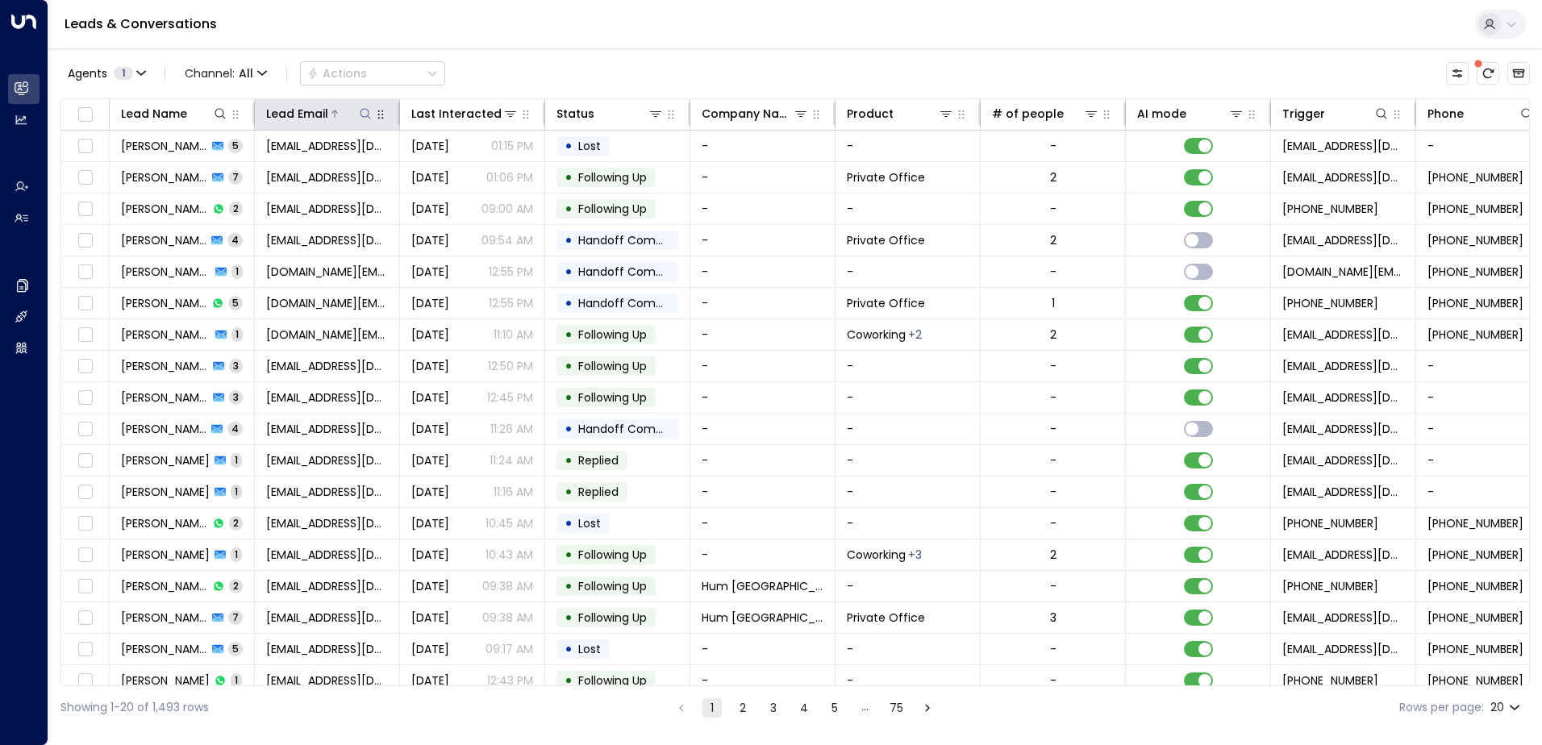
click at [361, 111] on icon at bounding box center [365, 113] width 13 height 13
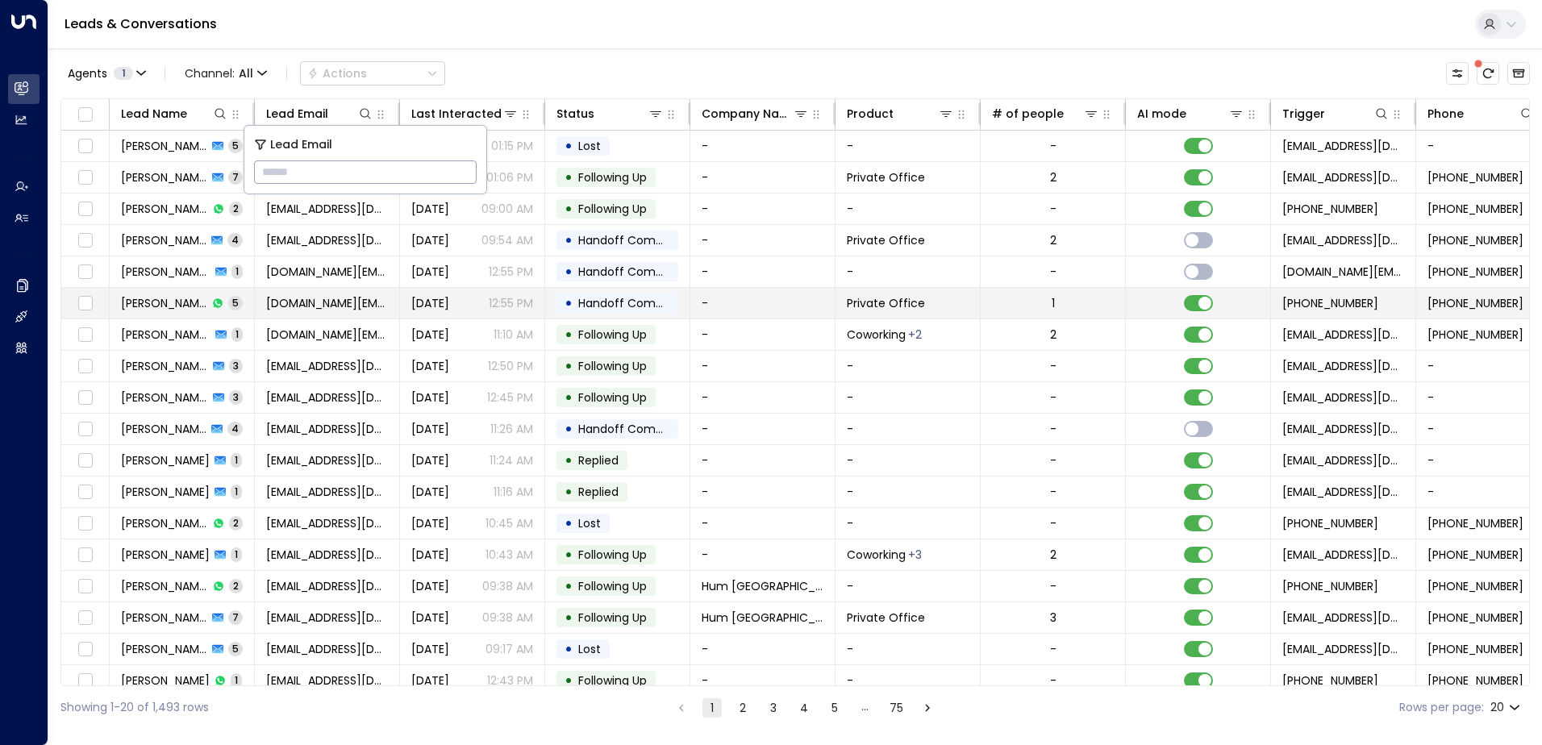
type input "**********"
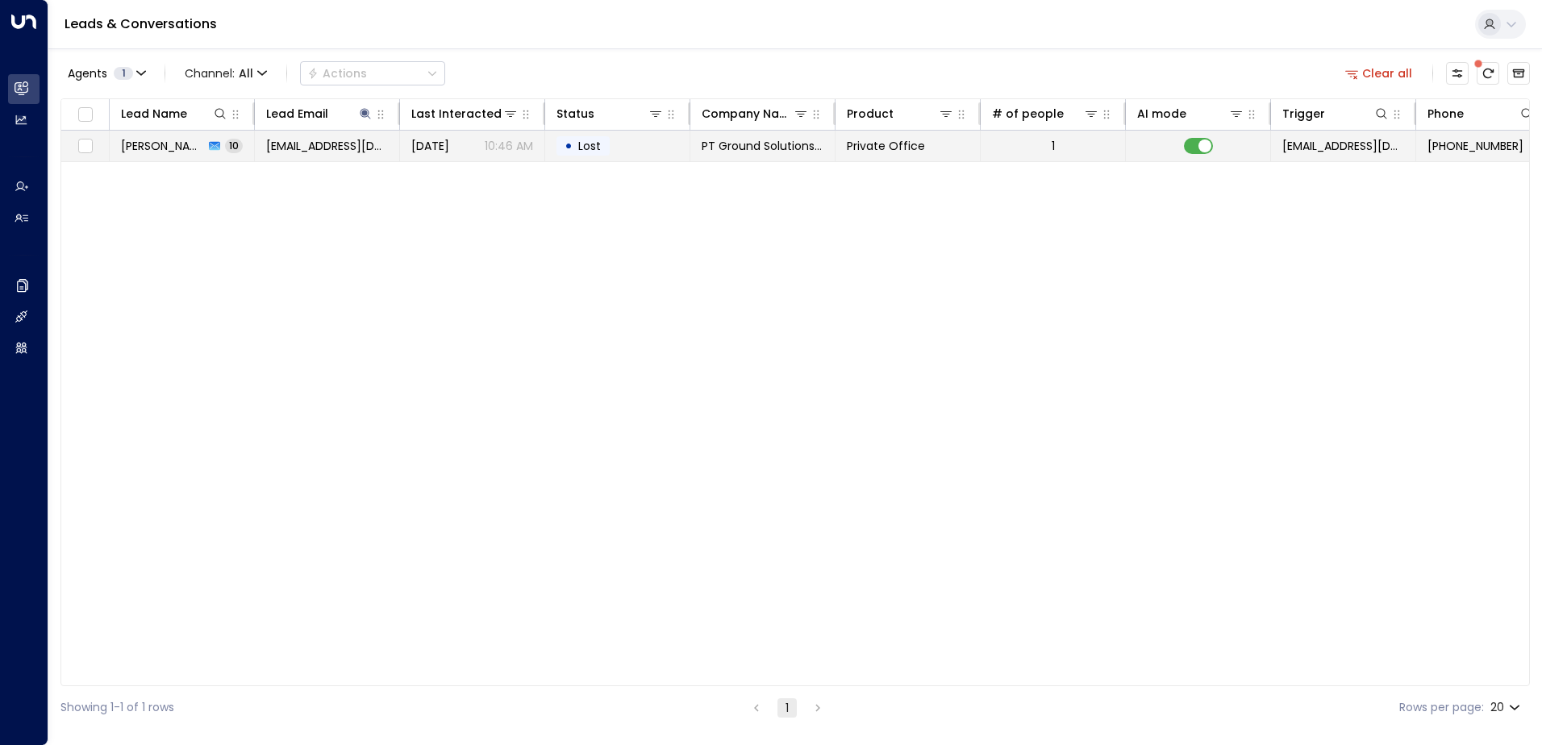
click at [606, 148] on div "• Lost" at bounding box center [582, 145] width 53 height 19
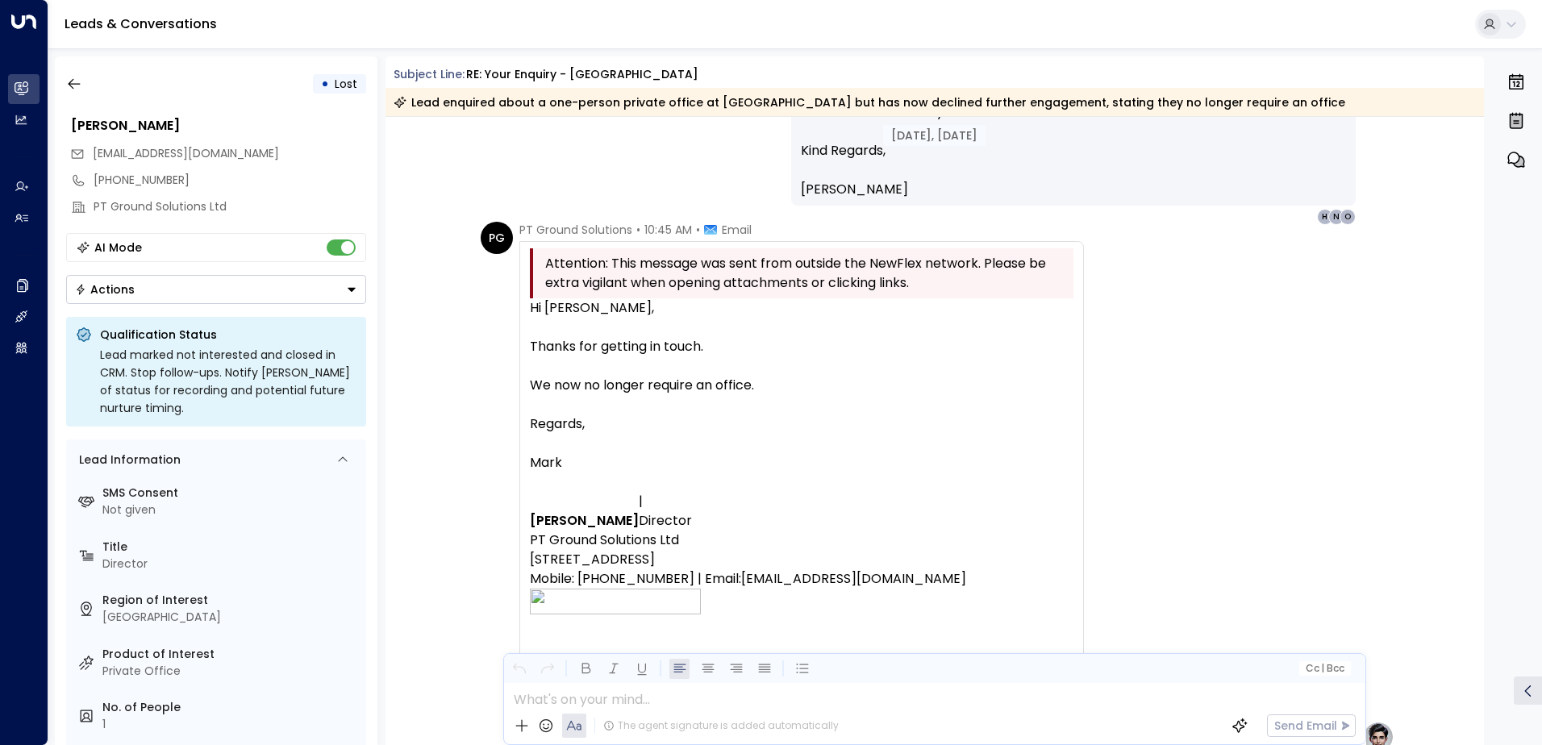
scroll to position [5104, 0]
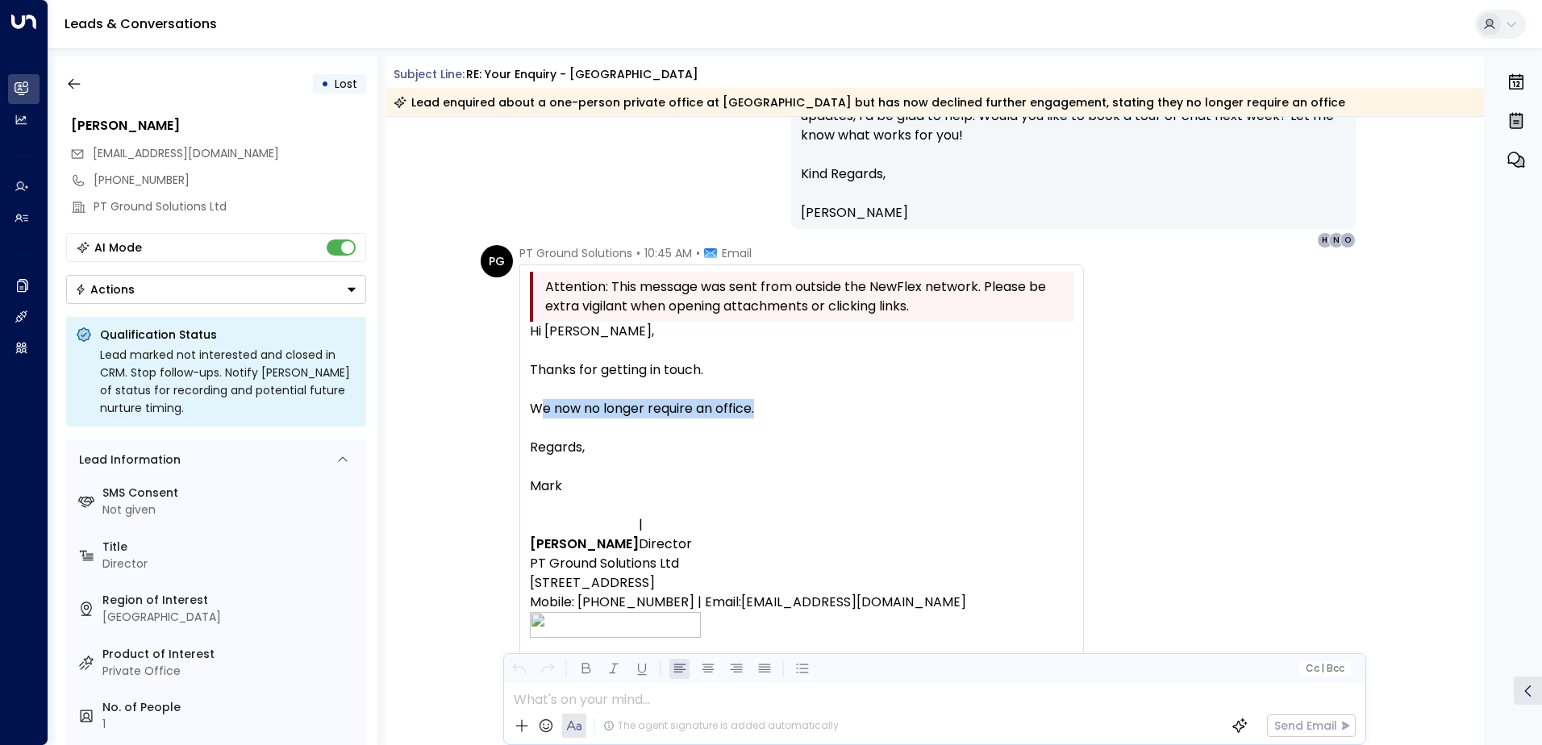
drag, startPoint x: 780, startPoint y: 407, endPoint x: 538, endPoint y: 402, distance: 242.0
click at [538, 402] on p "We now no longer require an office." at bounding box center [802, 408] width 544 height 19
drag, startPoint x: 538, startPoint y: 402, endPoint x: 700, endPoint y: 354, distance: 169.2
click at [777, 356] on p at bounding box center [802, 350] width 544 height 19
drag, startPoint x: 527, startPoint y: 327, endPoint x: 690, endPoint y: 479, distance: 223.1
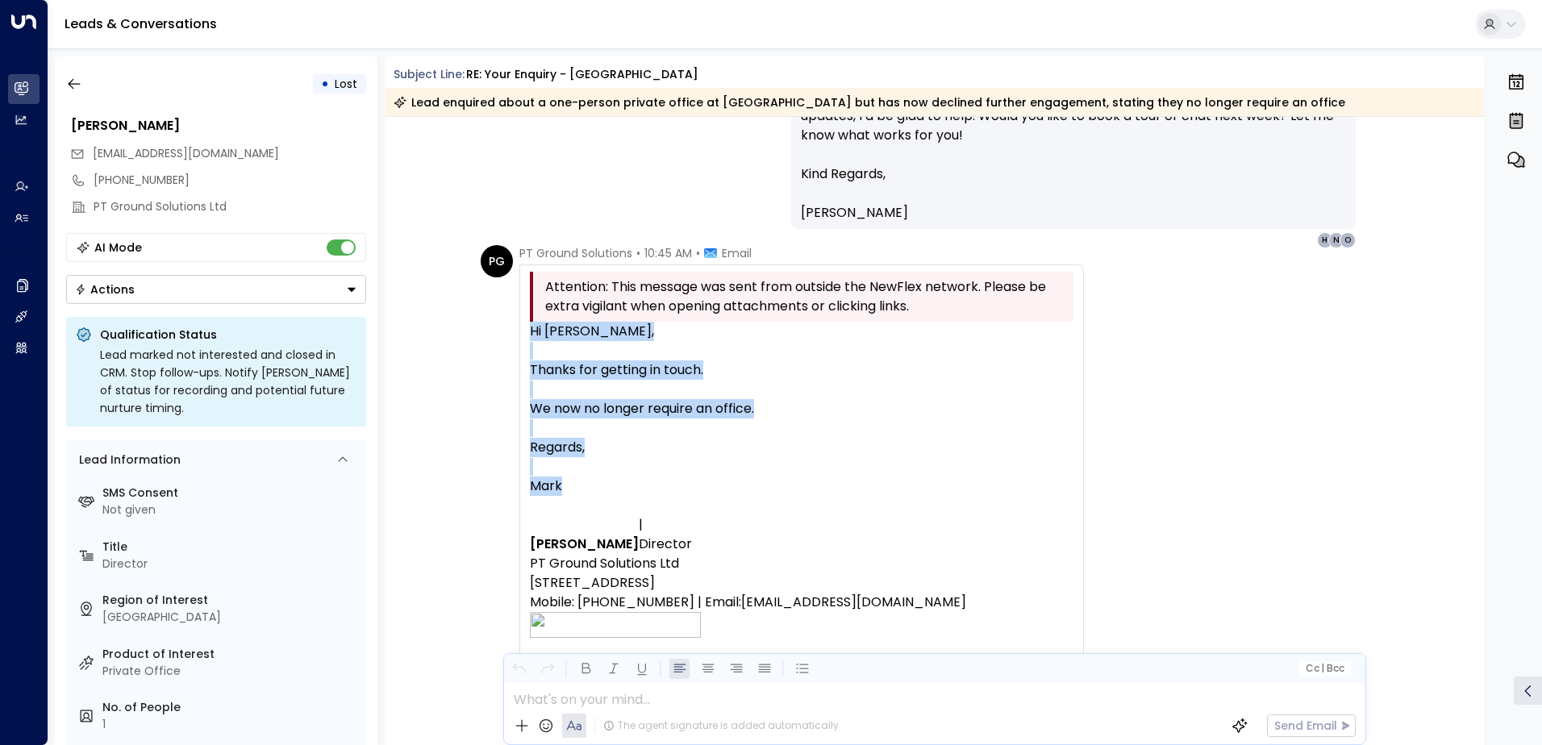
click at [690, 479] on div "Hi [PERSON_NAME], Thanks for getting in touch. We now no longer require an offi…" at bounding box center [802, 502] width 544 height 360
drag, startPoint x: 690, startPoint y: 479, endPoint x: 648, endPoint y: 398, distance: 92.0
copy div "Hi [PERSON_NAME], Thanks for getting in touch. We now no longer require an offi…"
click at [73, 88] on icon "button" at bounding box center [74, 84] width 16 height 16
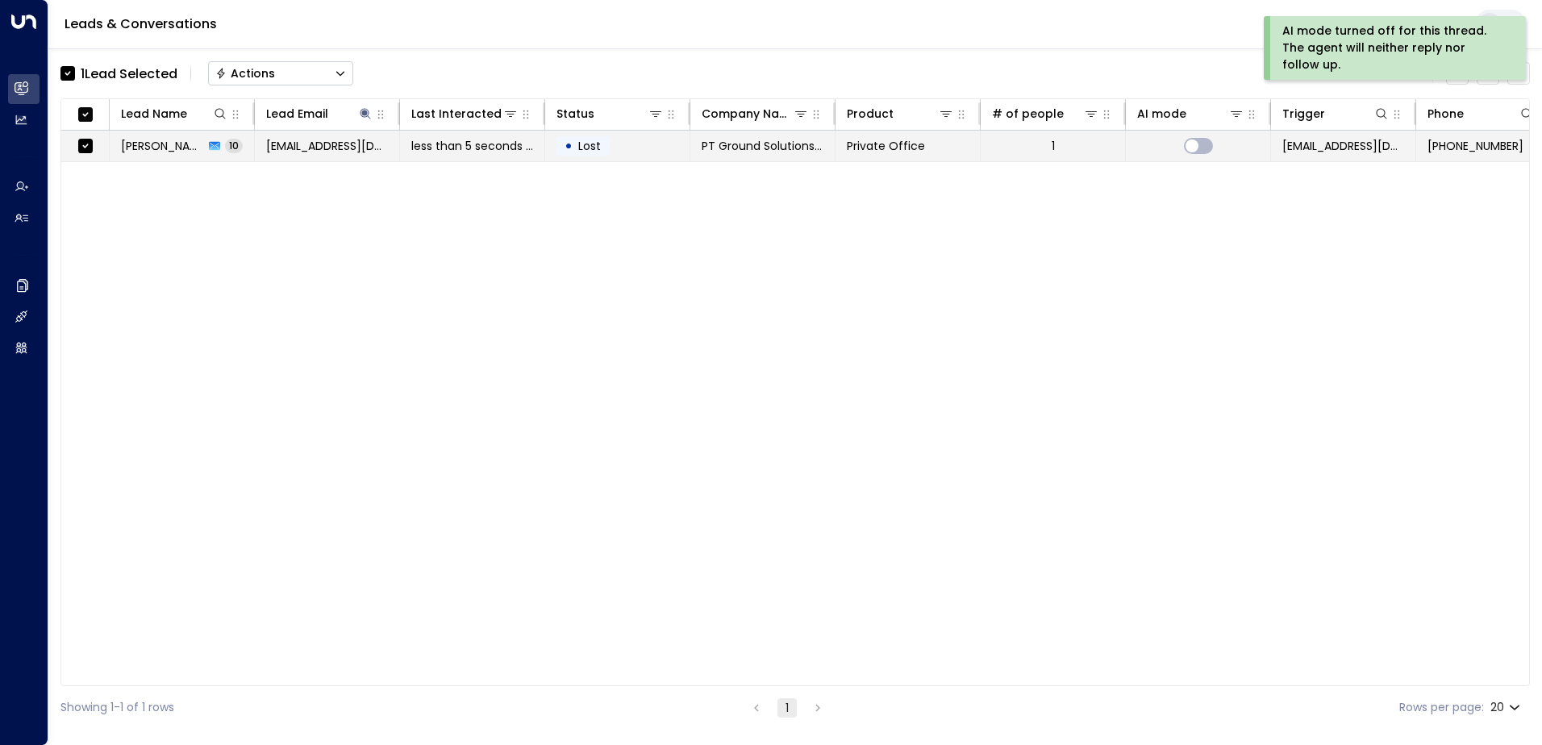
click at [257, 71] on div "Actions" at bounding box center [245, 73] width 60 height 15
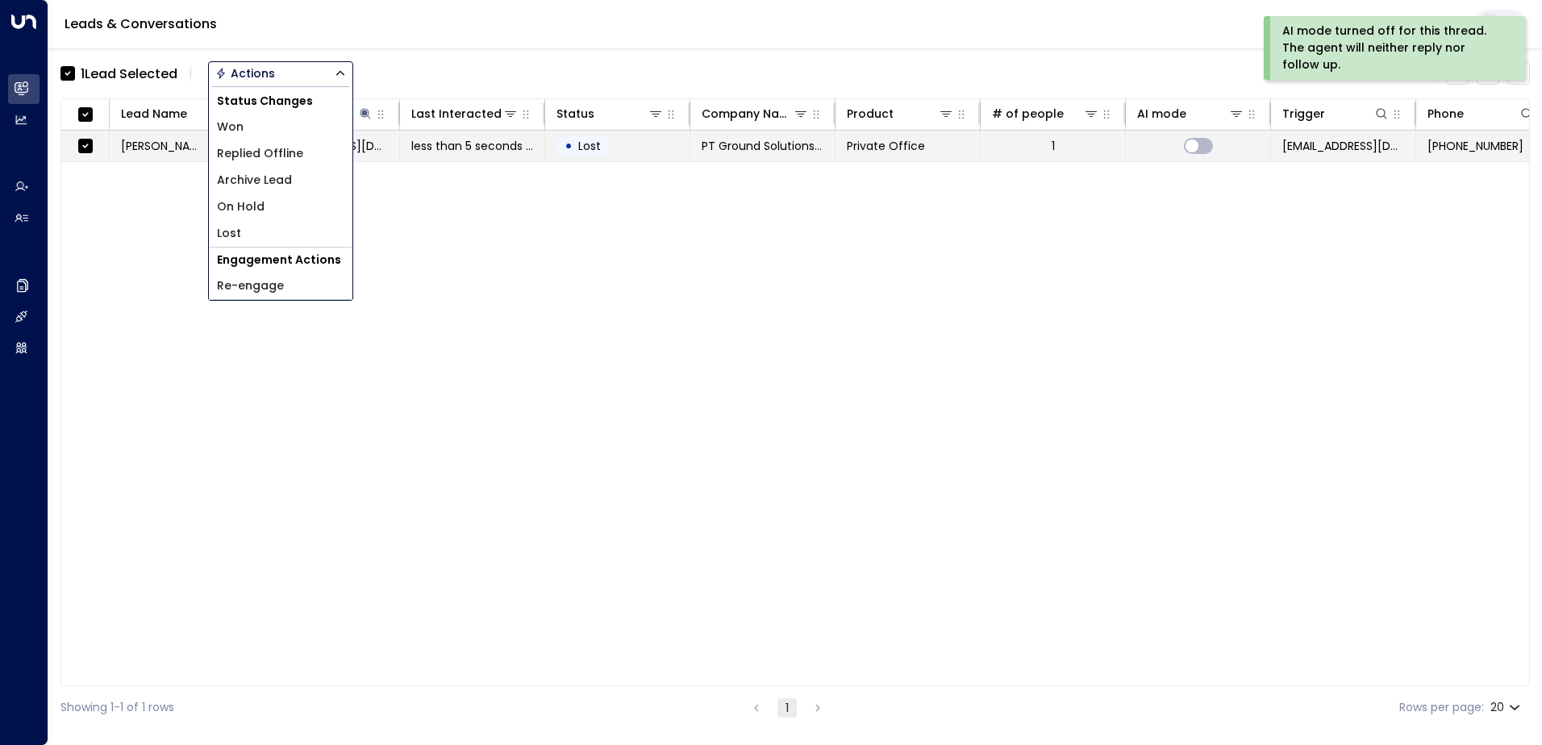
click at [265, 180] on span "Archive Lead" at bounding box center [254, 180] width 75 height 17
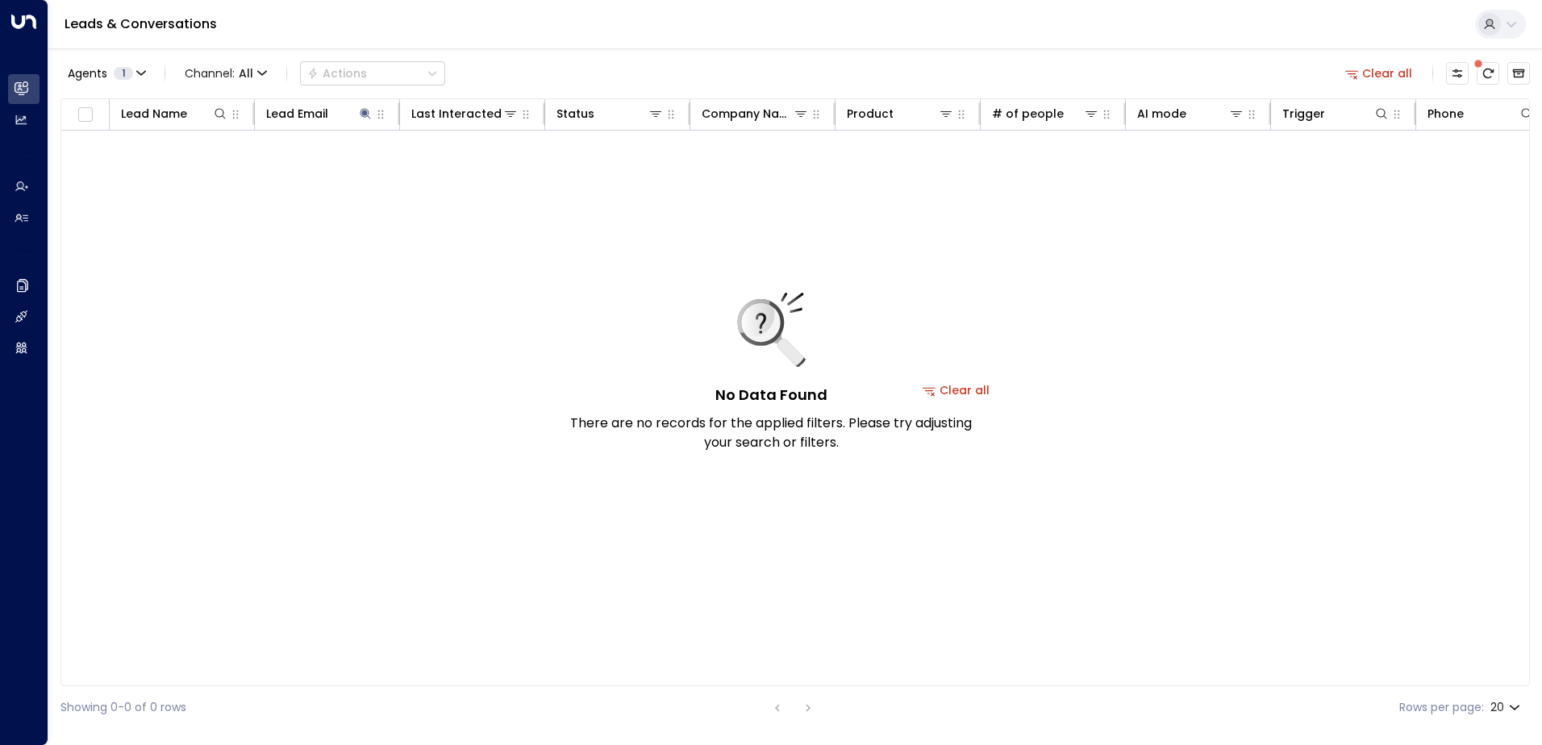
click at [1375, 76] on button "Clear all" at bounding box center [1379, 73] width 81 height 23
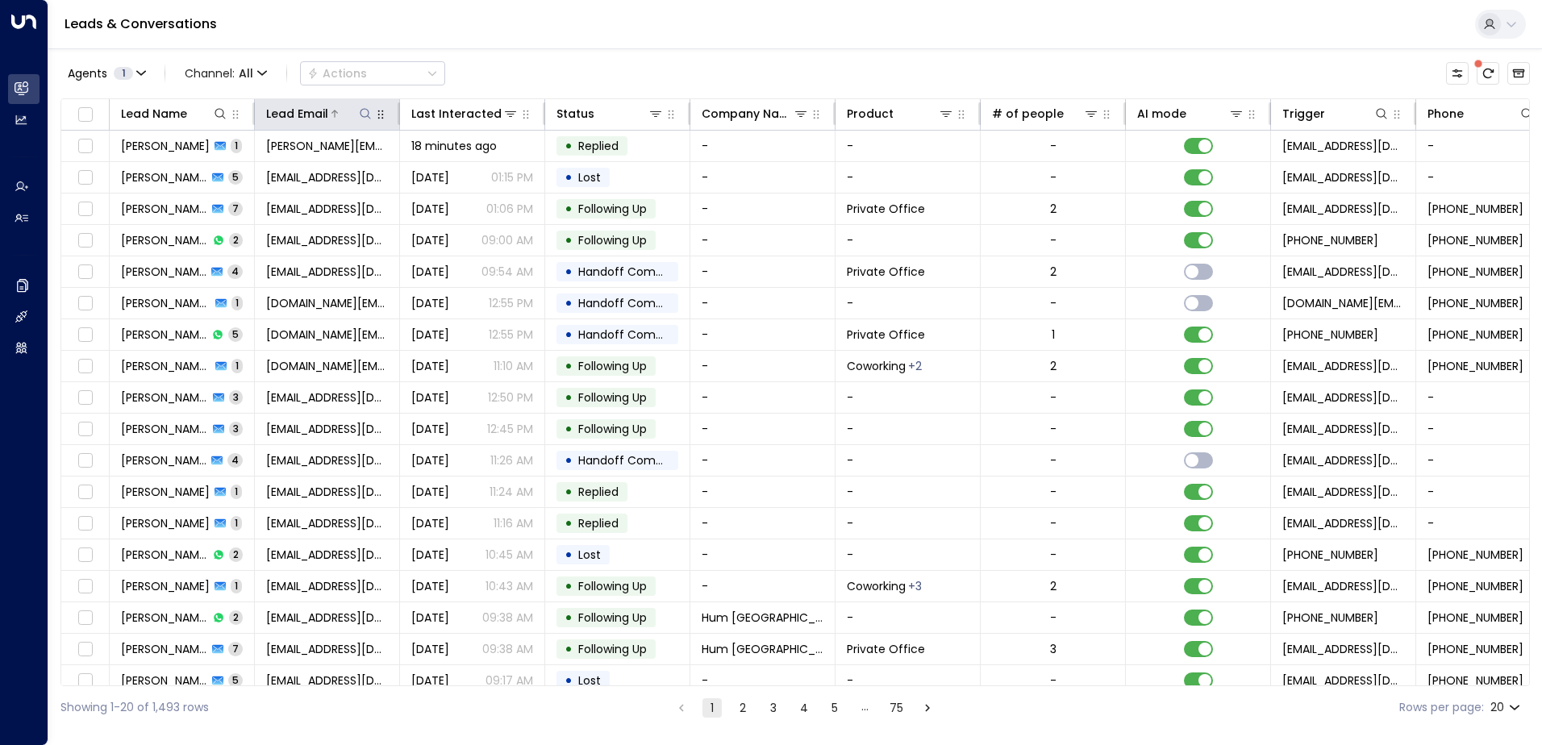
click at [364, 114] on icon at bounding box center [365, 113] width 13 height 13
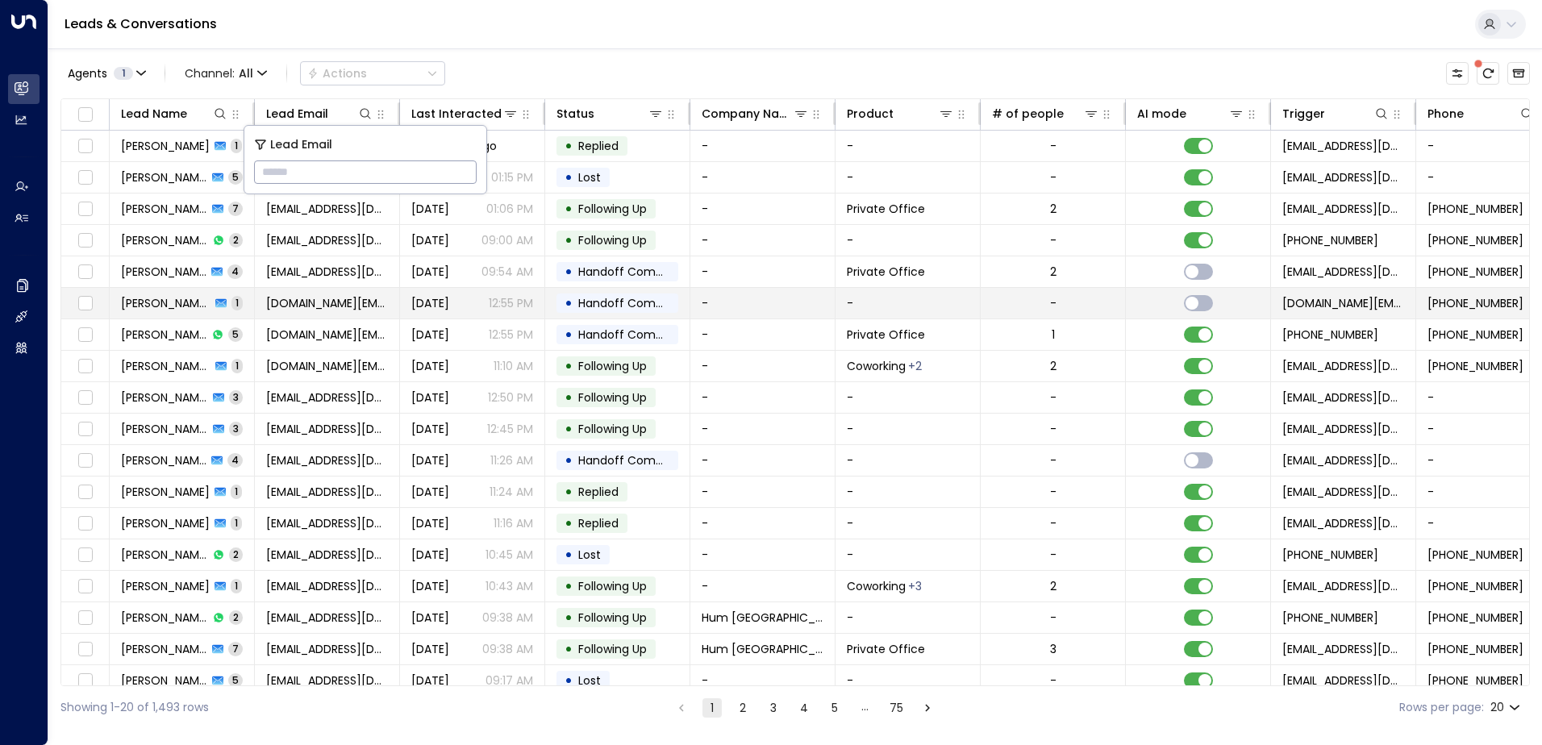
type input "**********"
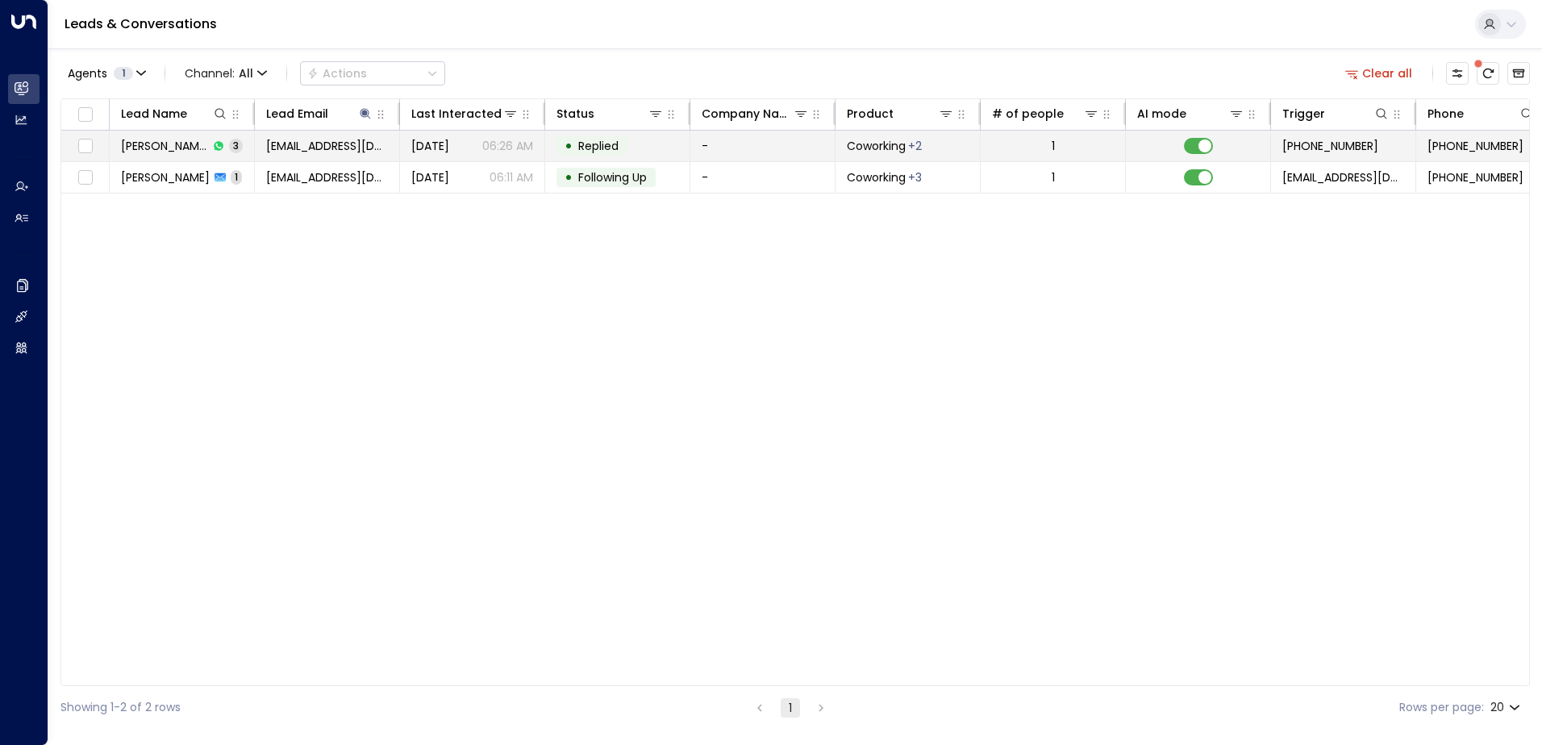
click at [602, 145] on span "Replied" at bounding box center [598, 146] width 40 height 16
